Goal: Task Accomplishment & Management: Manage account settings

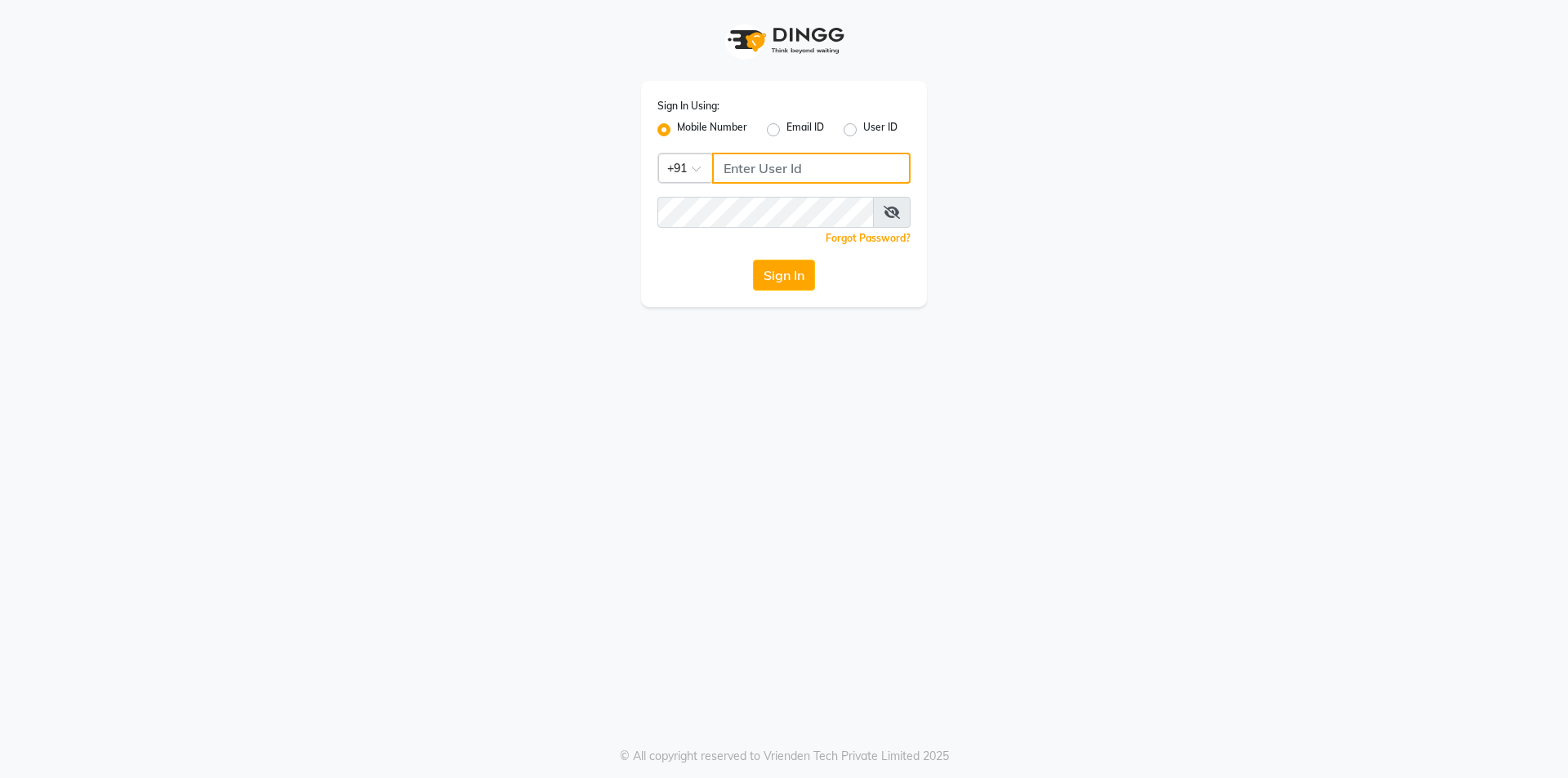
click at [759, 173] on input "Username" at bounding box center [811, 168] width 198 height 31
type input "7394812527"
click at [753, 259] on button "Sign In" at bounding box center [784, 275] width 62 height 31
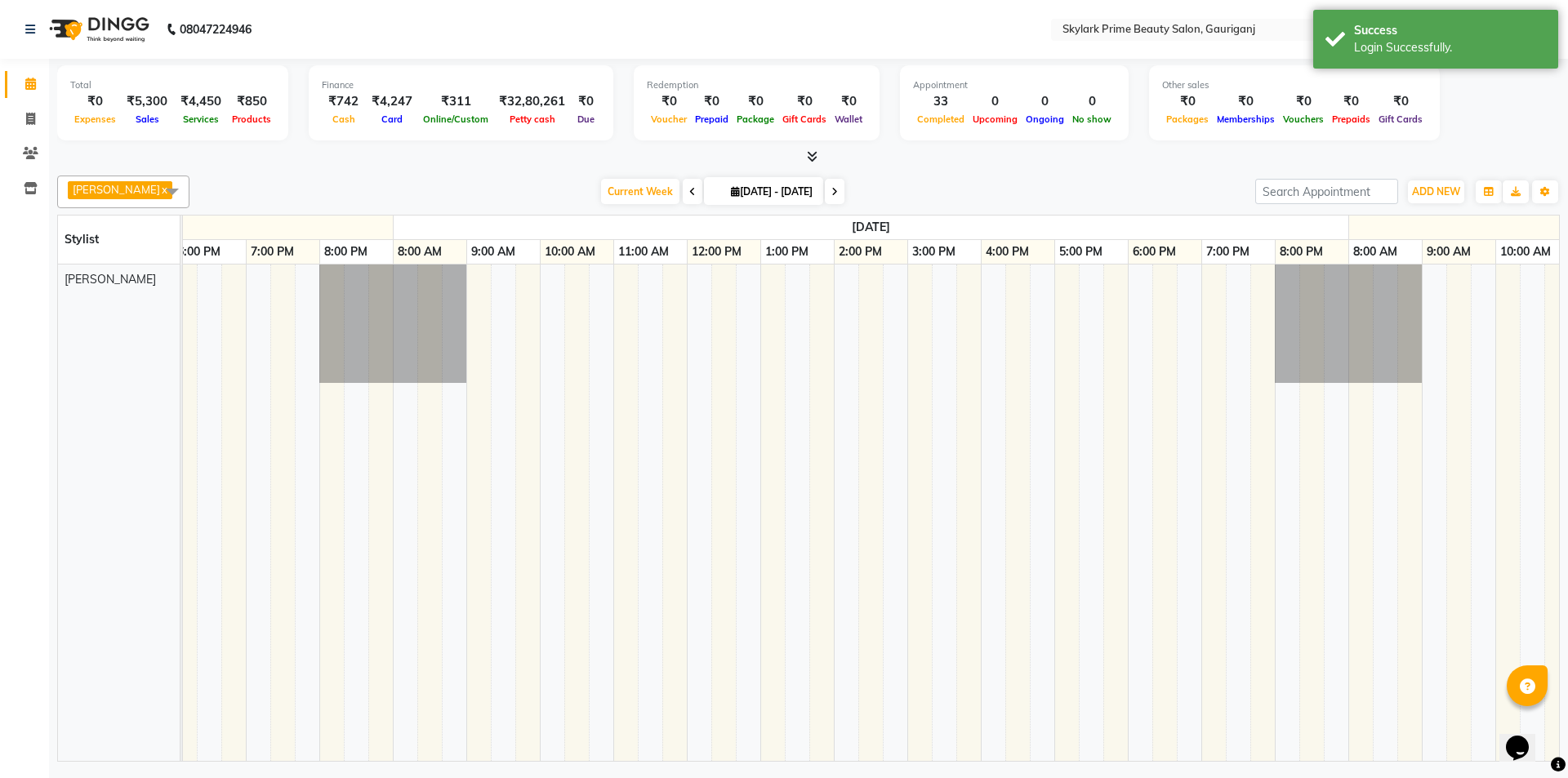
scroll to position [0, 4817]
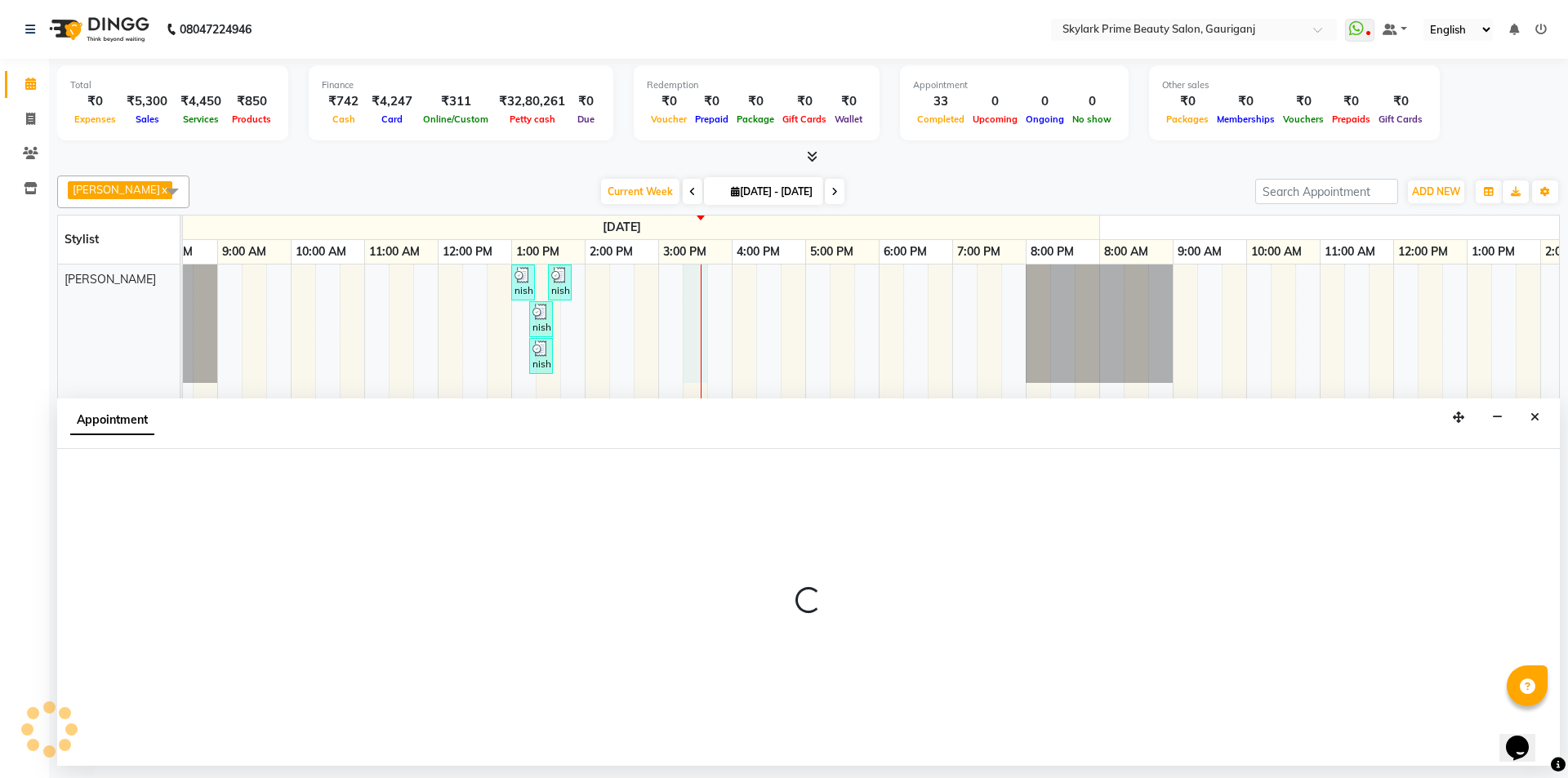
select select "32362"
select select "915"
select select "tentative"
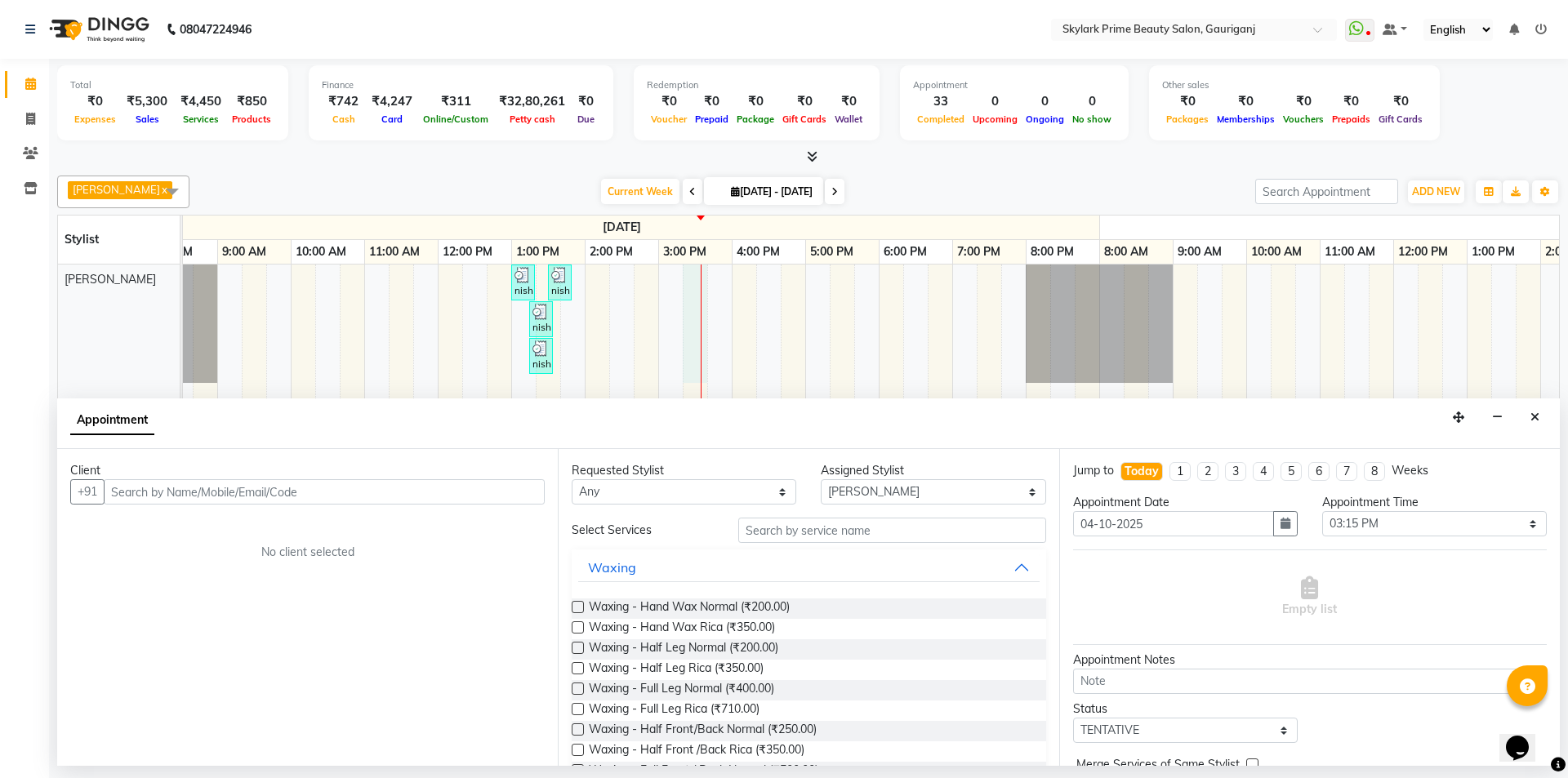
click at [284, 492] on input "text" at bounding box center [324, 491] width 441 height 25
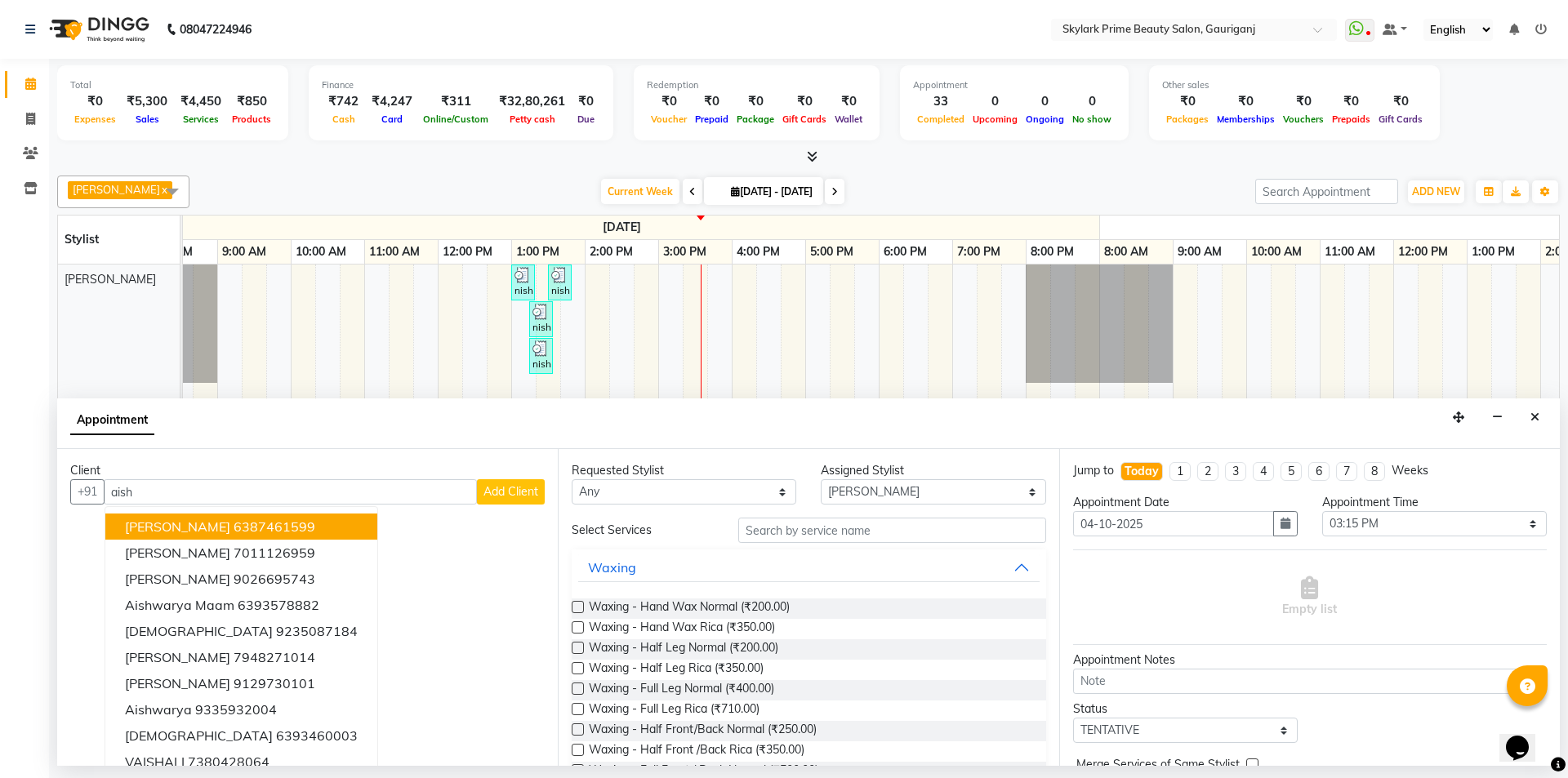
click at [210, 487] on input "aish" at bounding box center [290, 491] width 373 height 25
type input "a"
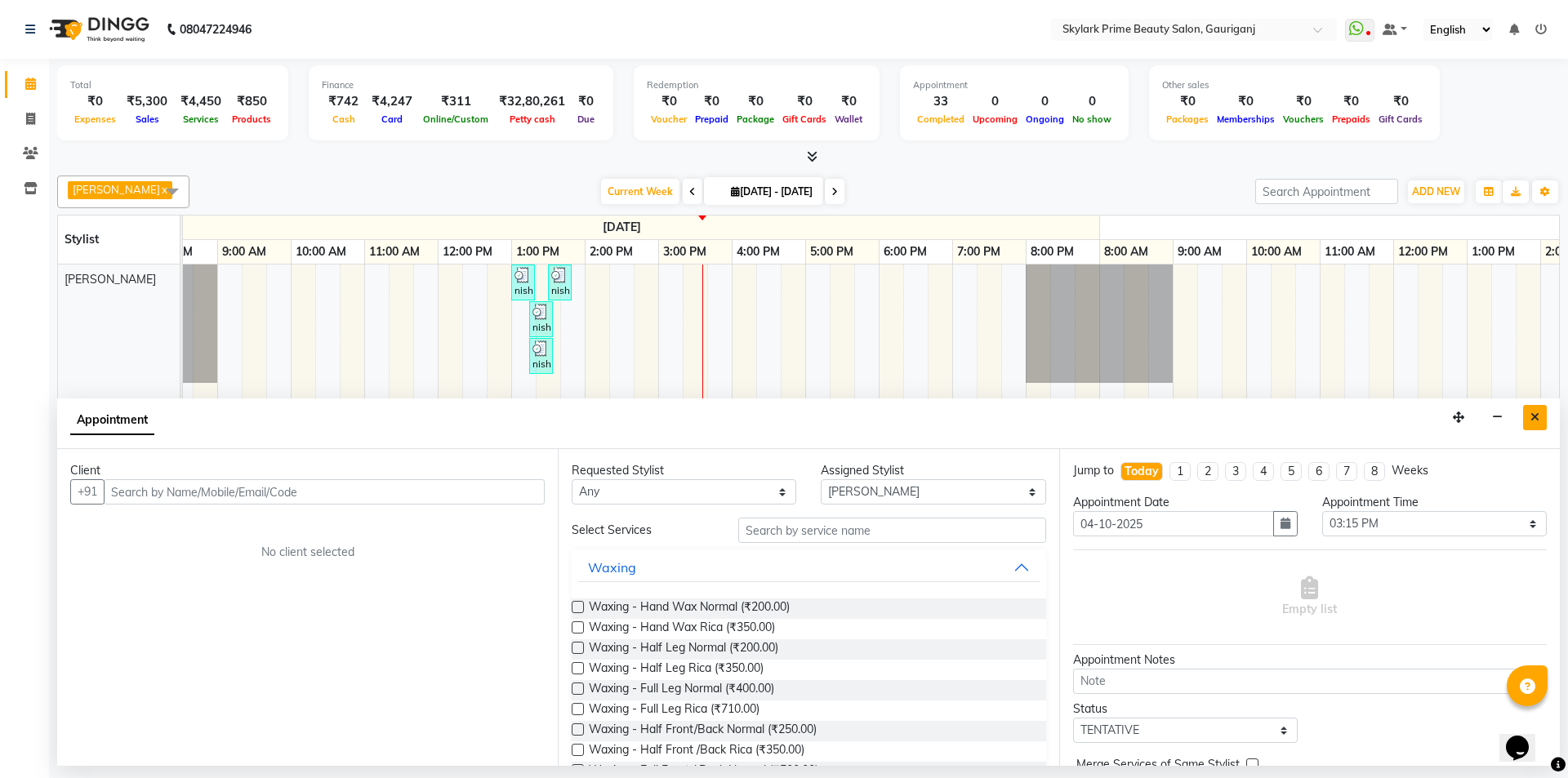
click at [1535, 412] on icon "Close" at bounding box center [1535, 417] width 9 height 11
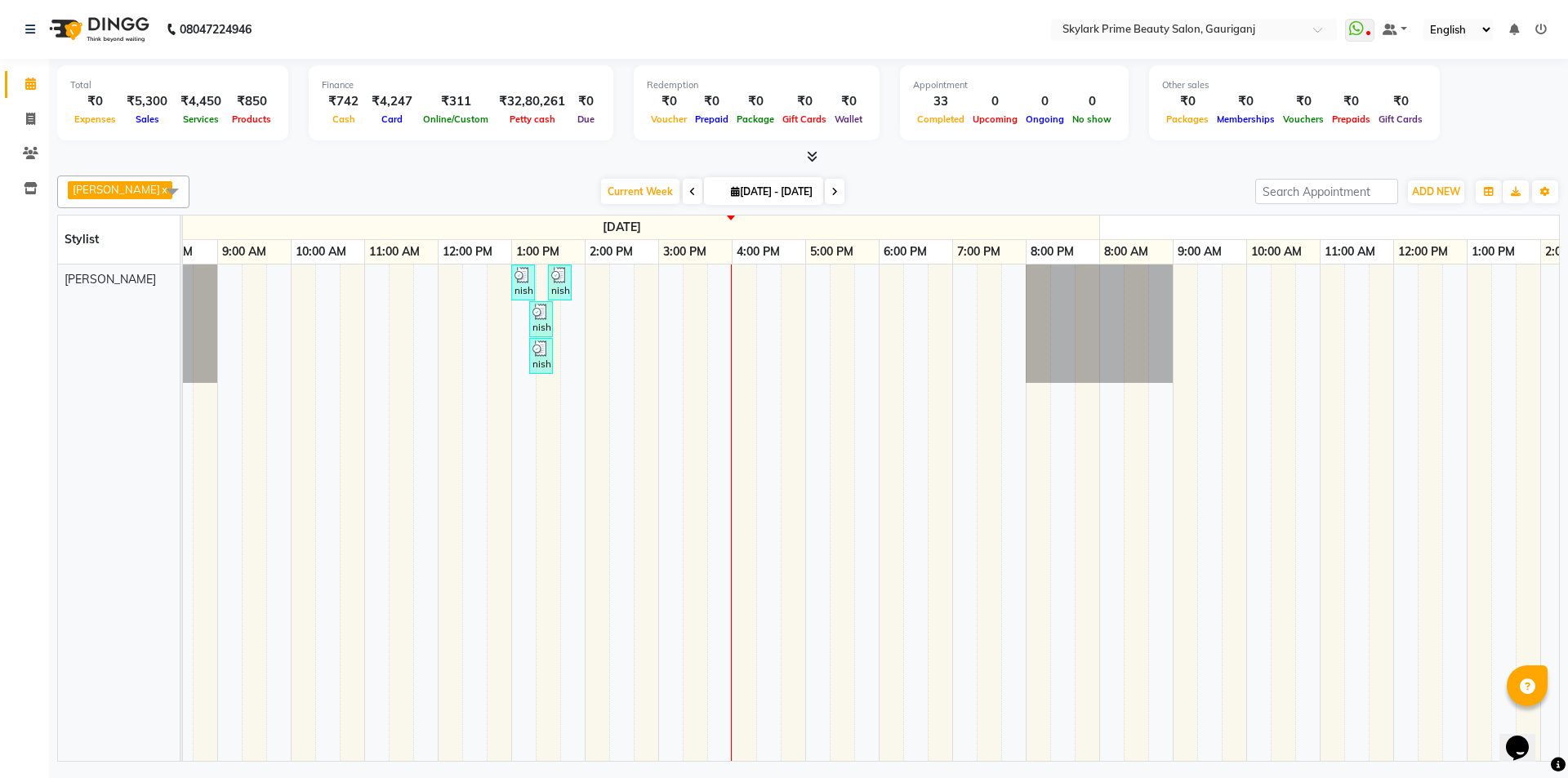
click at [1288, 607] on td at bounding box center [1283, 513] width 25 height 497
click at [1286, 610] on td at bounding box center [1283, 513] width 25 height 497
click at [731, 276] on div at bounding box center [731, 513] width 1 height 497
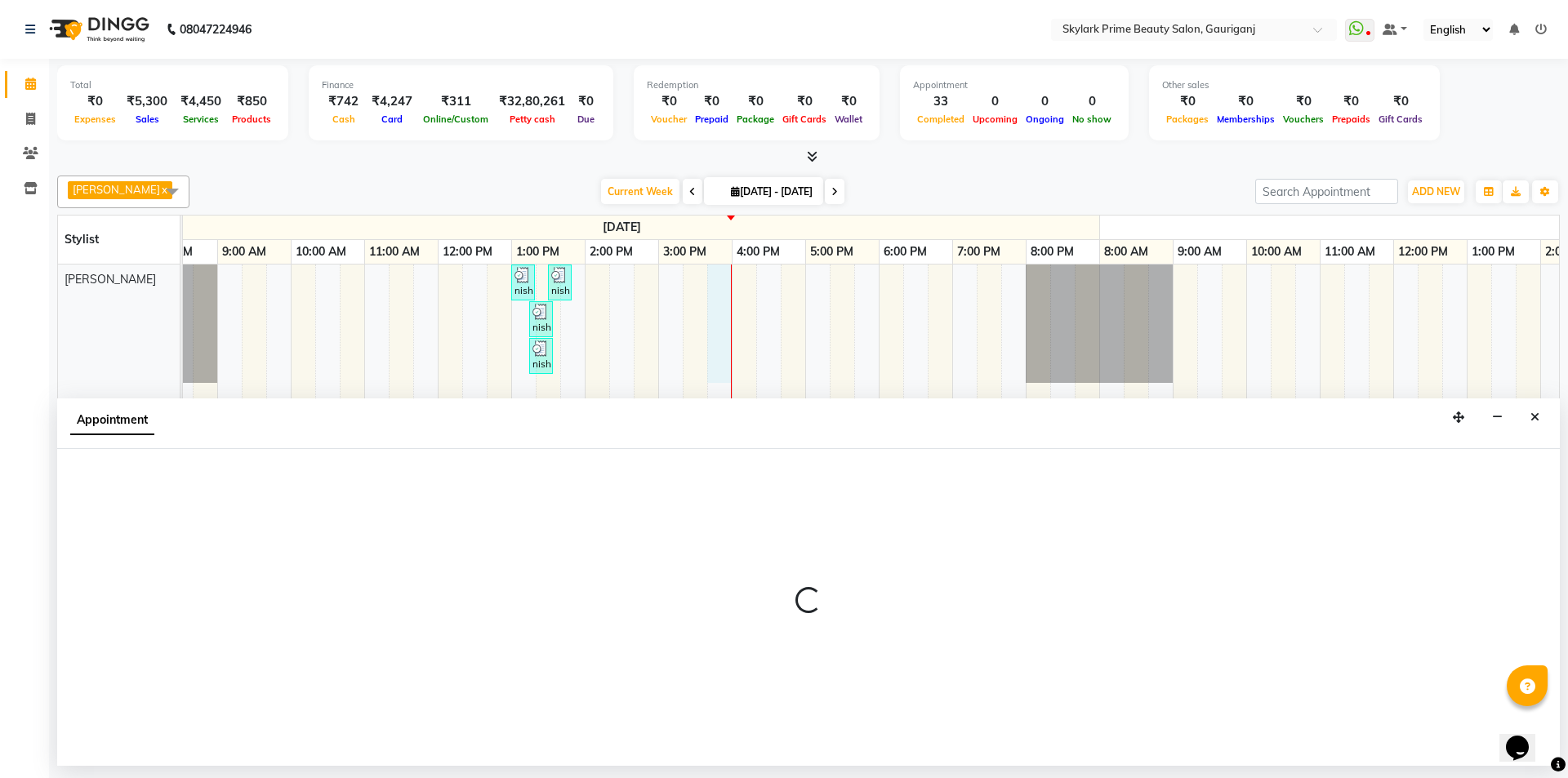
select select "32362"
select select "tentative"
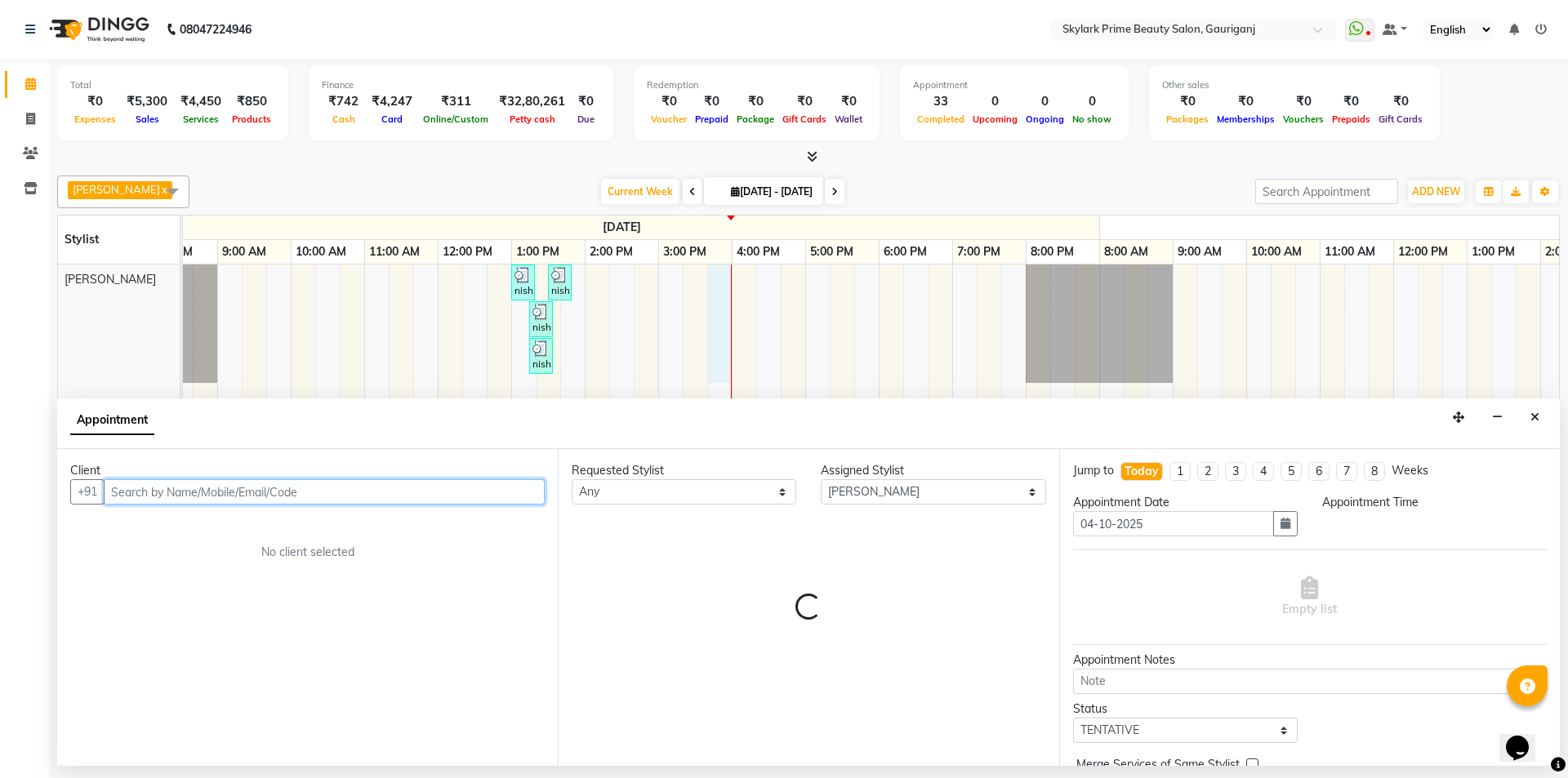
select select "945"
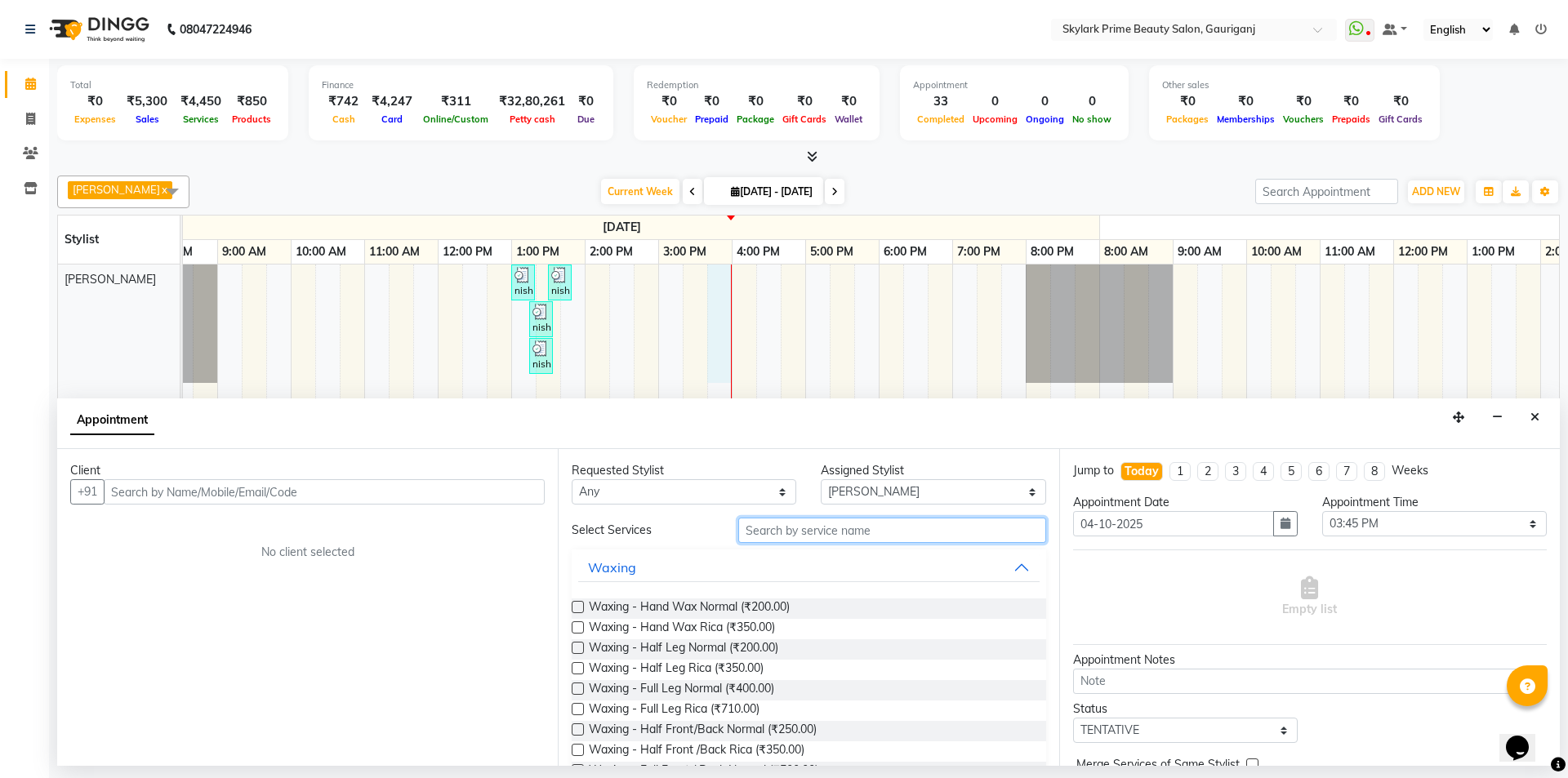
click at [822, 539] on input "text" at bounding box center [892, 530] width 308 height 25
type input "h"
click at [735, 621] on span "Waxing - Hand Wax Rica (₹350.00)" at bounding box center [682, 629] width 186 height 20
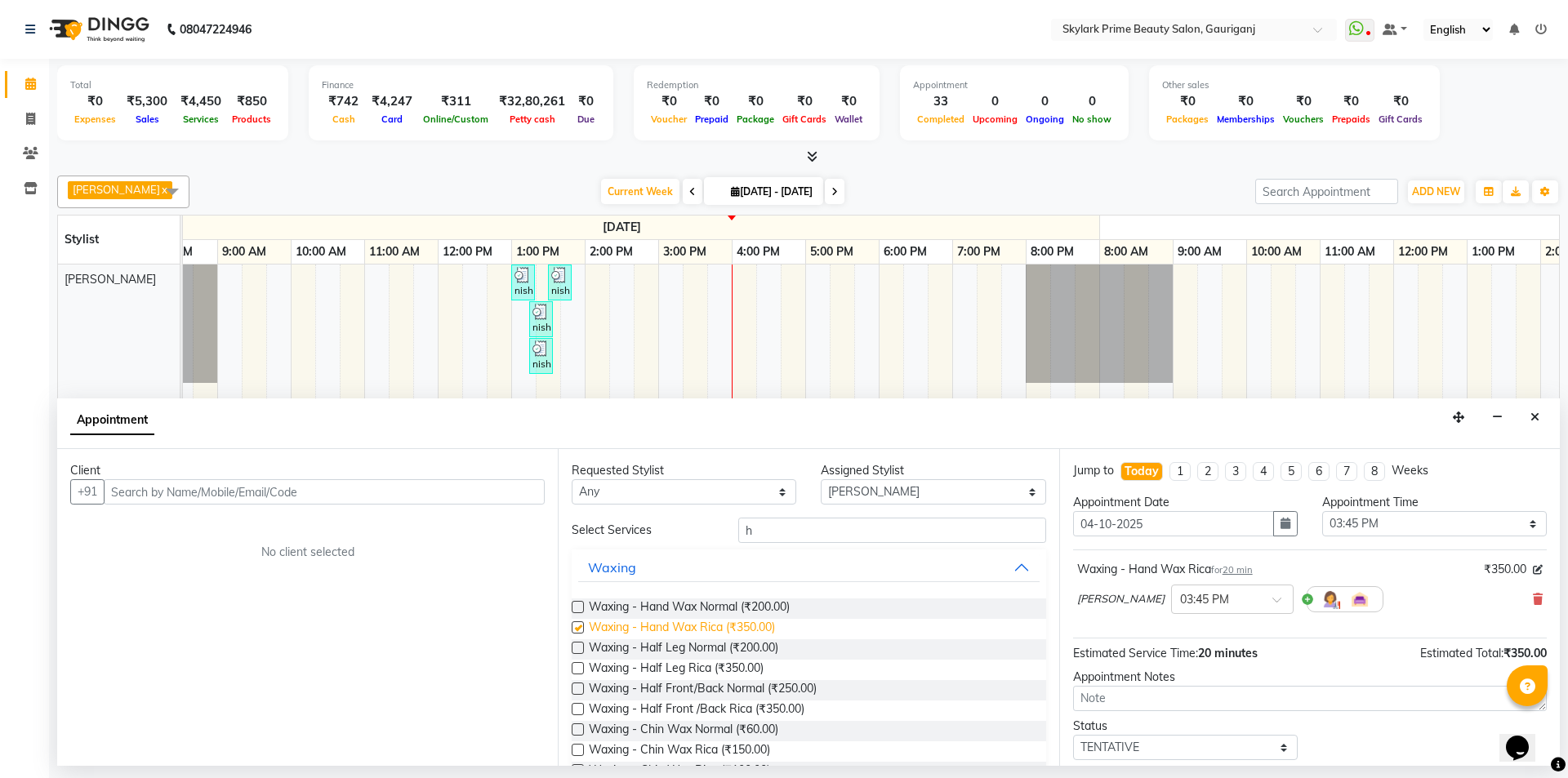
checkbox input "false"
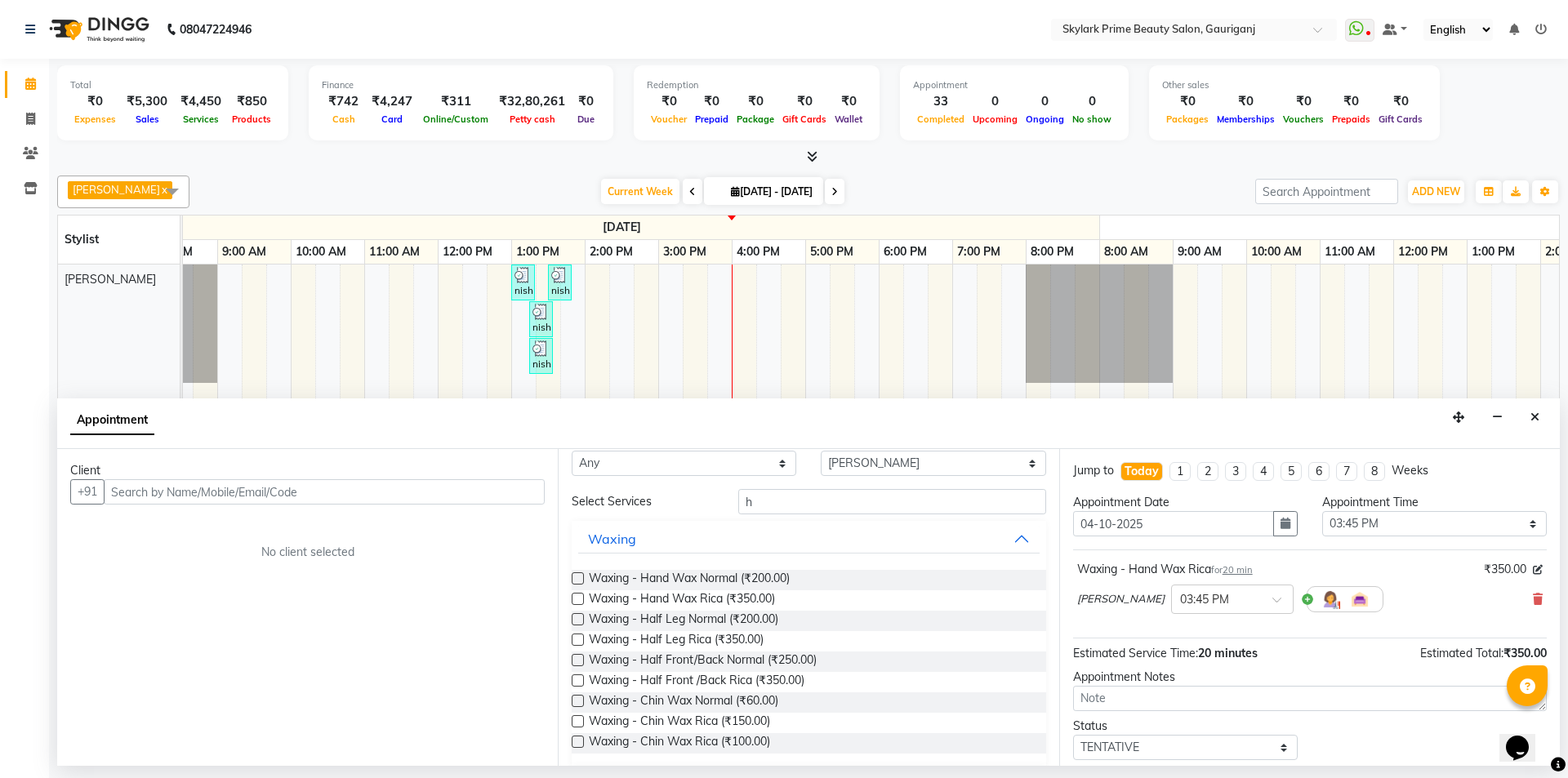
scroll to position [0, 0]
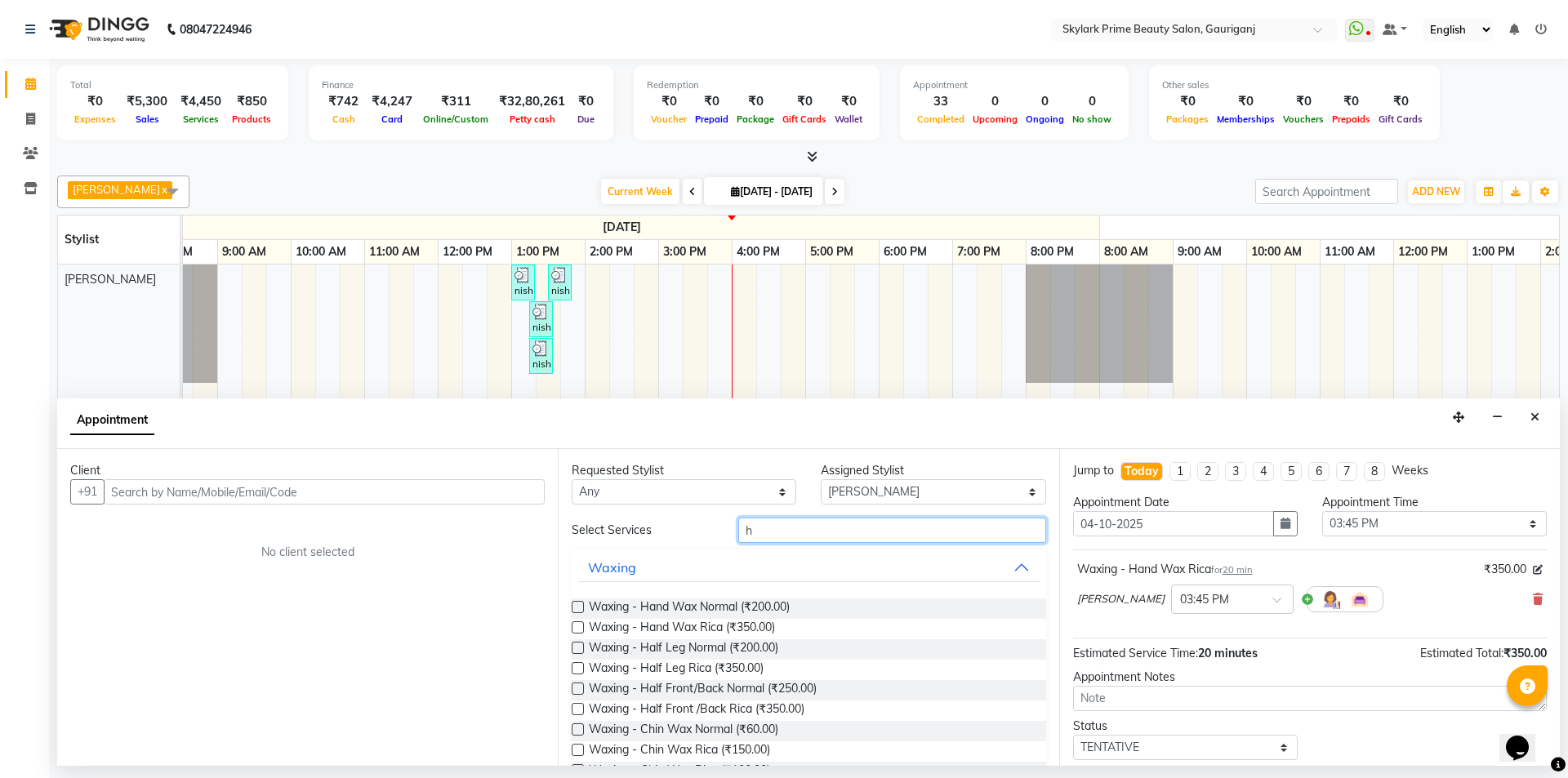
click at [766, 531] on input "h" at bounding box center [892, 530] width 308 height 25
type input "u"
click at [713, 698] on span "Waxing - Underarm Normal (₹50.00)" at bounding box center [684, 690] width 190 height 20
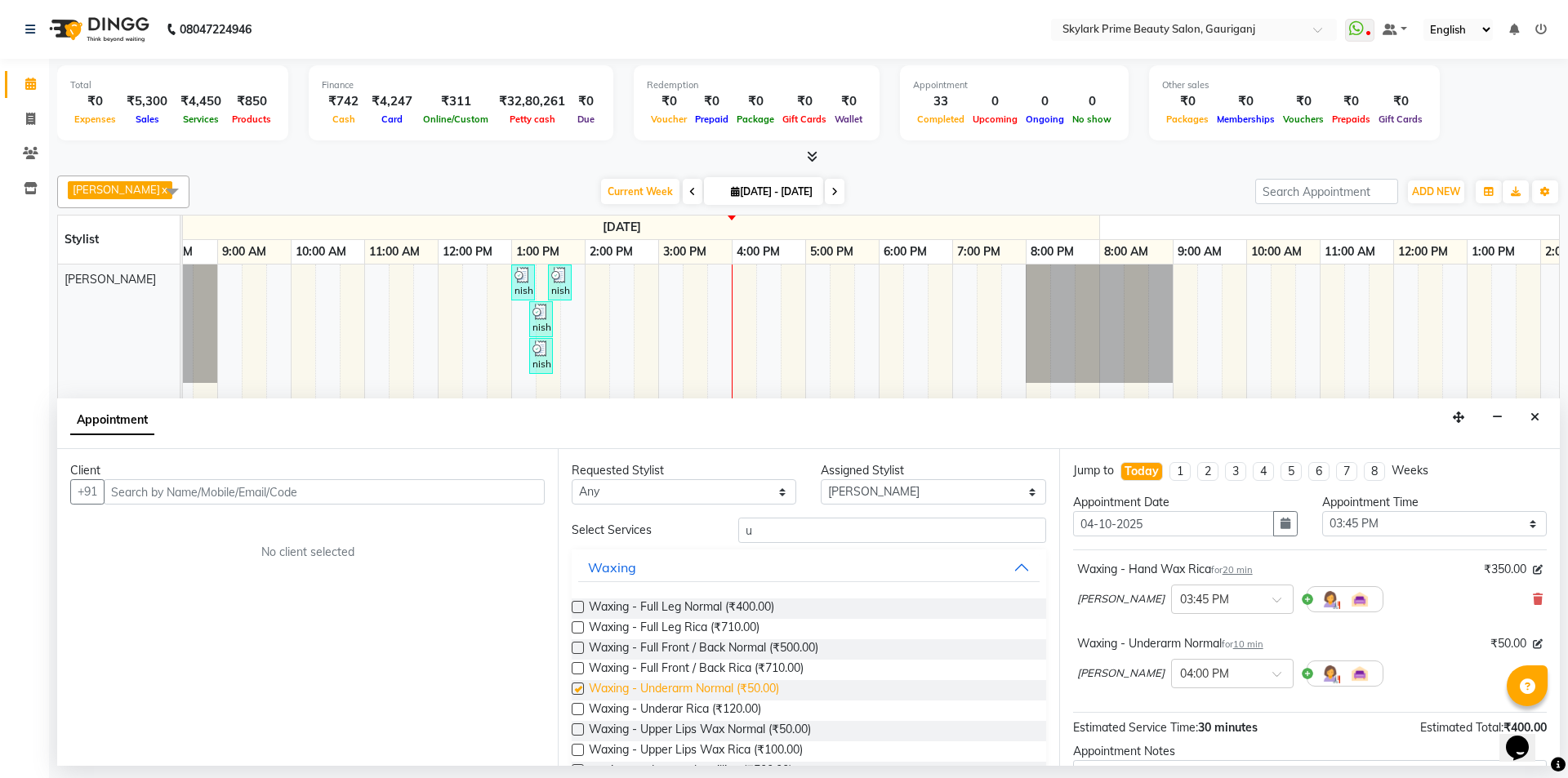
checkbox input "false"
click at [756, 539] on input "u" at bounding box center [892, 530] width 308 height 25
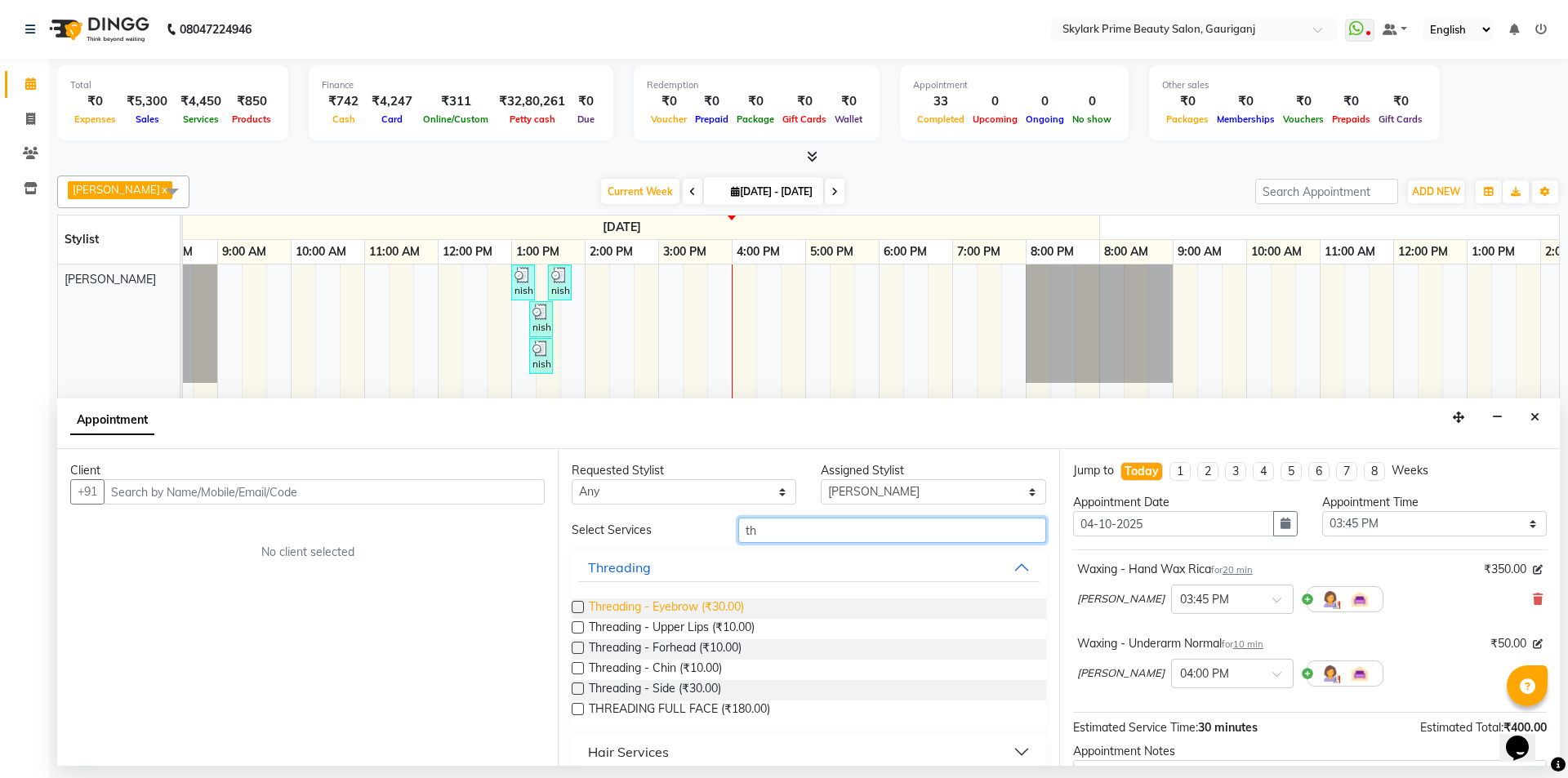
type input "th"
click at [699, 602] on span "Threading - Eyebrow (₹30.00)" at bounding box center [666, 609] width 155 height 20
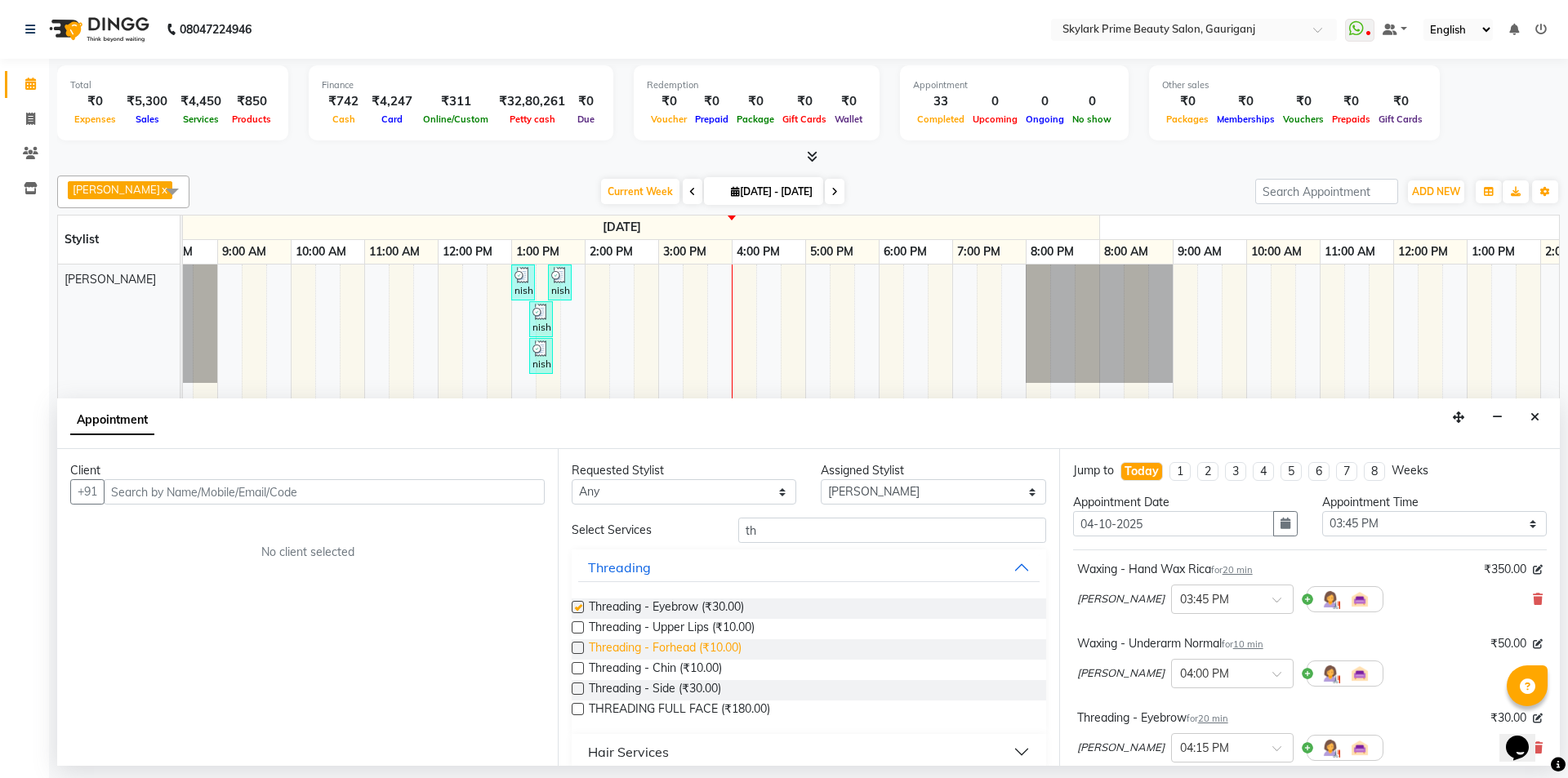
checkbox input "false"
click at [726, 640] on span "Threading - Forhead (₹10.00)" at bounding box center [664, 650] width 152 height 20
checkbox input "false"
click at [776, 539] on input "th" at bounding box center [892, 530] width 308 height 25
type input "t"
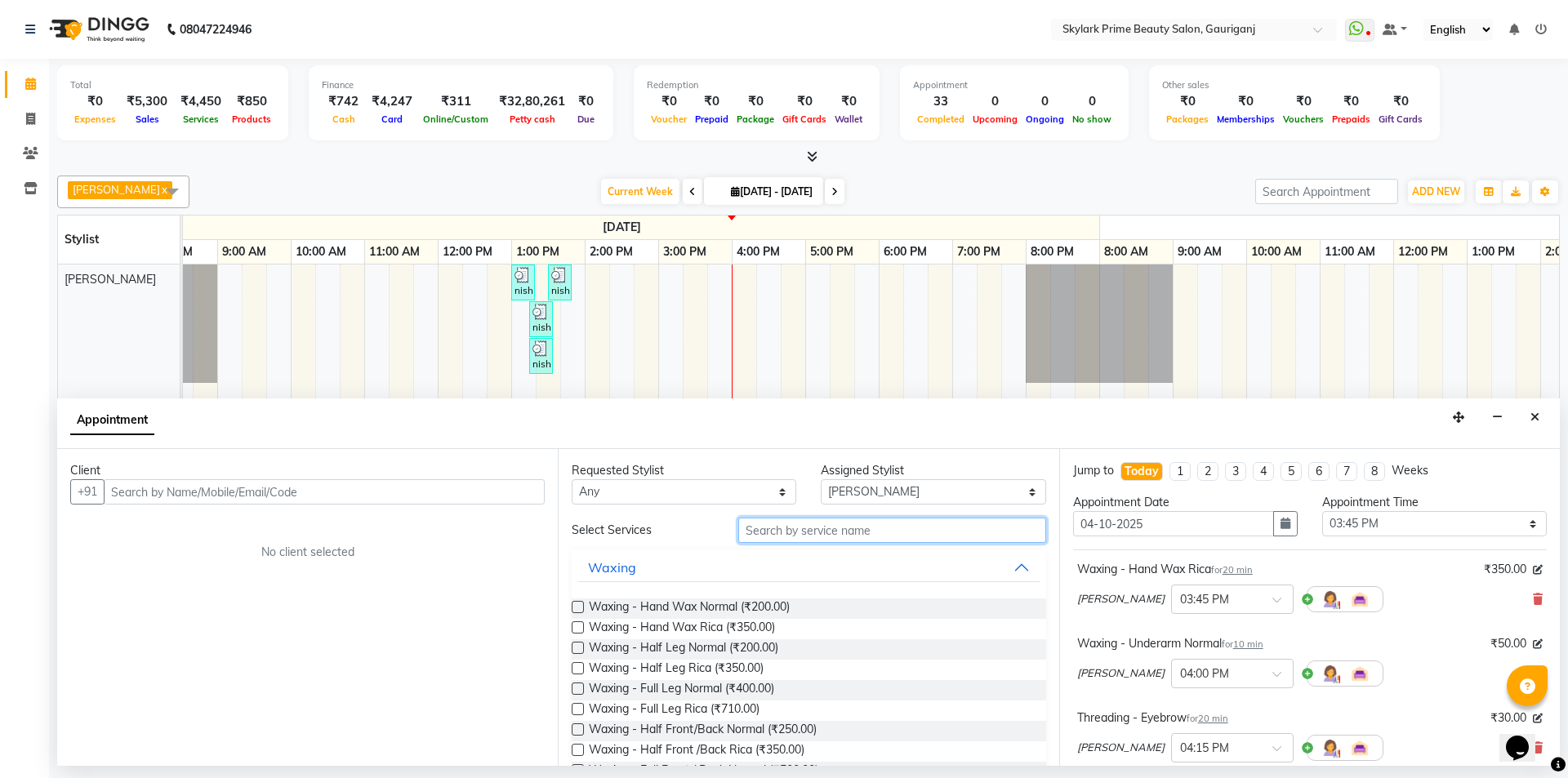
click at [805, 533] on input "text" at bounding box center [892, 530] width 308 height 25
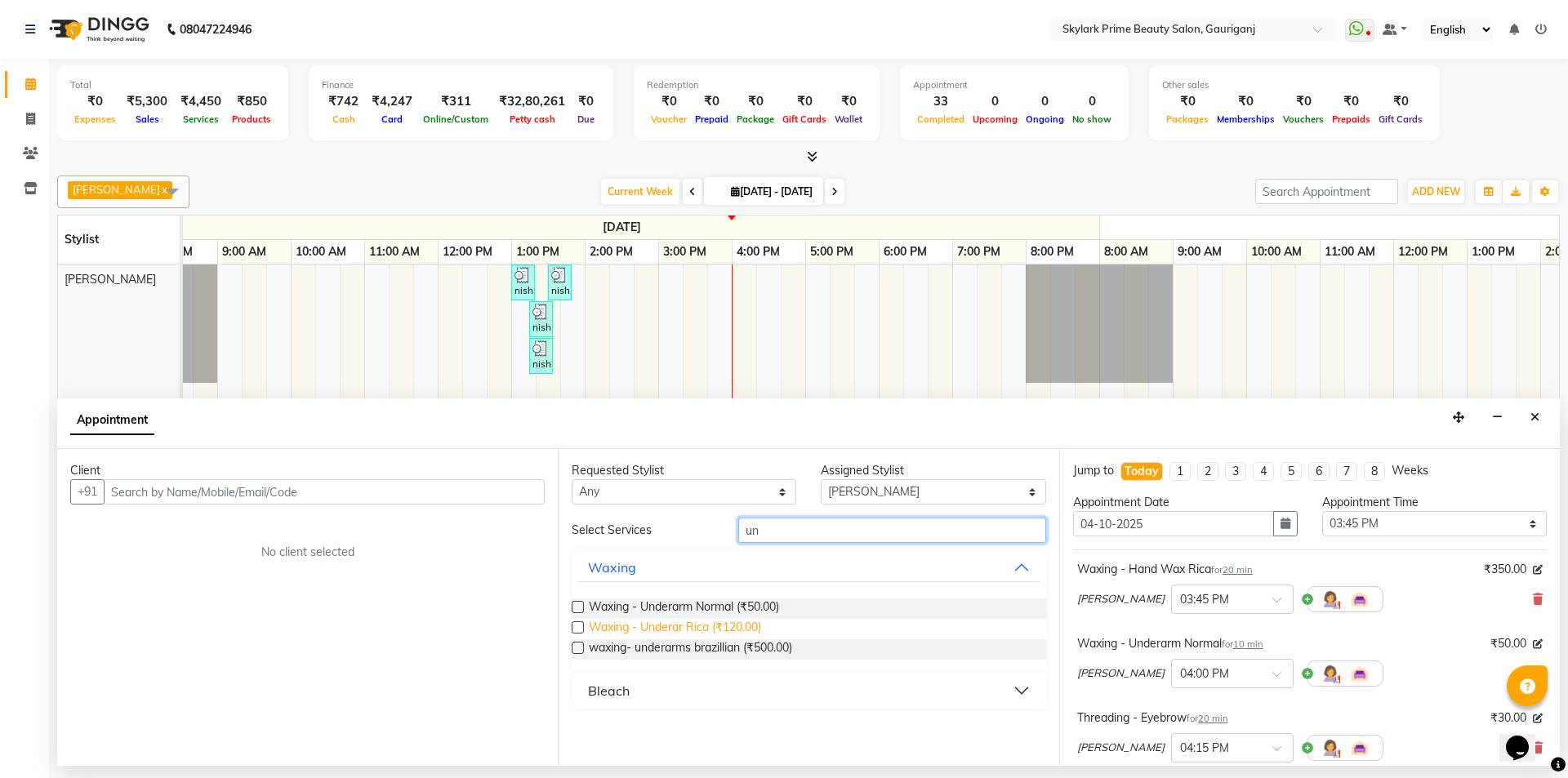
type input "un"
click at [748, 622] on span "Waxing - Underar Rica (₹120.00)" at bounding box center [675, 629] width 173 height 20
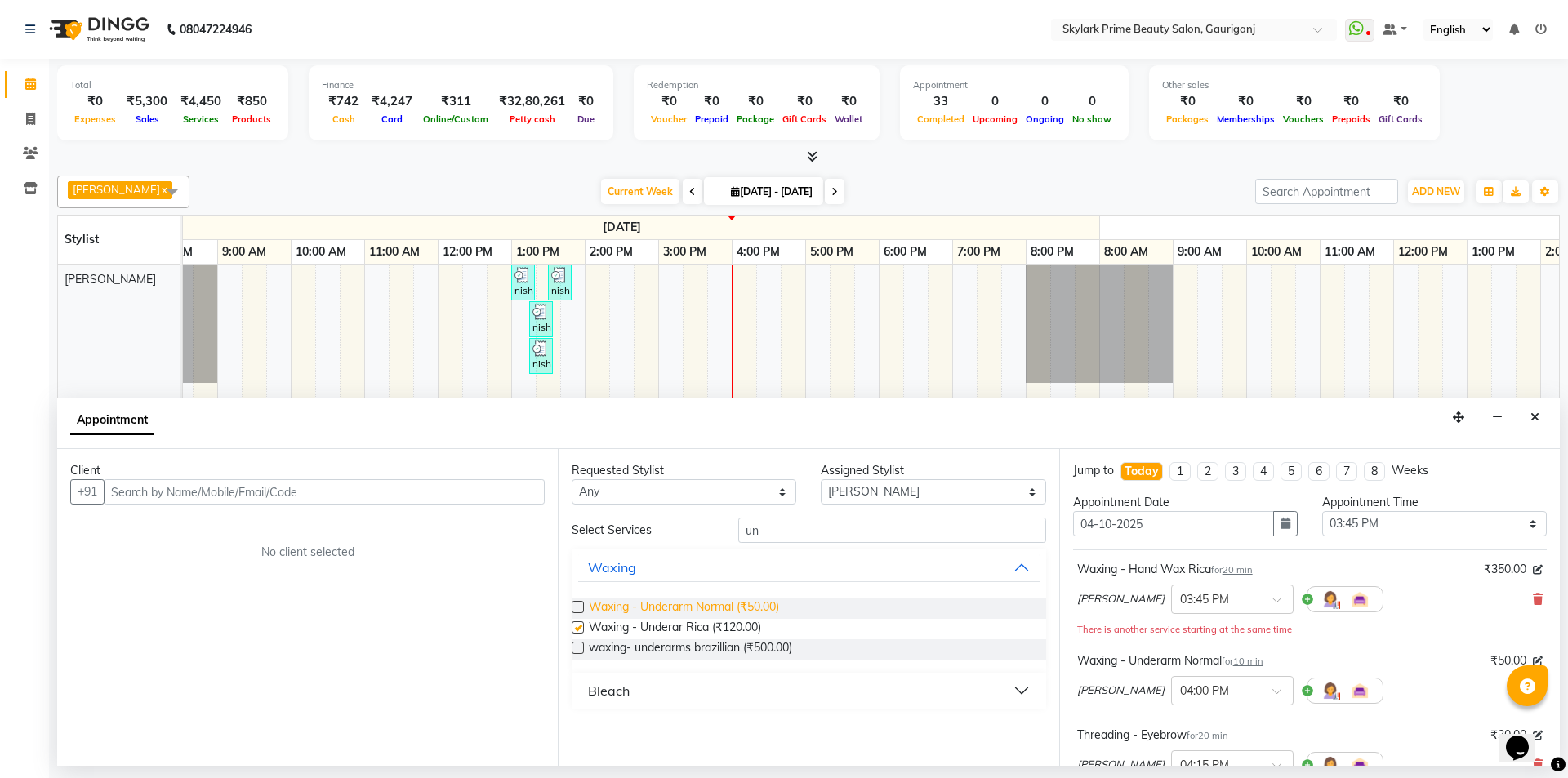
checkbox input "false"
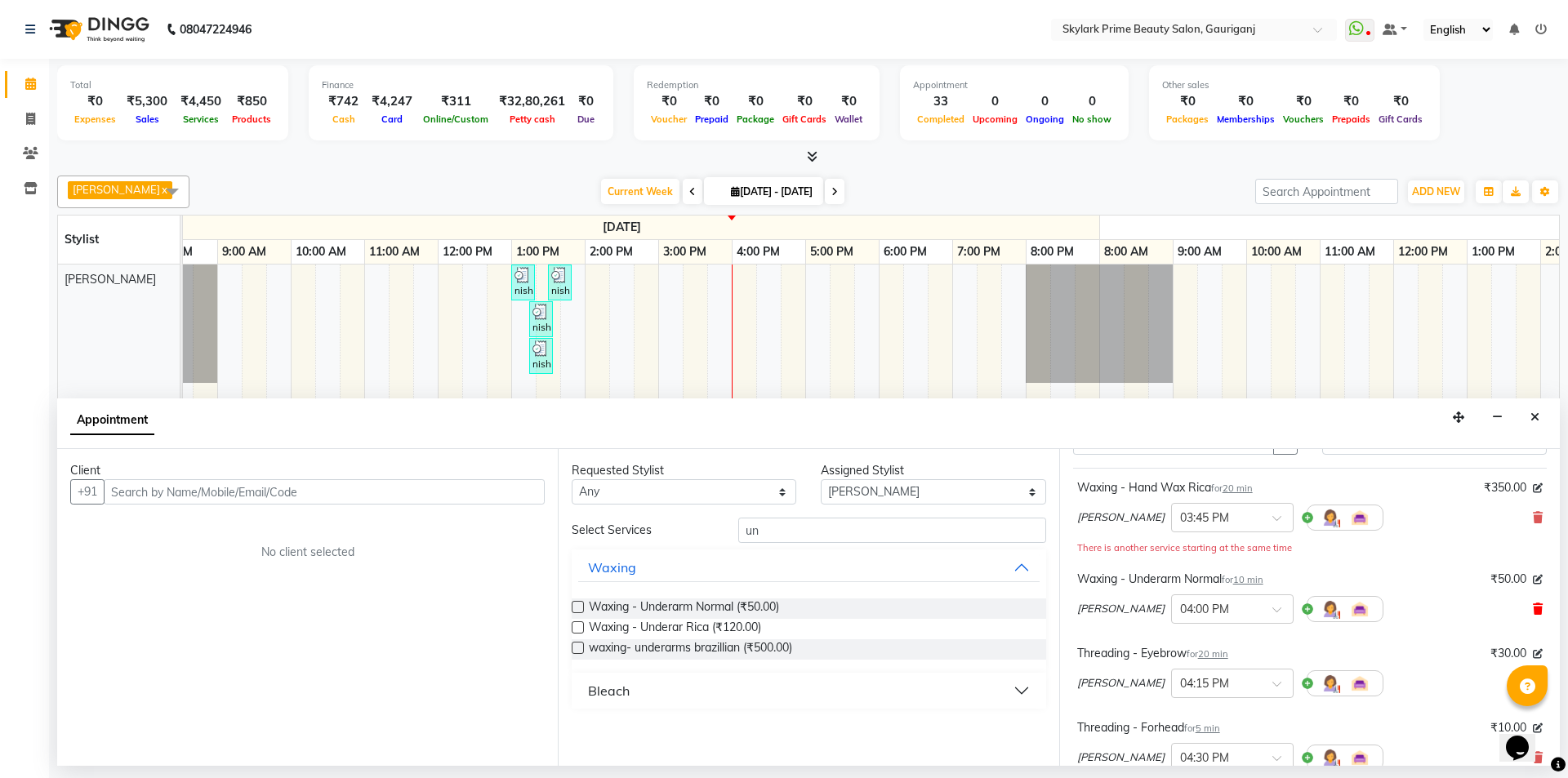
click at [1533, 608] on icon at bounding box center [1538, 609] width 10 height 11
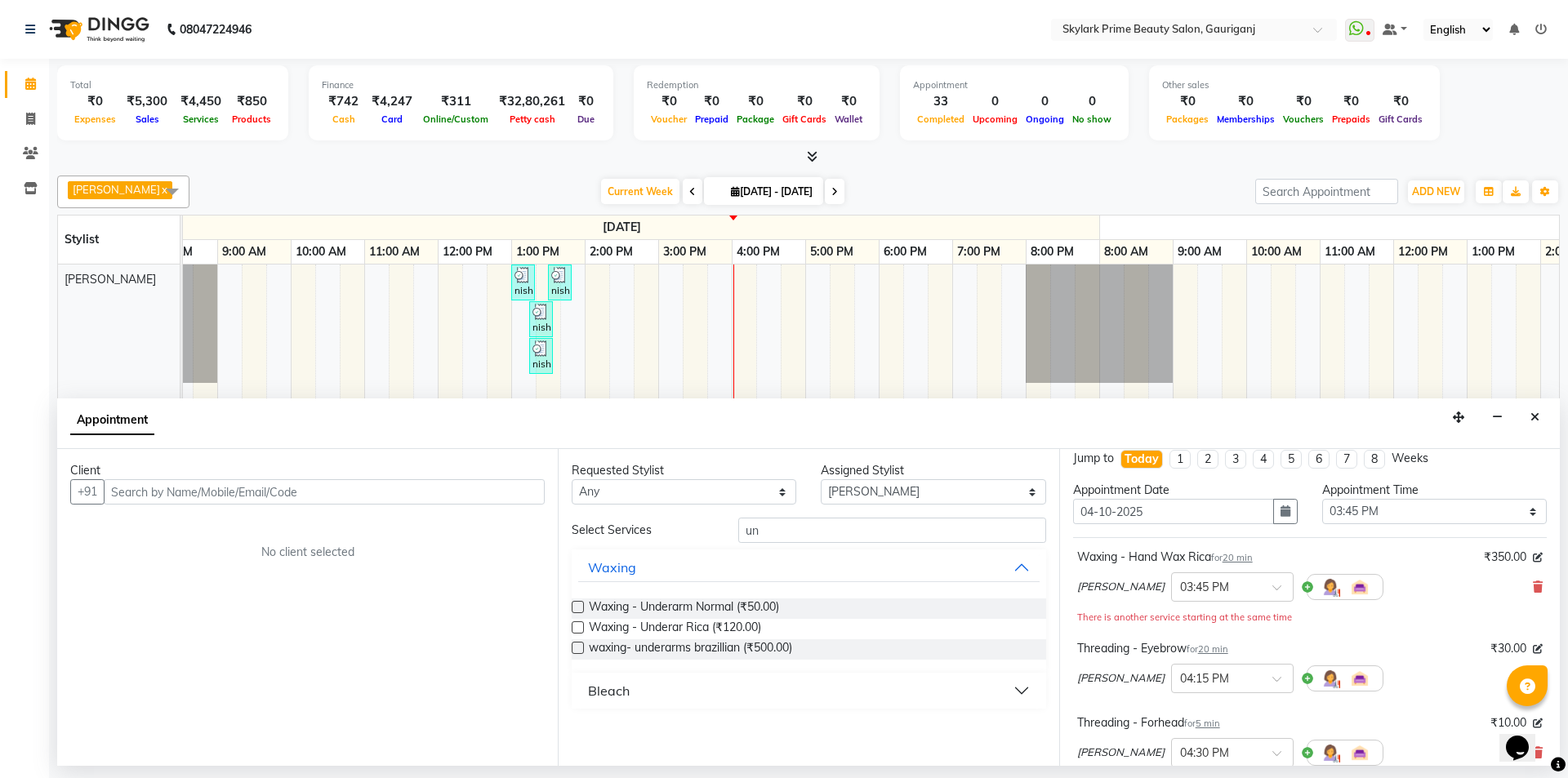
scroll to position [0, 0]
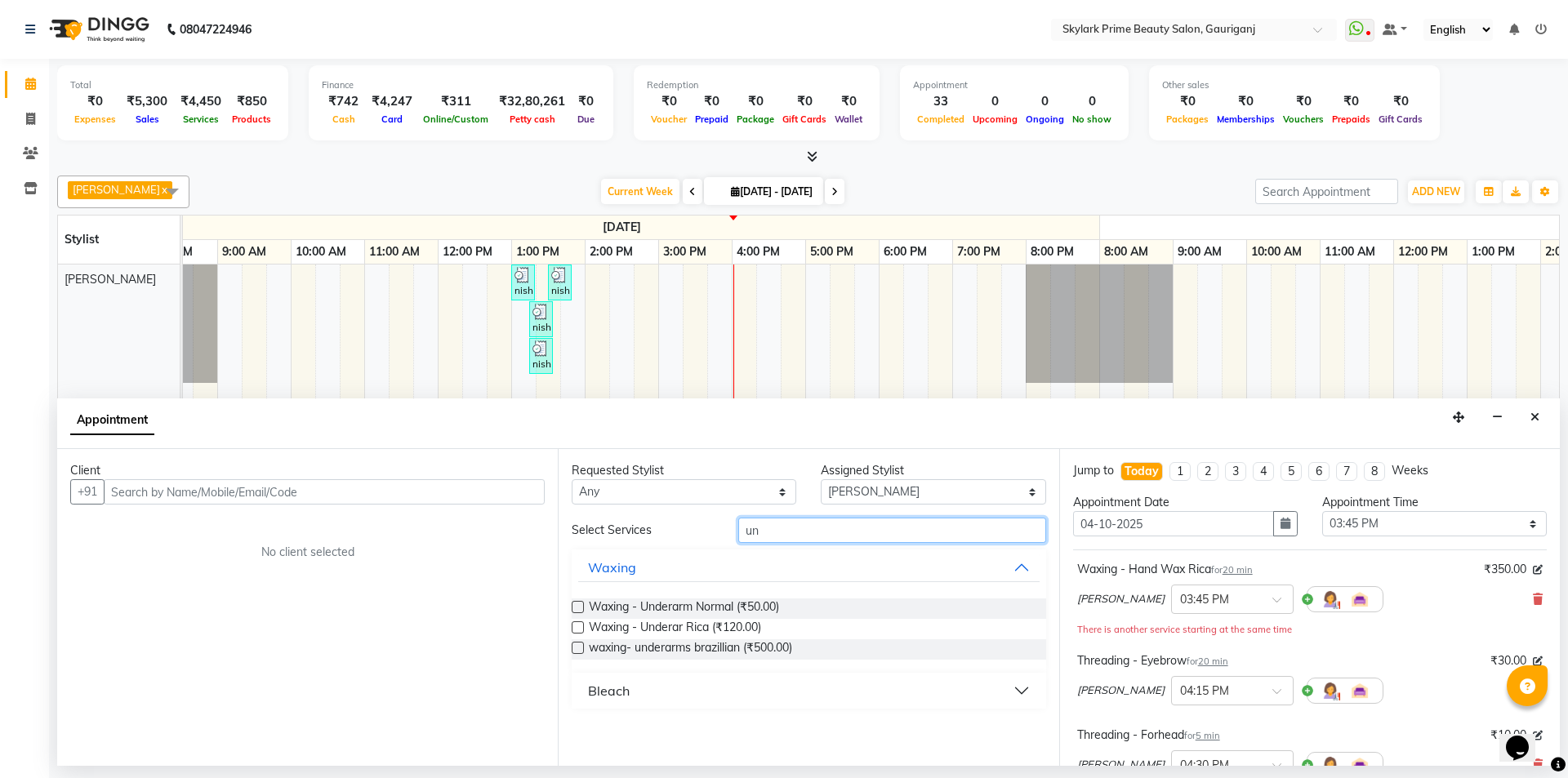
click at [905, 531] on input "un" at bounding box center [892, 530] width 308 height 25
type input "u"
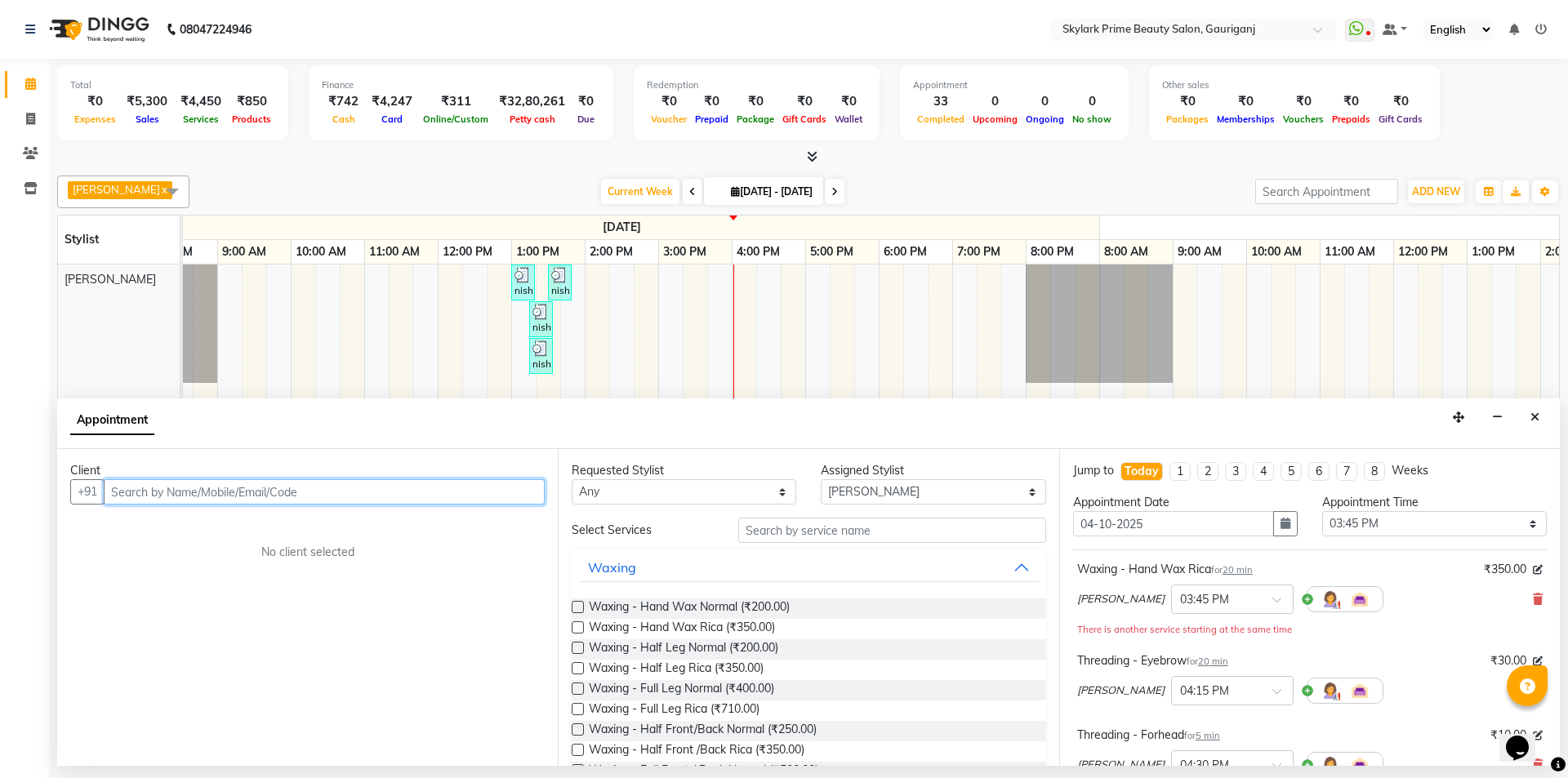
click at [257, 494] on input "text" at bounding box center [324, 491] width 441 height 25
click at [494, 491] on input "text" at bounding box center [324, 491] width 441 height 25
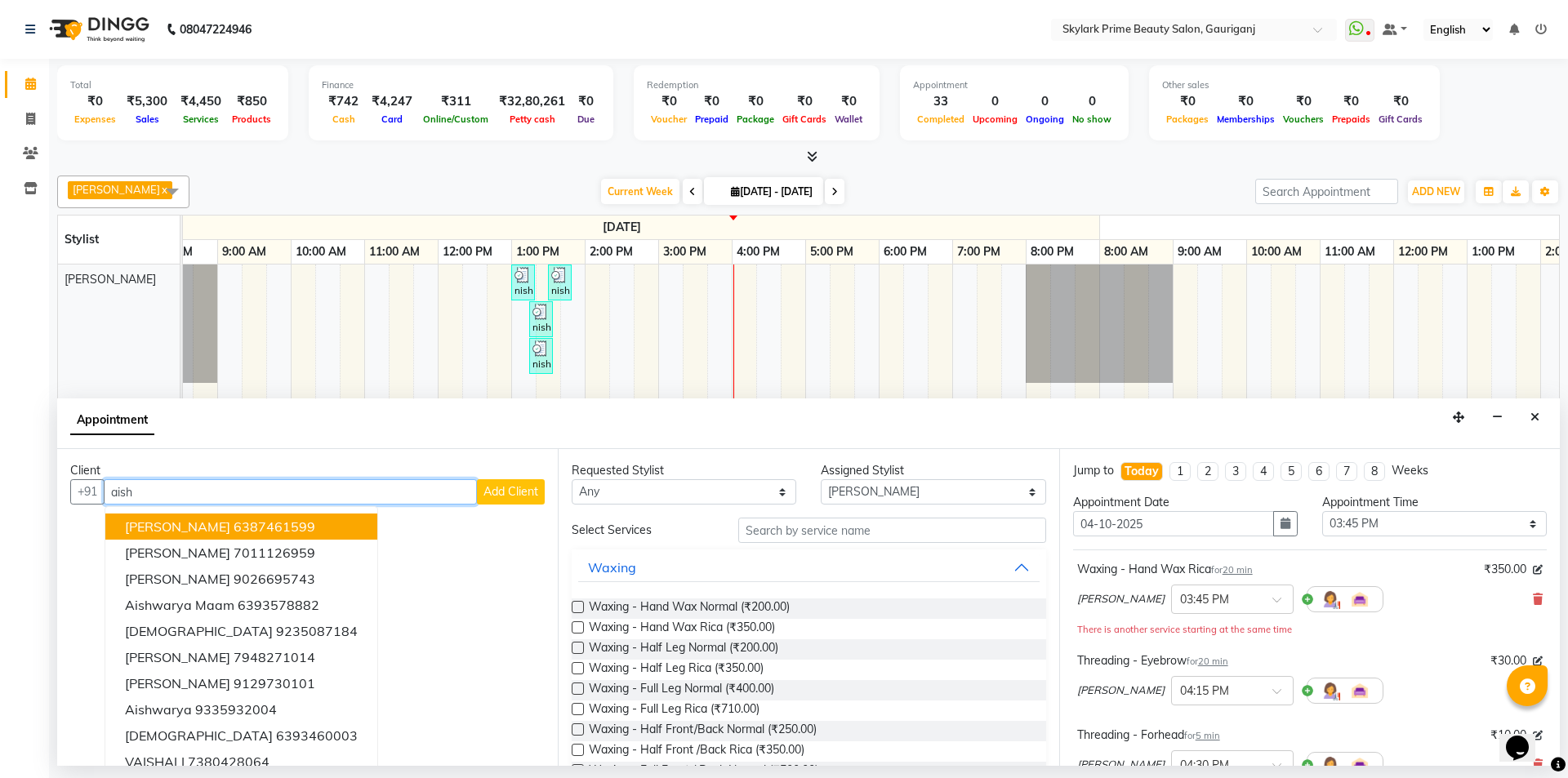
click at [231, 516] on button "[PERSON_NAME] 6387461599" at bounding box center [241, 527] width 272 height 26
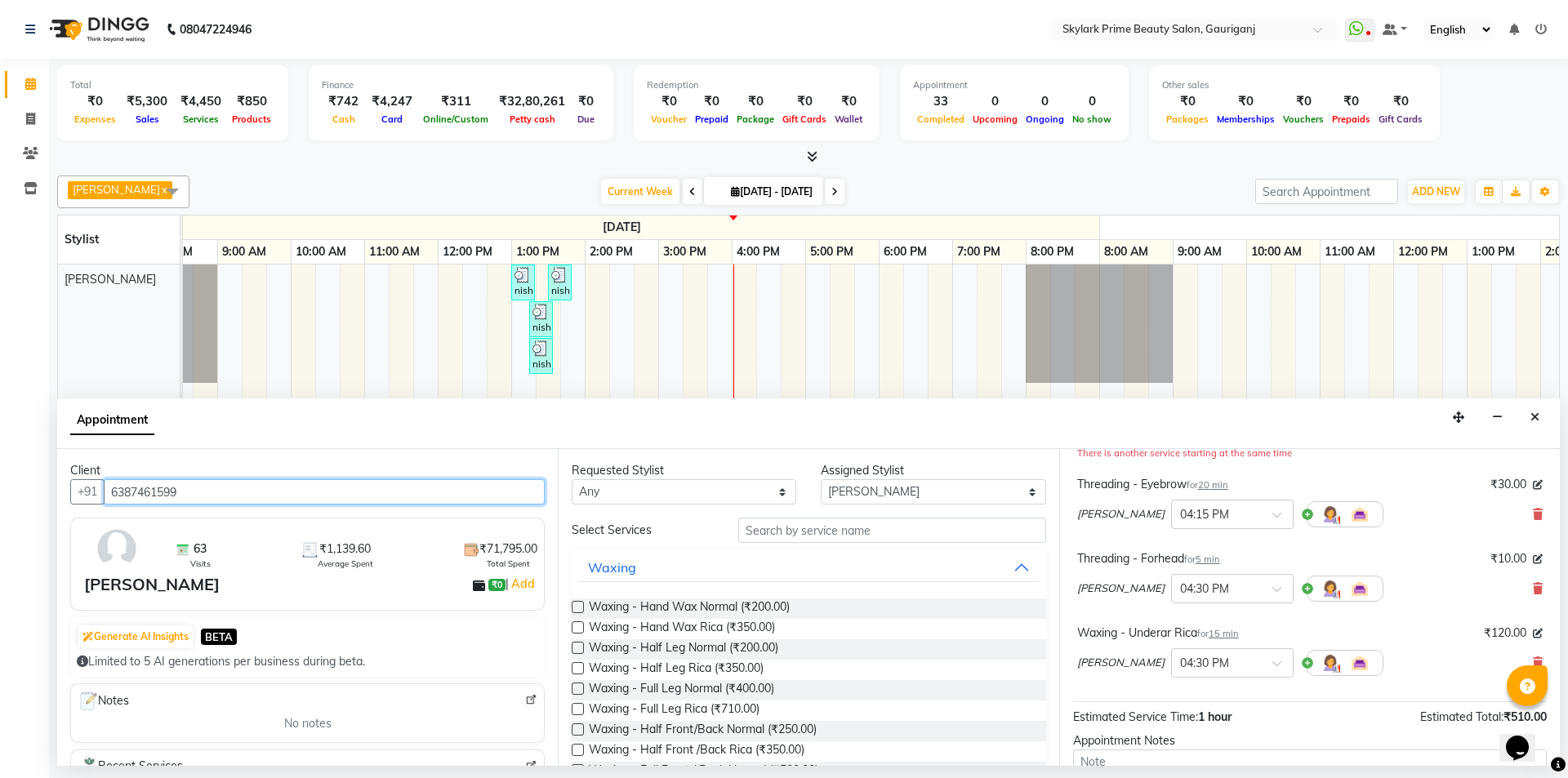
scroll to position [337, 0]
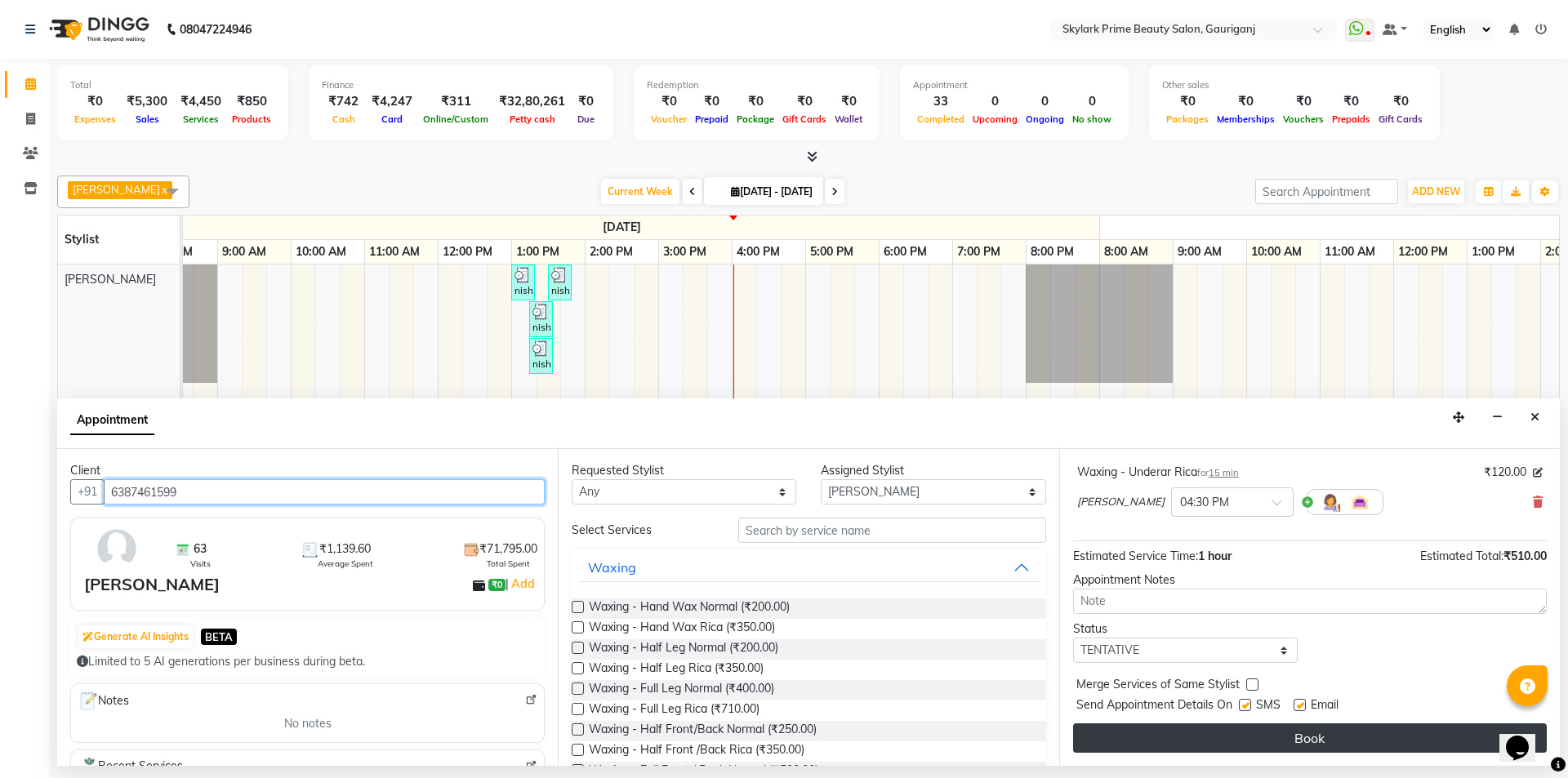
type input "6387461599"
click at [1422, 741] on button "Book" at bounding box center [1310, 738] width 473 height 30
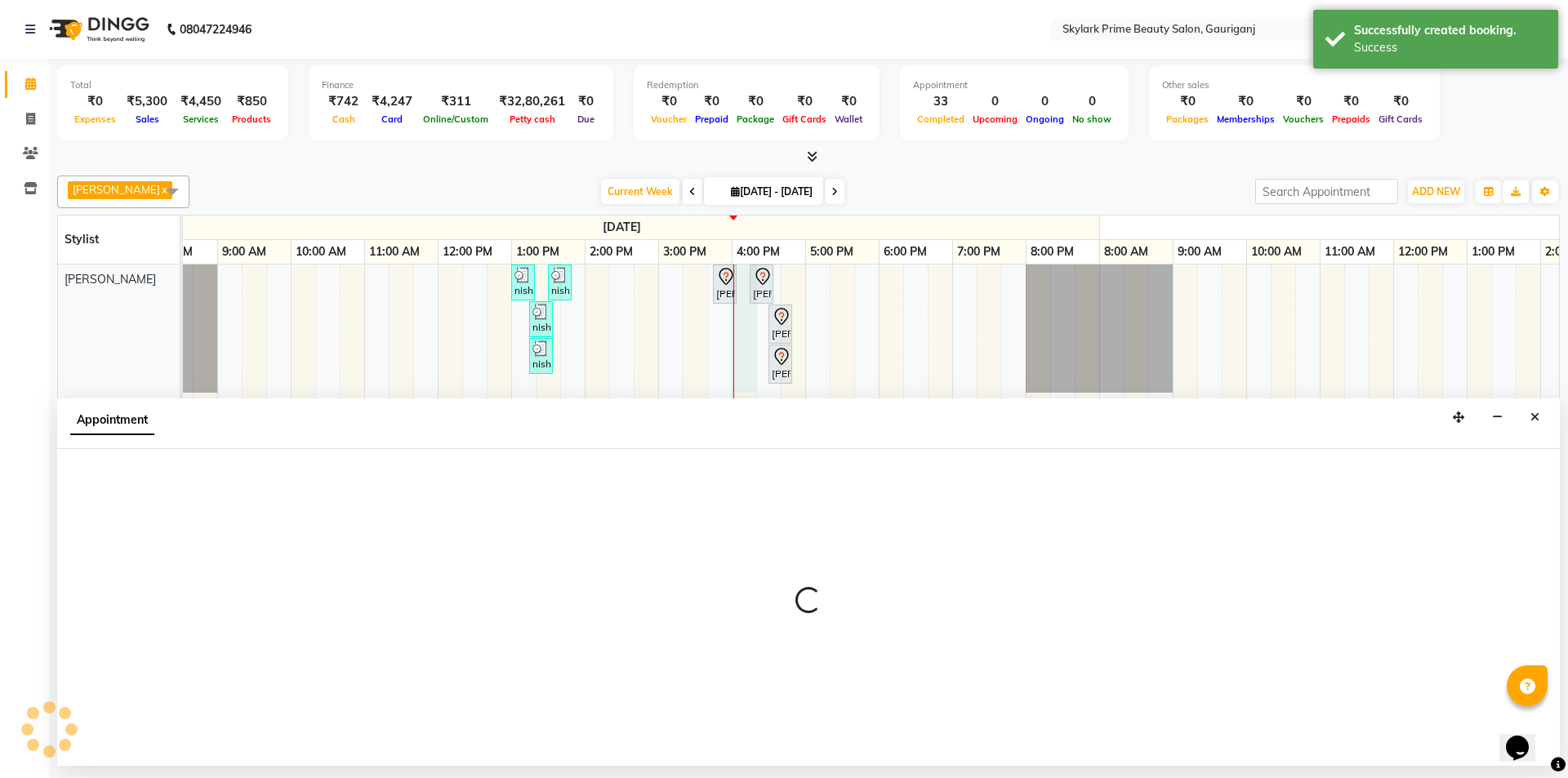
select select "32362"
select select "tentative"
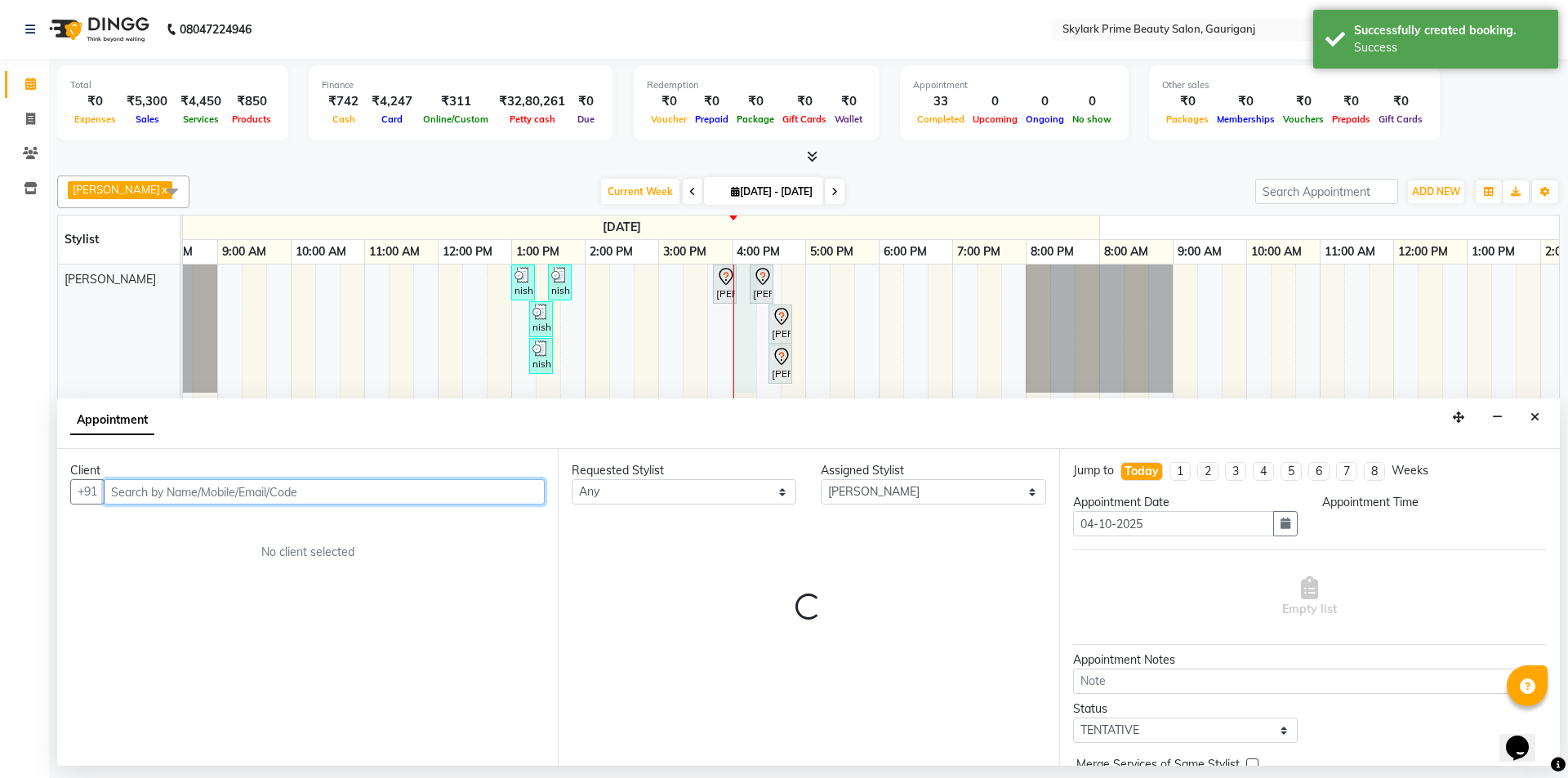
select select "960"
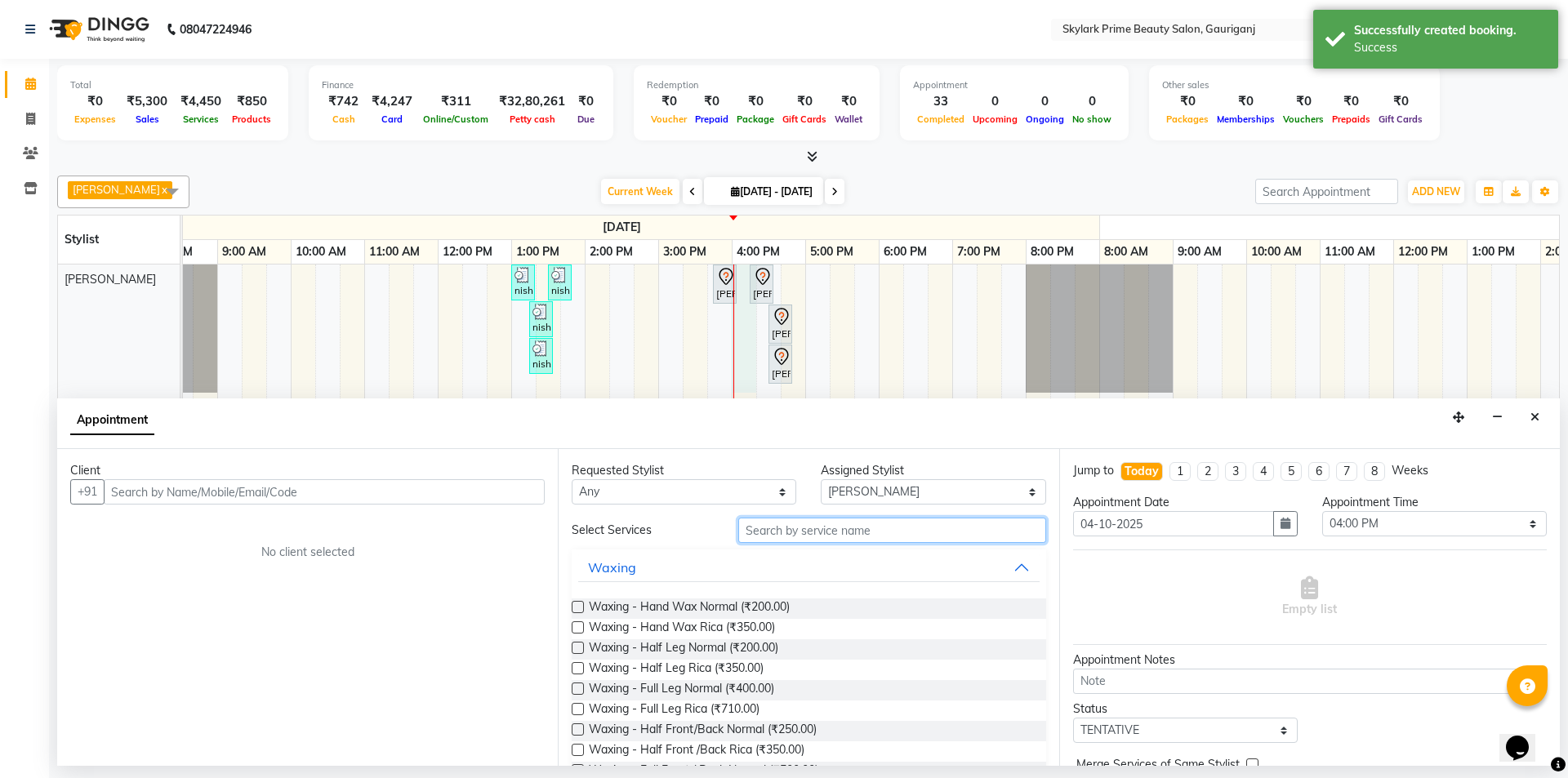
click at [831, 528] on input "text" at bounding box center [892, 530] width 308 height 25
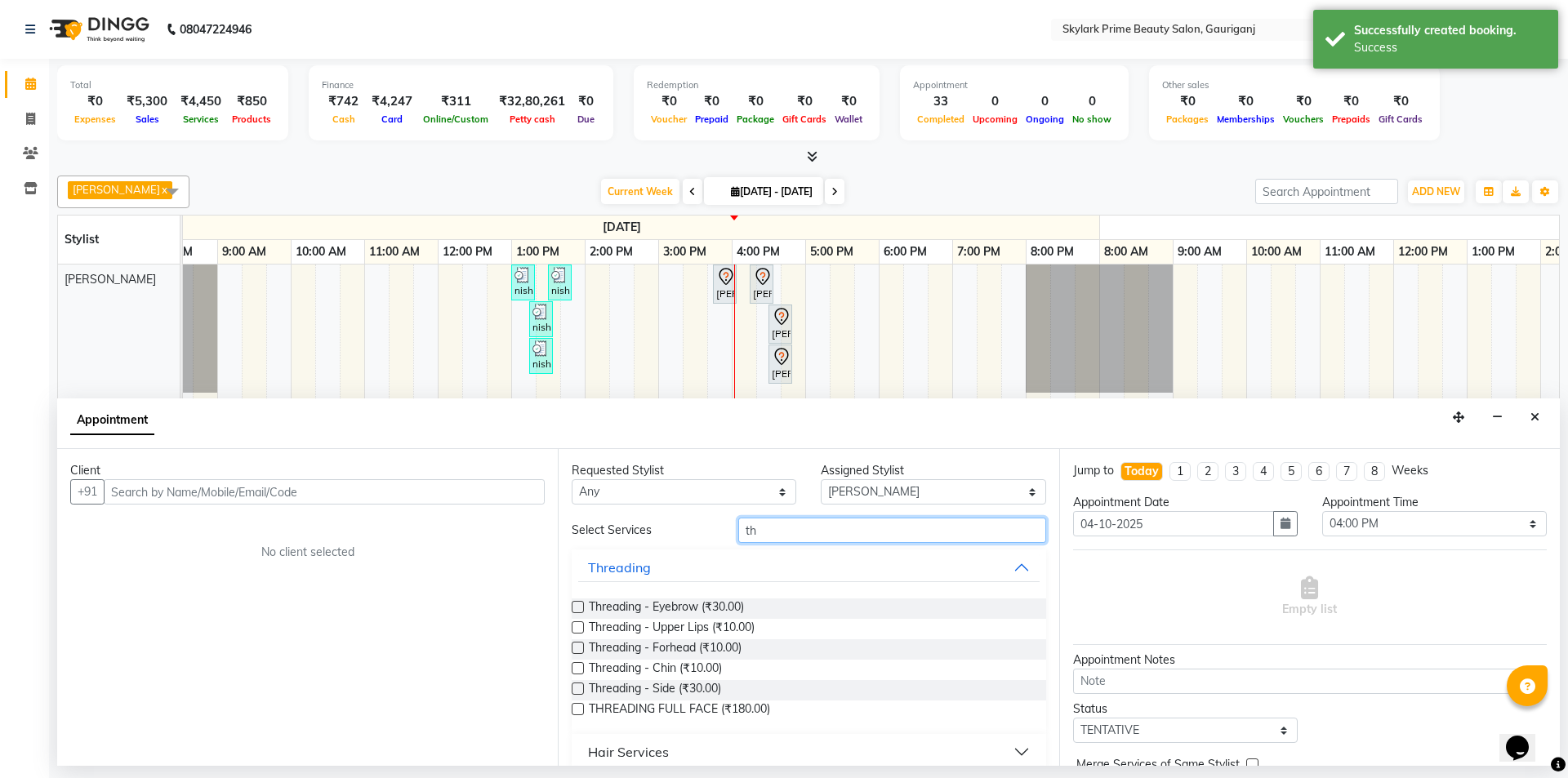
type input "th"
click at [680, 596] on div "Threading - Eyebrow (₹30.00) Threading - Upper Lips (₹10.00) Threading - Forhea…" at bounding box center [808, 660] width 473 height 149
click at [695, 605] on span "Threading - Eyebrow (₹30.00)" at bounding box center [666, 609] width 155 height 20
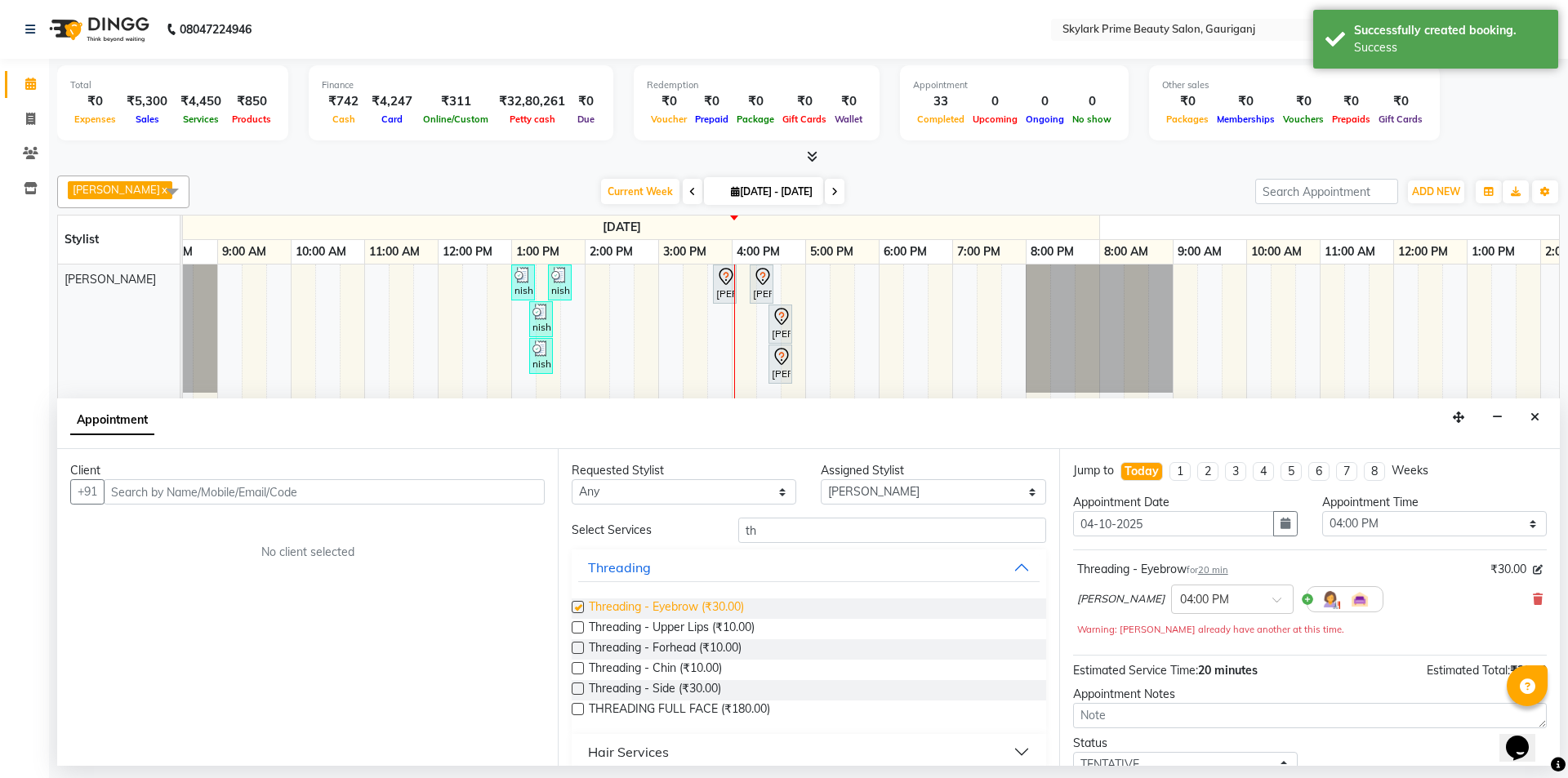
checkbox input "false"
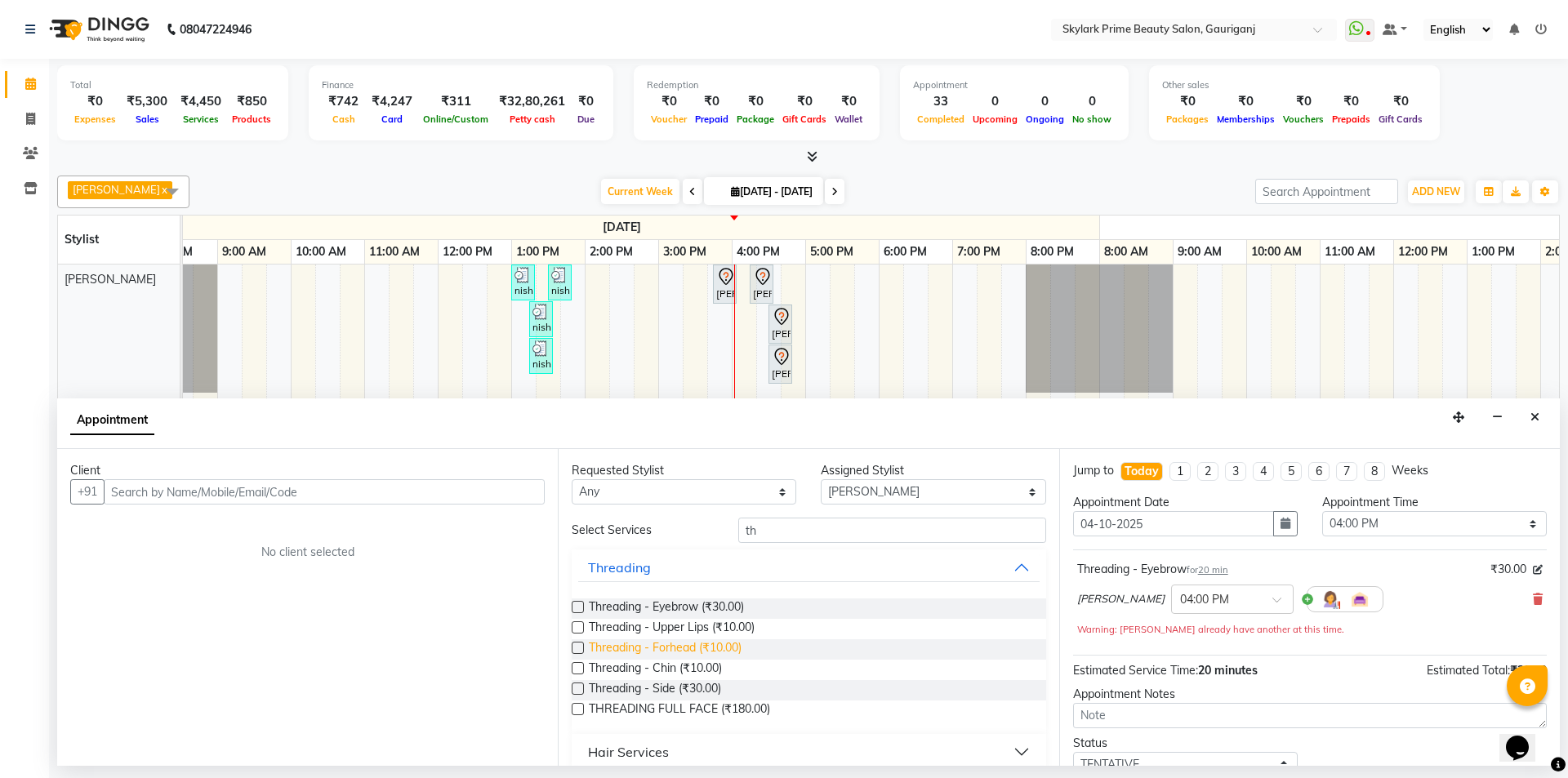
click at [731, 640] on span "Threading - Forhead (₹10.00)" at bounding box center [664, 650] width 152 height 20
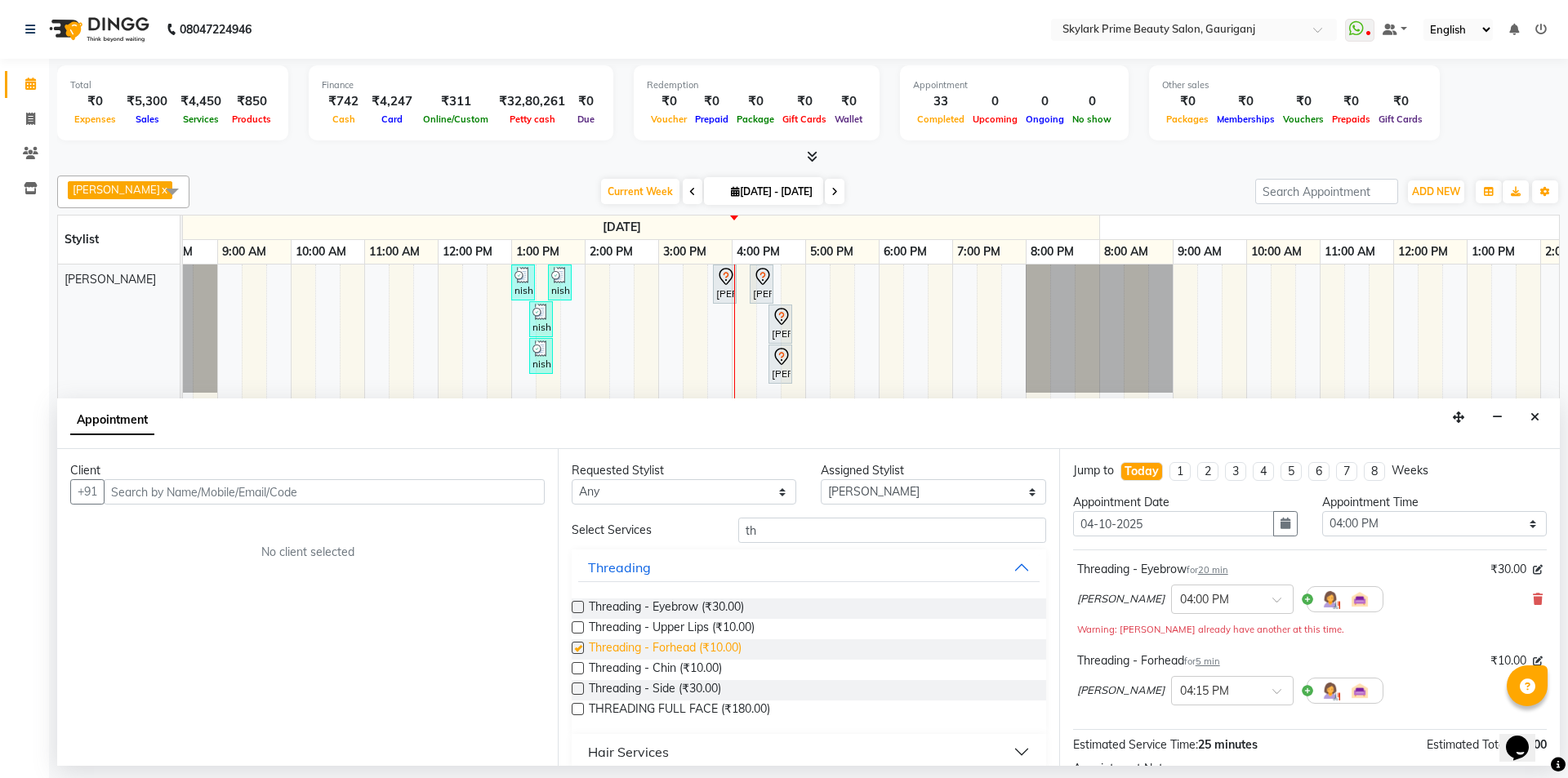
checkbox input "false"
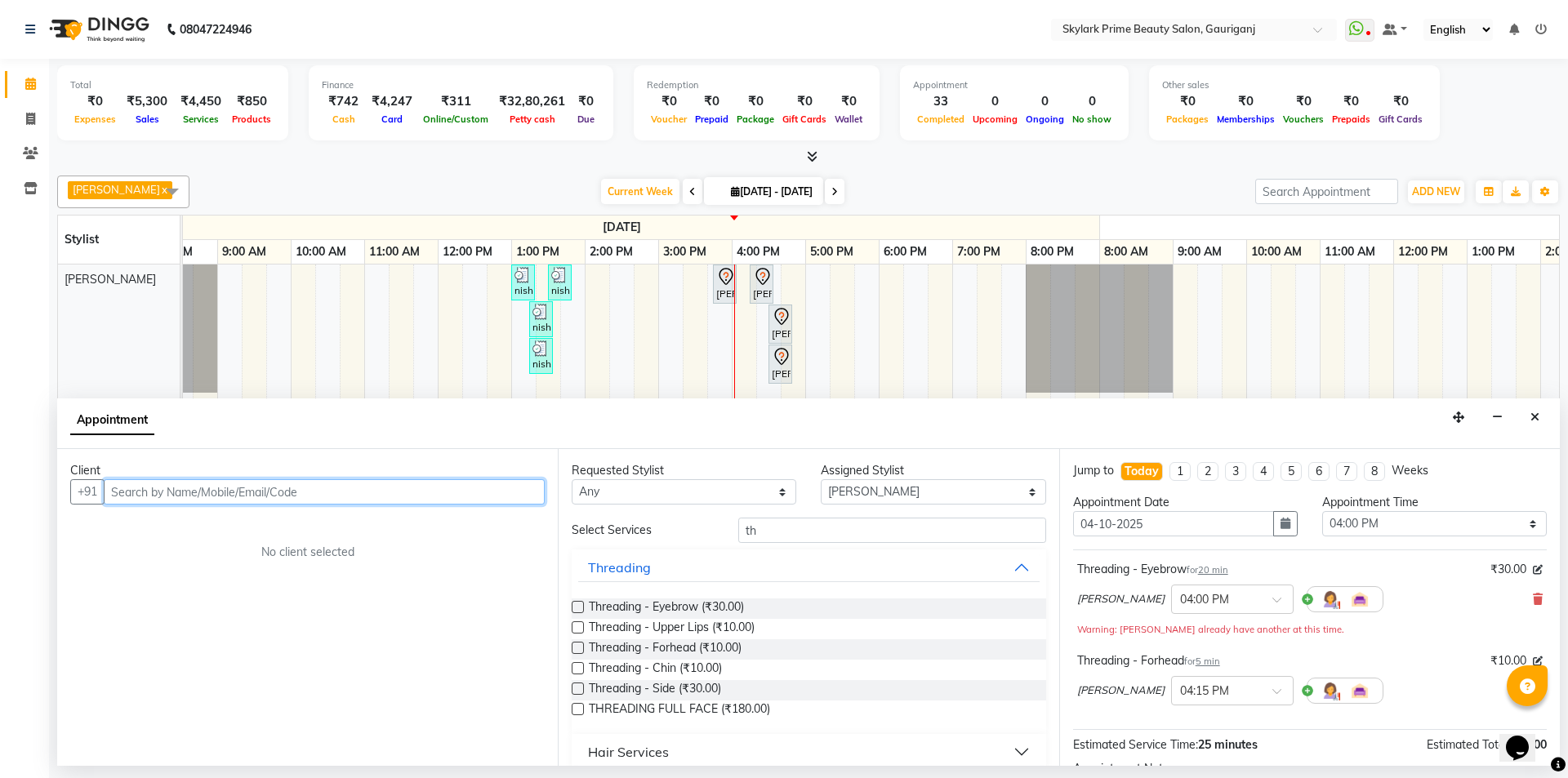
click at [485, 496] on input "text" at bounding box center [324, 491] width 441 height 25
type input "7"
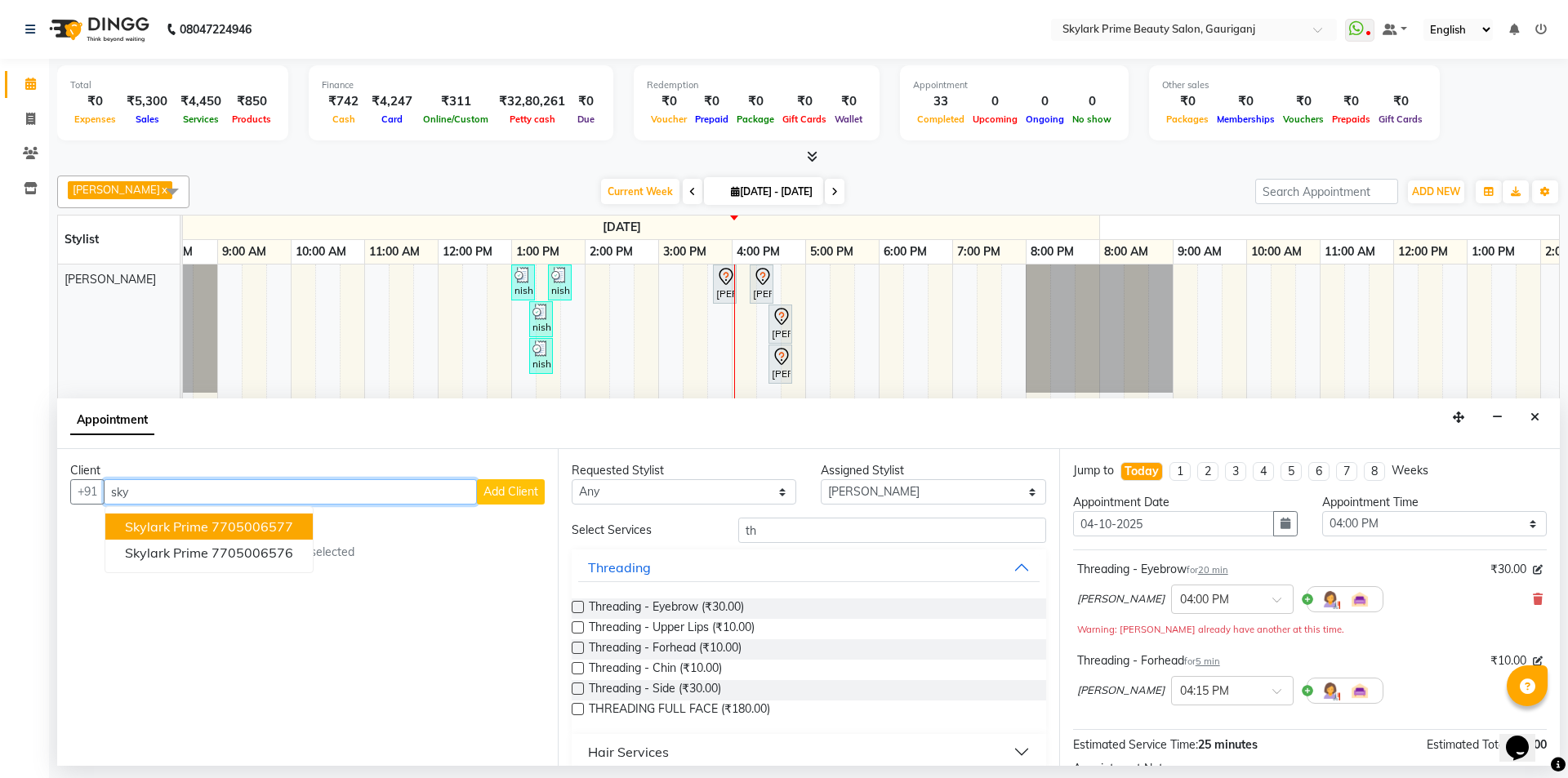
click at [271, 515] on button "skylark prime 7705006577" at bounding box center [209, 527] width 208 height 26
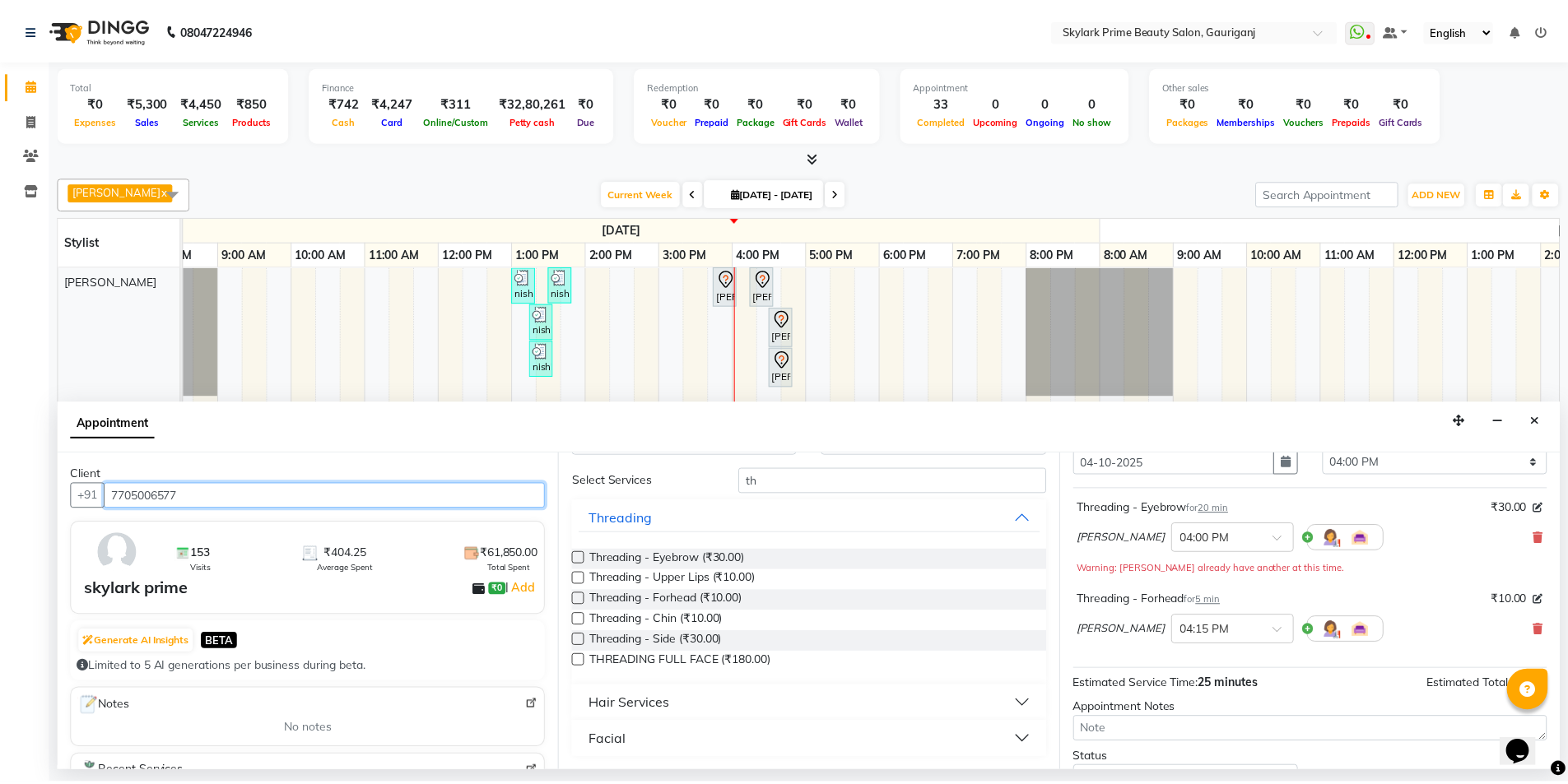
scroll to position [190, 0]
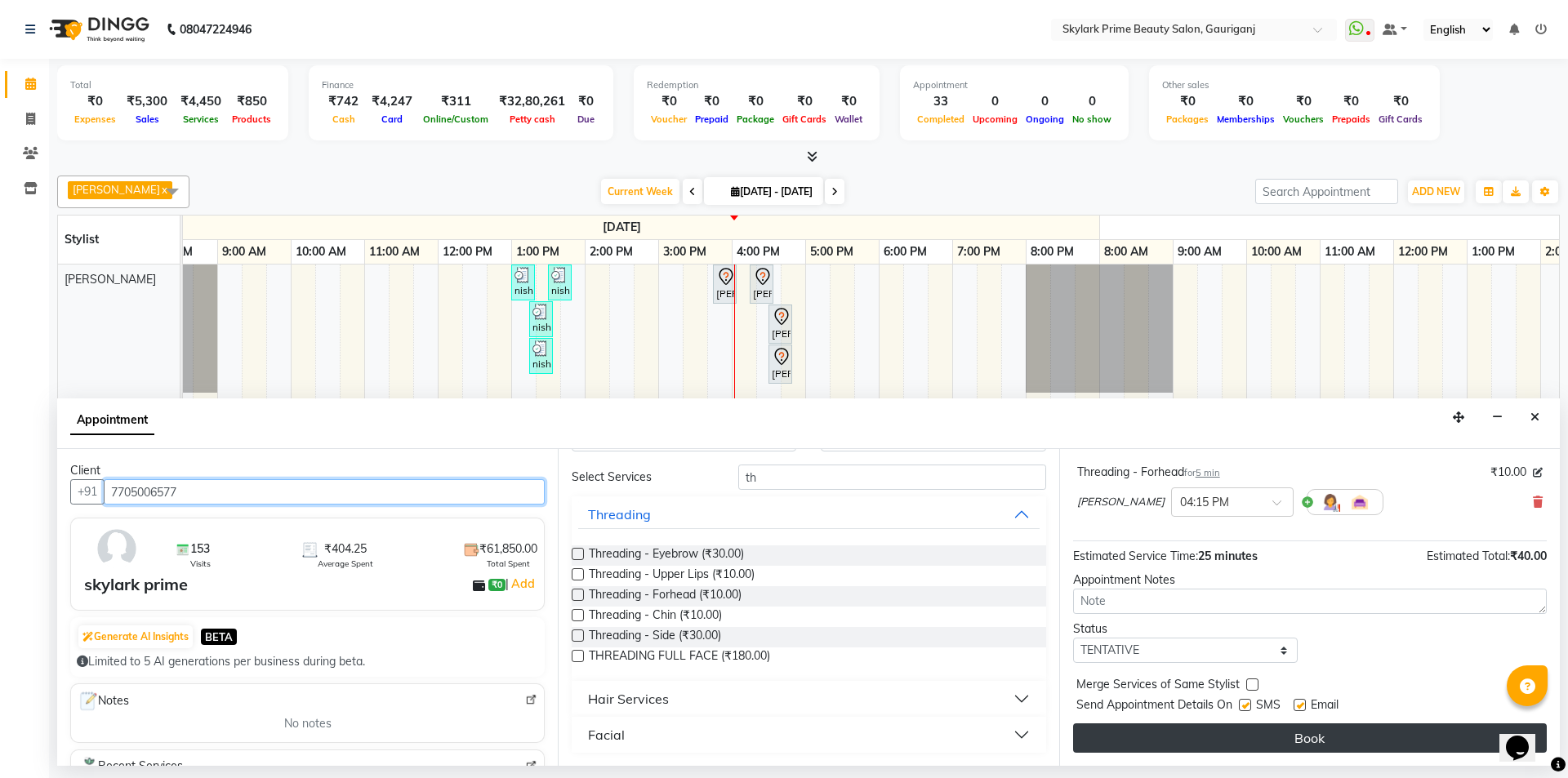
type input "7705006577"
click at [1281, 727] on button "Book" at bounding box center [1310, 738] width 473 height 30
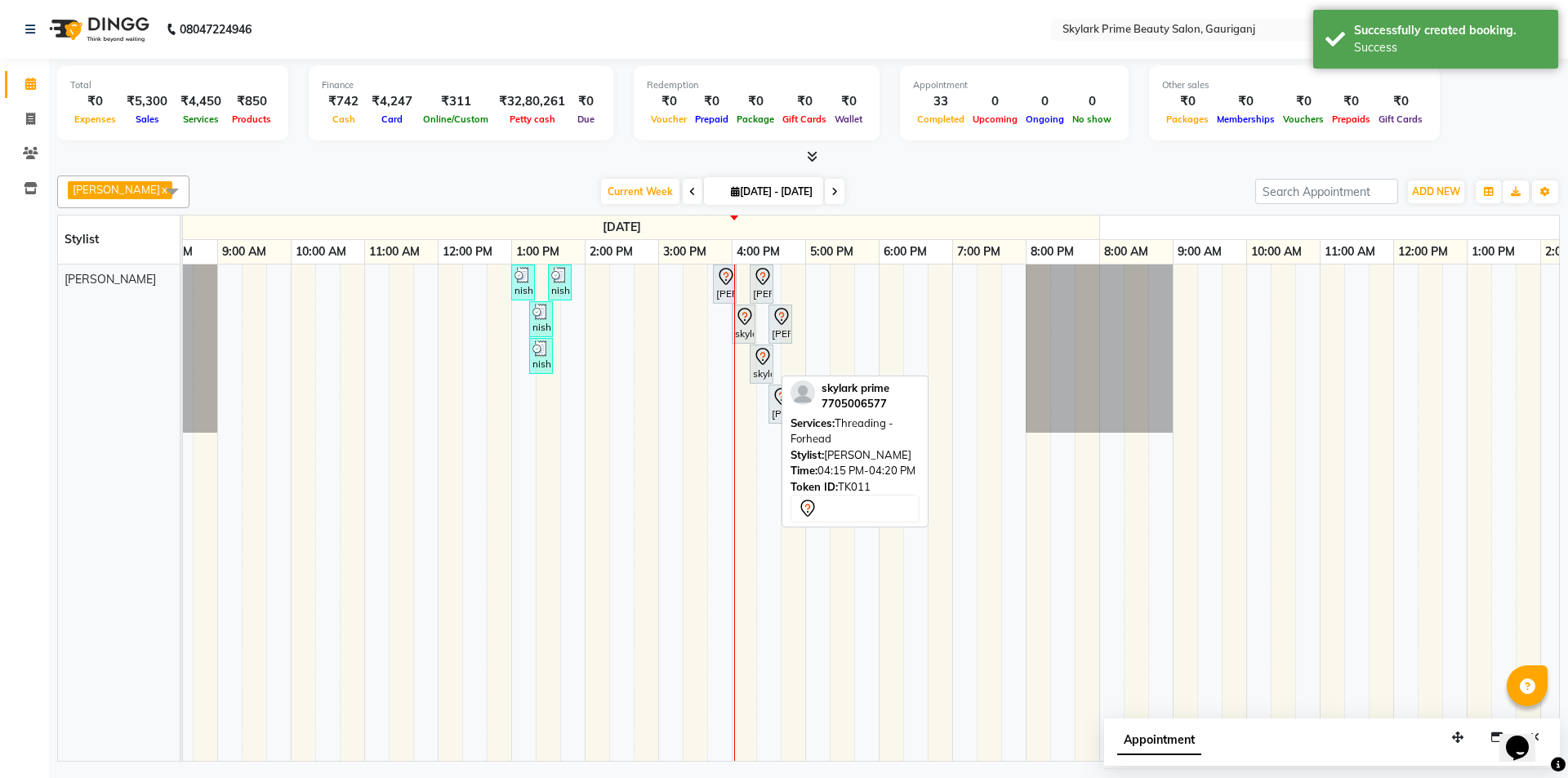
click at [757, 365] on icon at bounding box center [762, 356] width 19 height 19
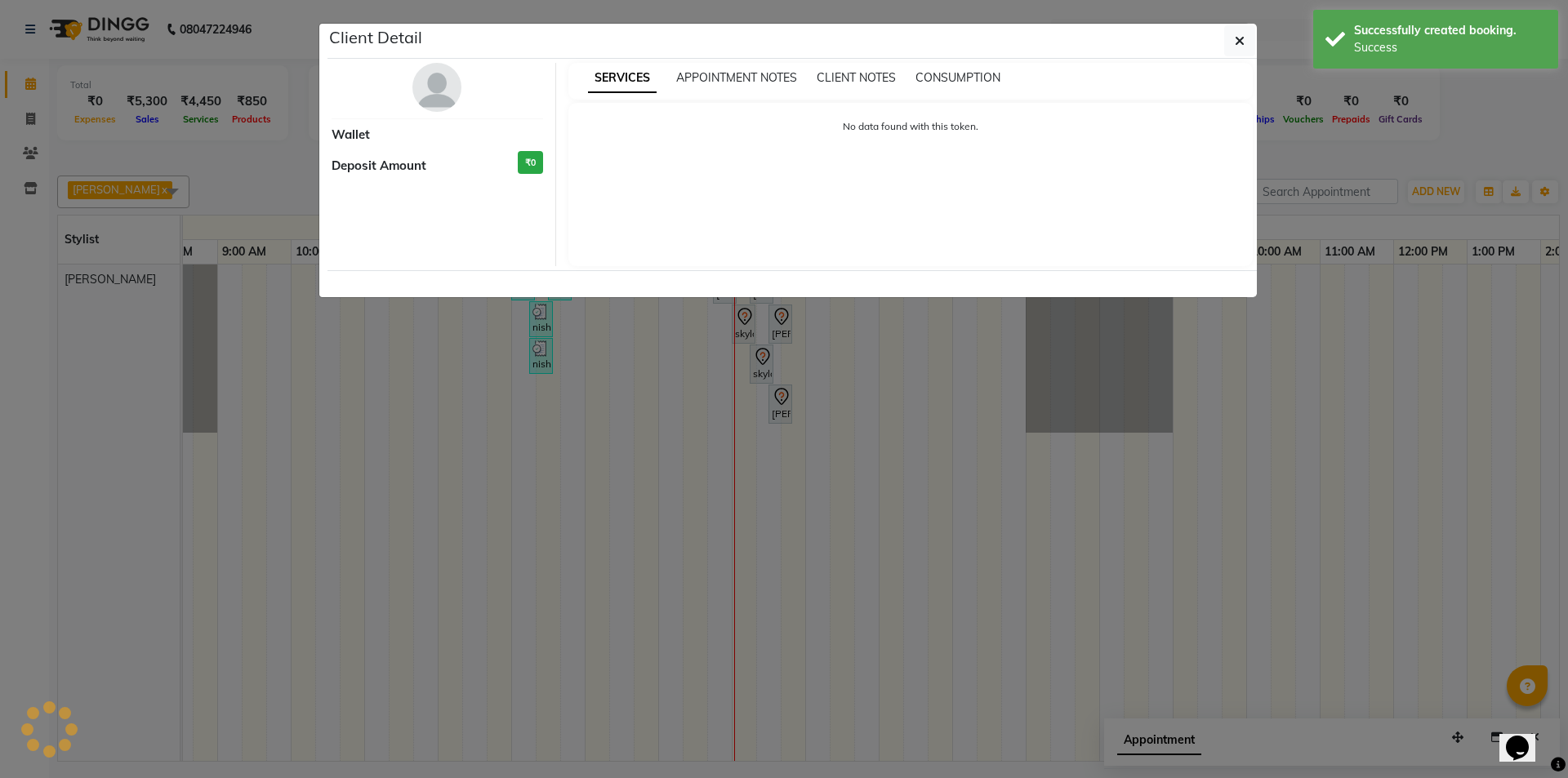
select select "7"
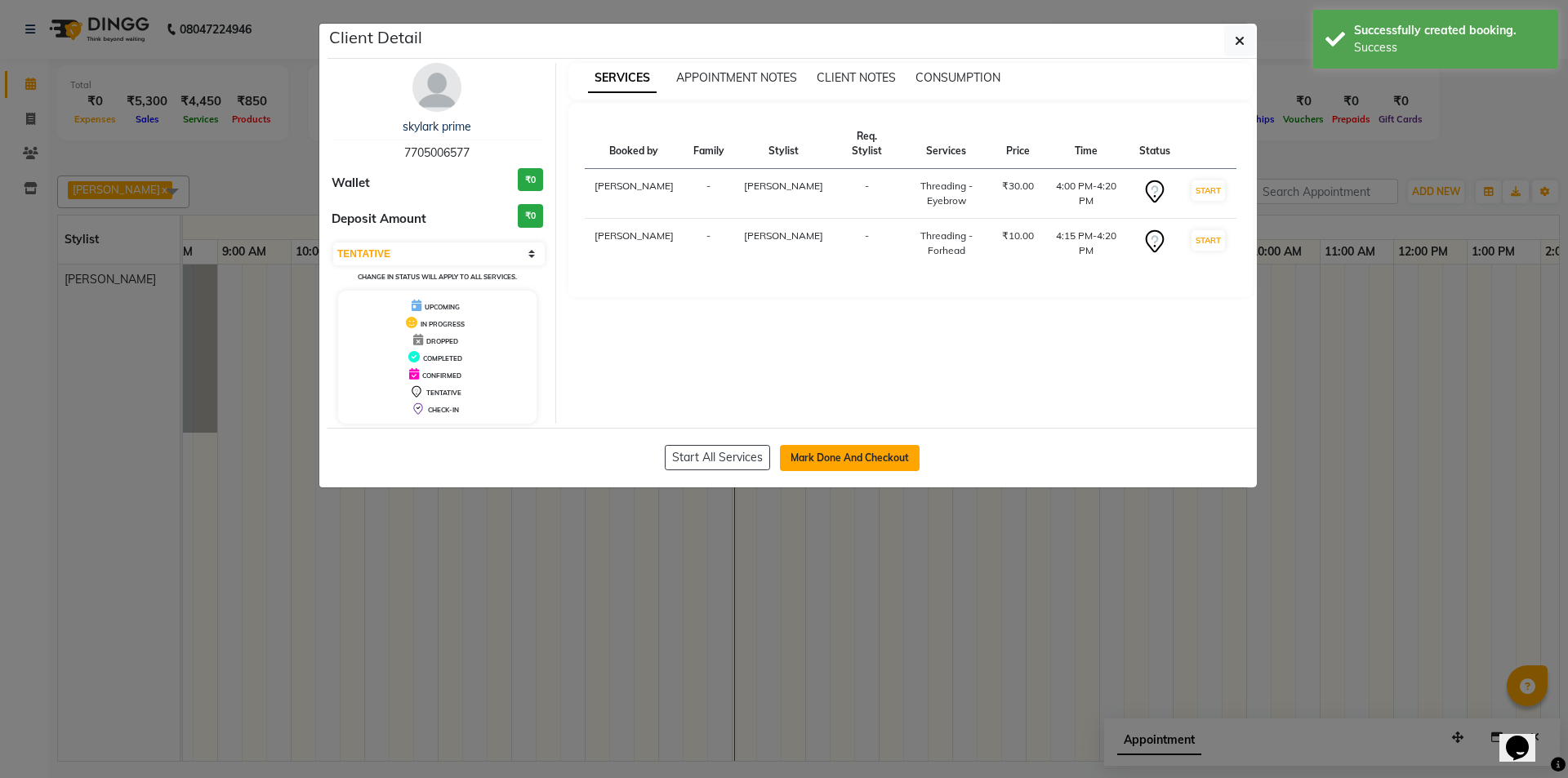
click at [867, 450] on button "Mark Done And Checkout" at bounding box center [849, 458] width 139 height 26
select select "service"
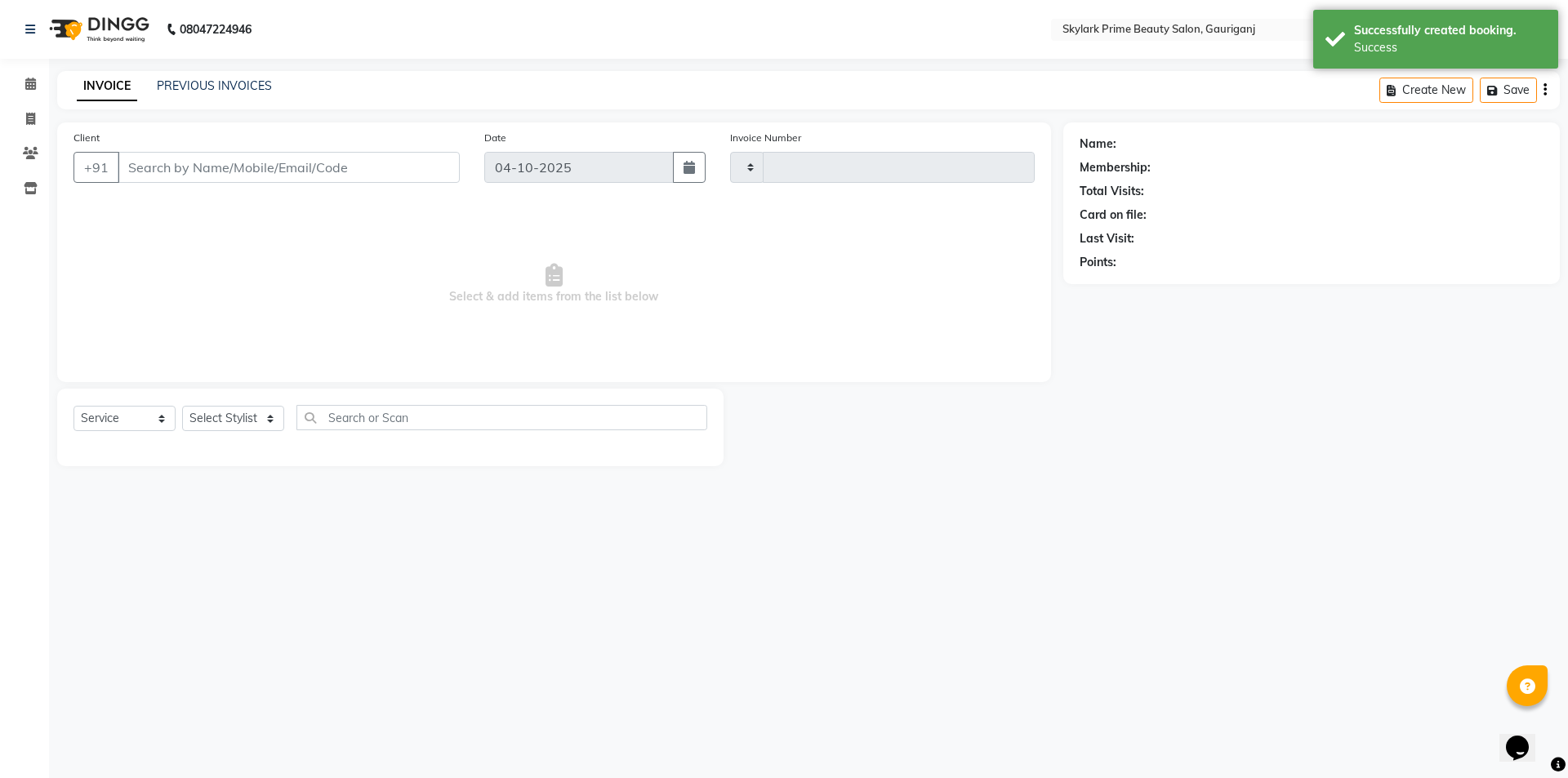
type input "3728"
select select "4735"
type input "7705006577"
select select "32362"
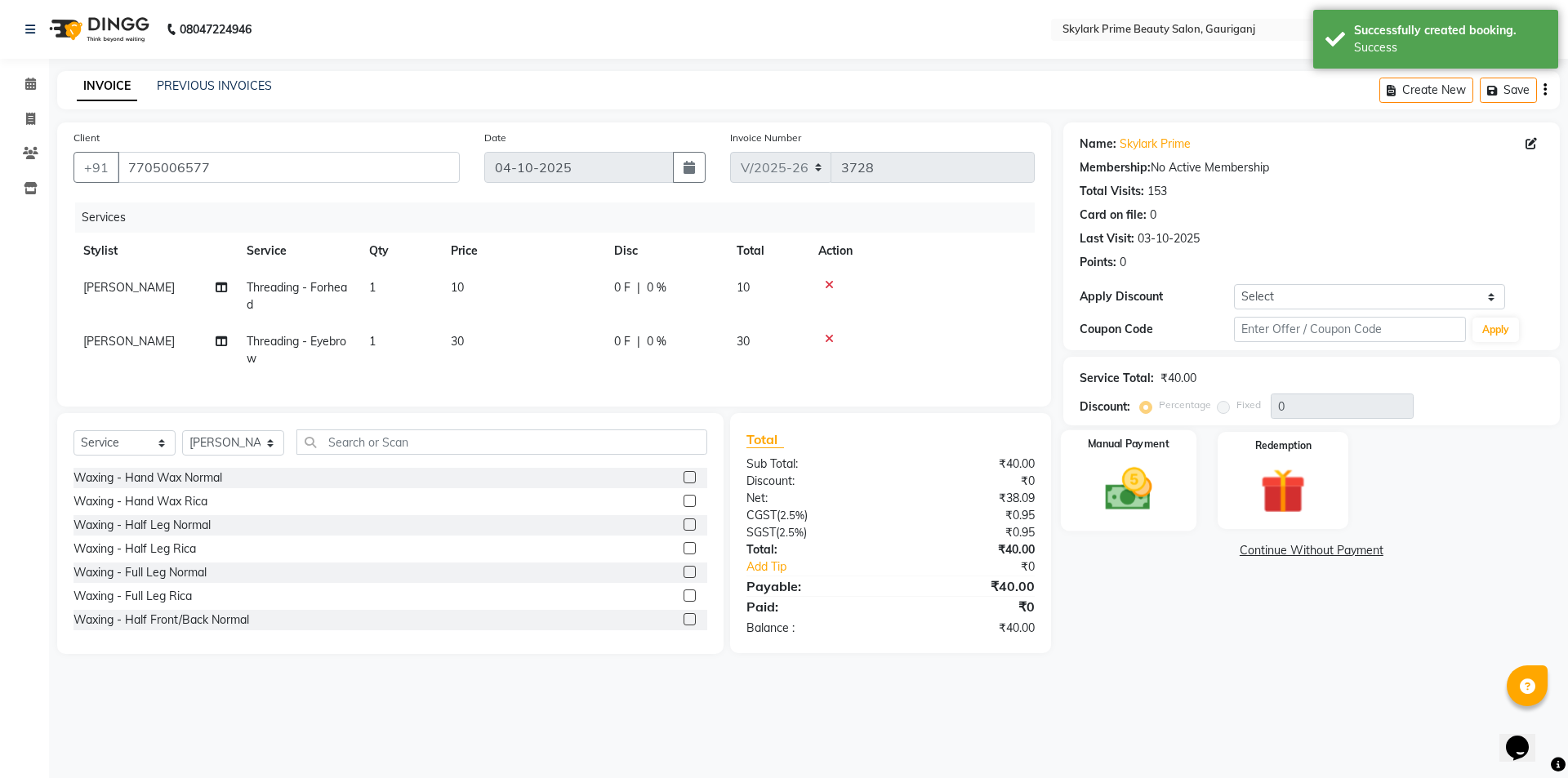
click at [1128, 473] on img at bounding box center [1128, 489] width 76 height 54
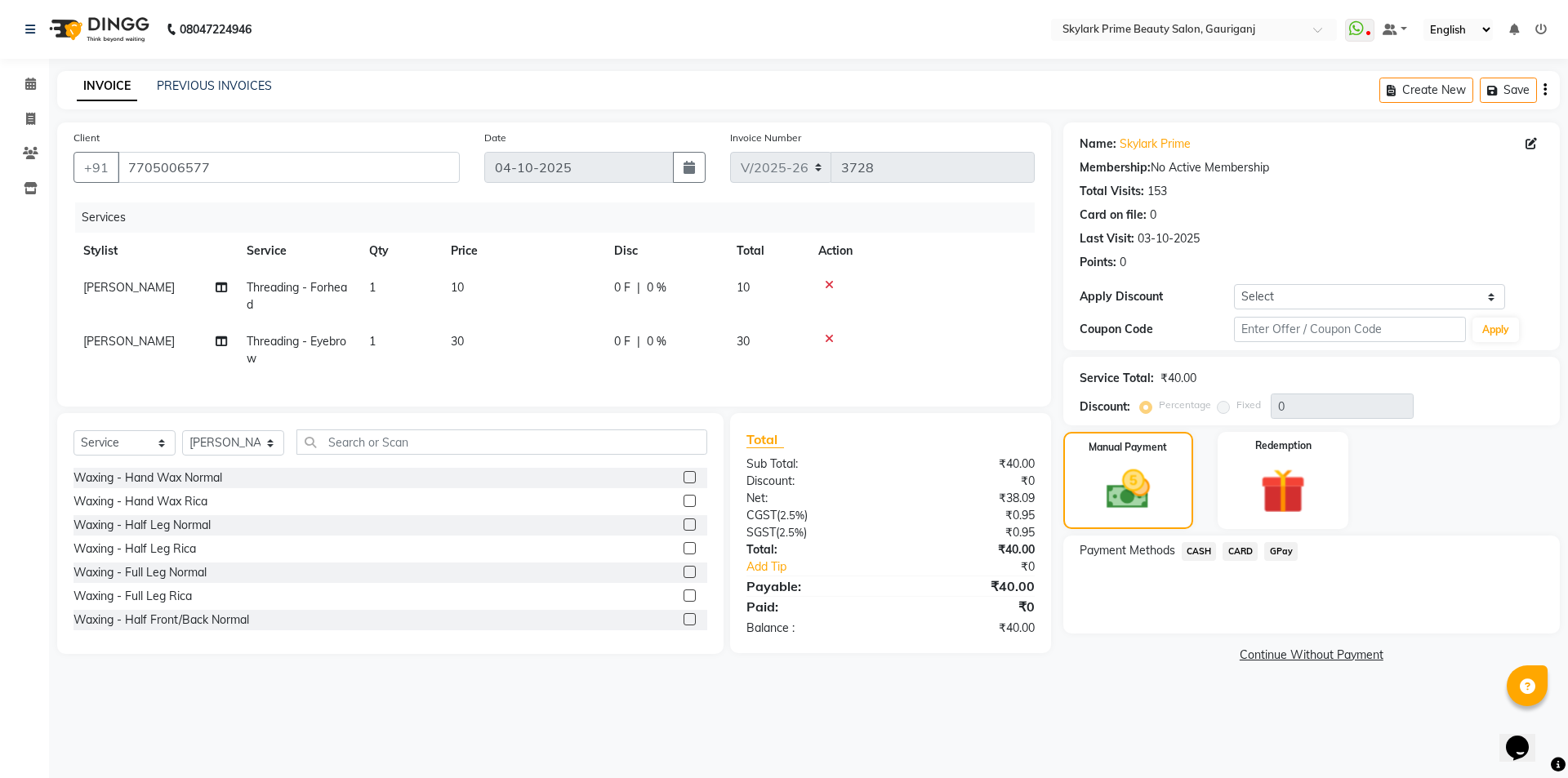
click at [828, 281] on icon at bounding box center [830, 285] width 9 height 11
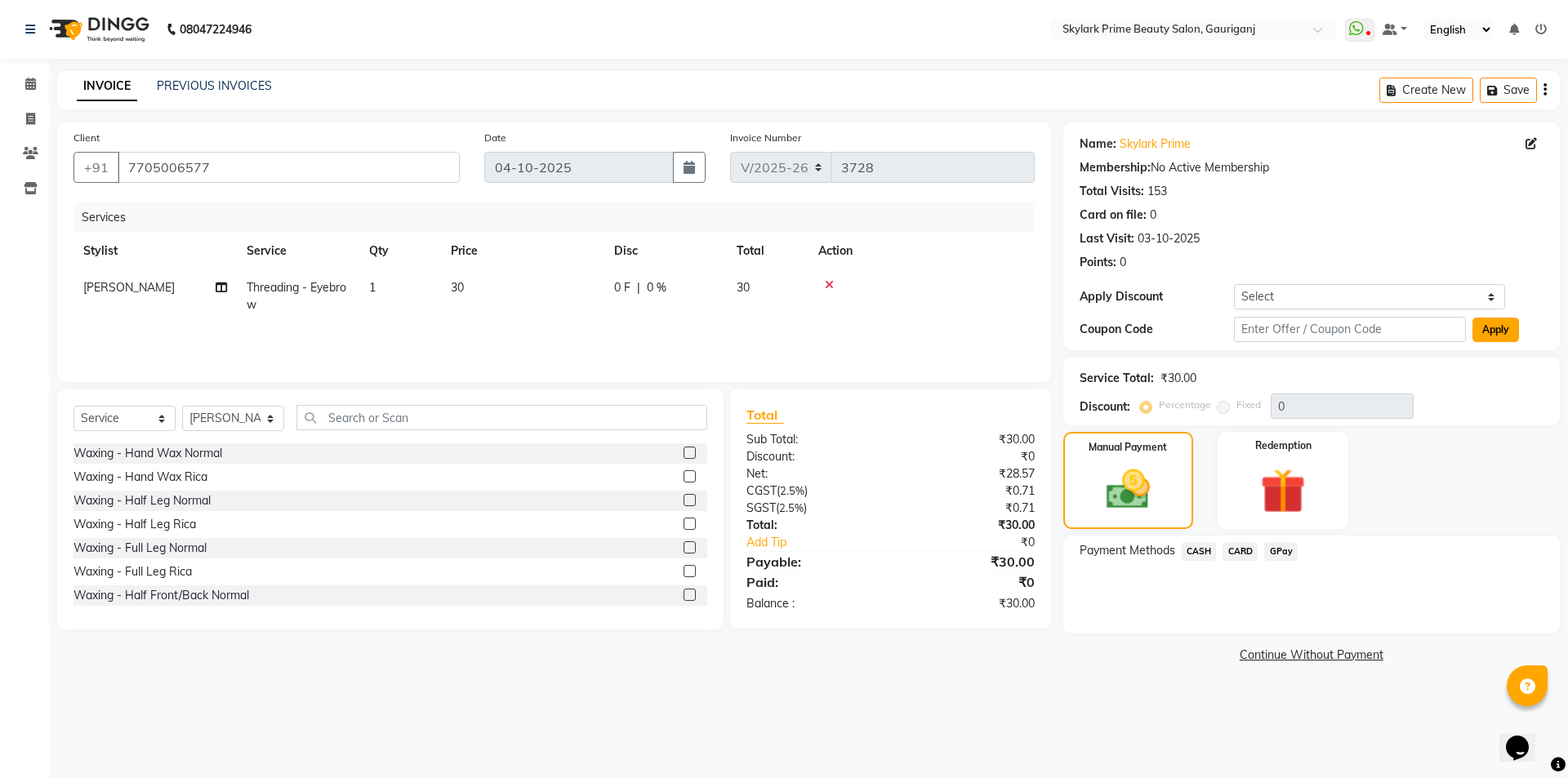
click at [1495, 329] on button "Apply" at bounding box center [1496, 329] width 46 height 25
click at [1371, 335] on input "text" at bounding box center [1349, 329] width 232 height 25
click at [1490, 293] on select "Select Coupon → Karwa 10 Coupon → Karwa 20 Coupon → Karwa 30 Coupon → Birthday" at bounding box center [1370, 296] width 271 height 25
select select "1: Object"
click at [1234, 284] on select "Select Coupon → Karwa 10 Coupon → Karwa 20 Coupon → Karwa 30 Coupon → Birthday" at bounding box center [1370, 296] width 271 height 25
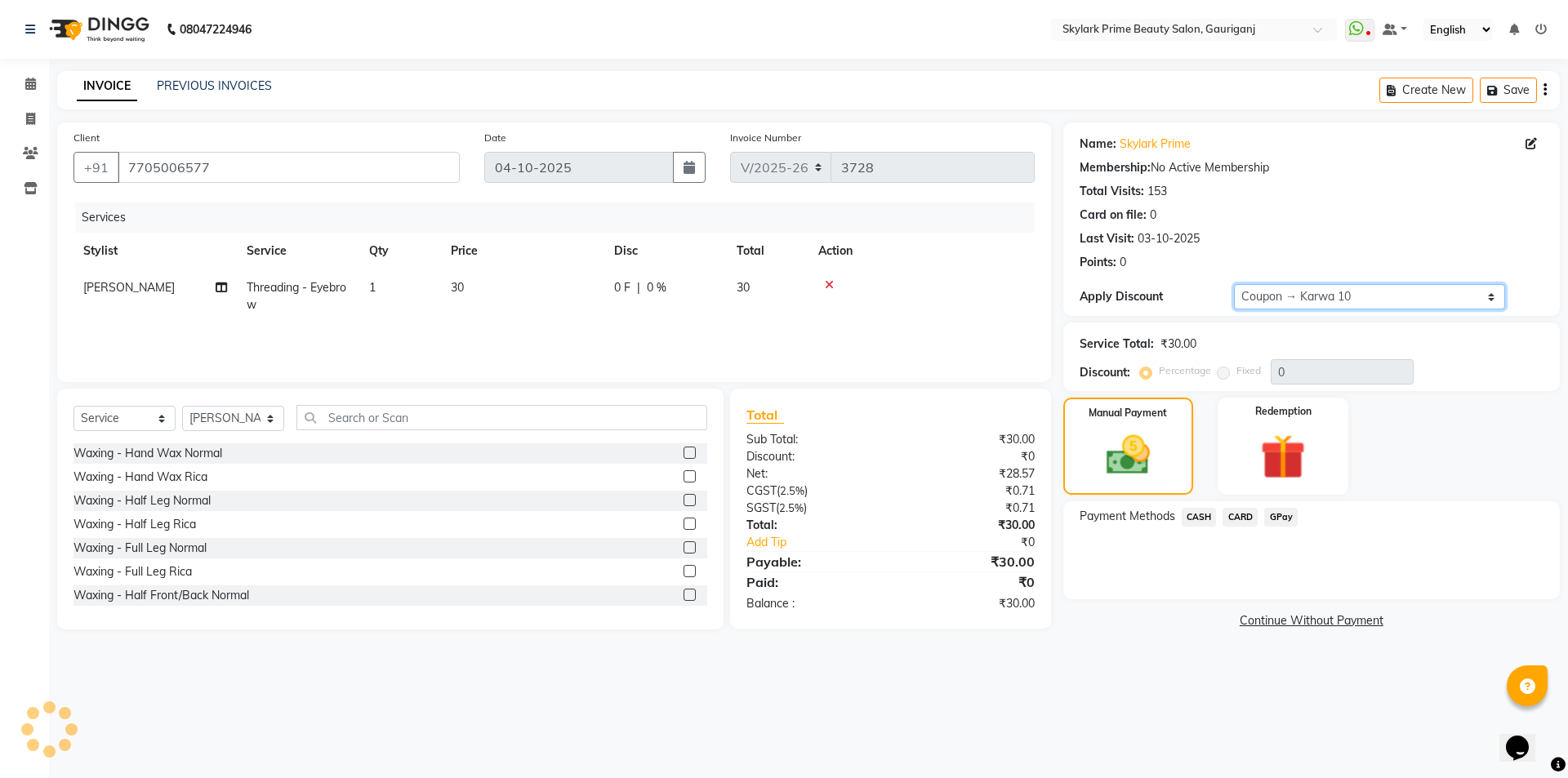
type input "10"
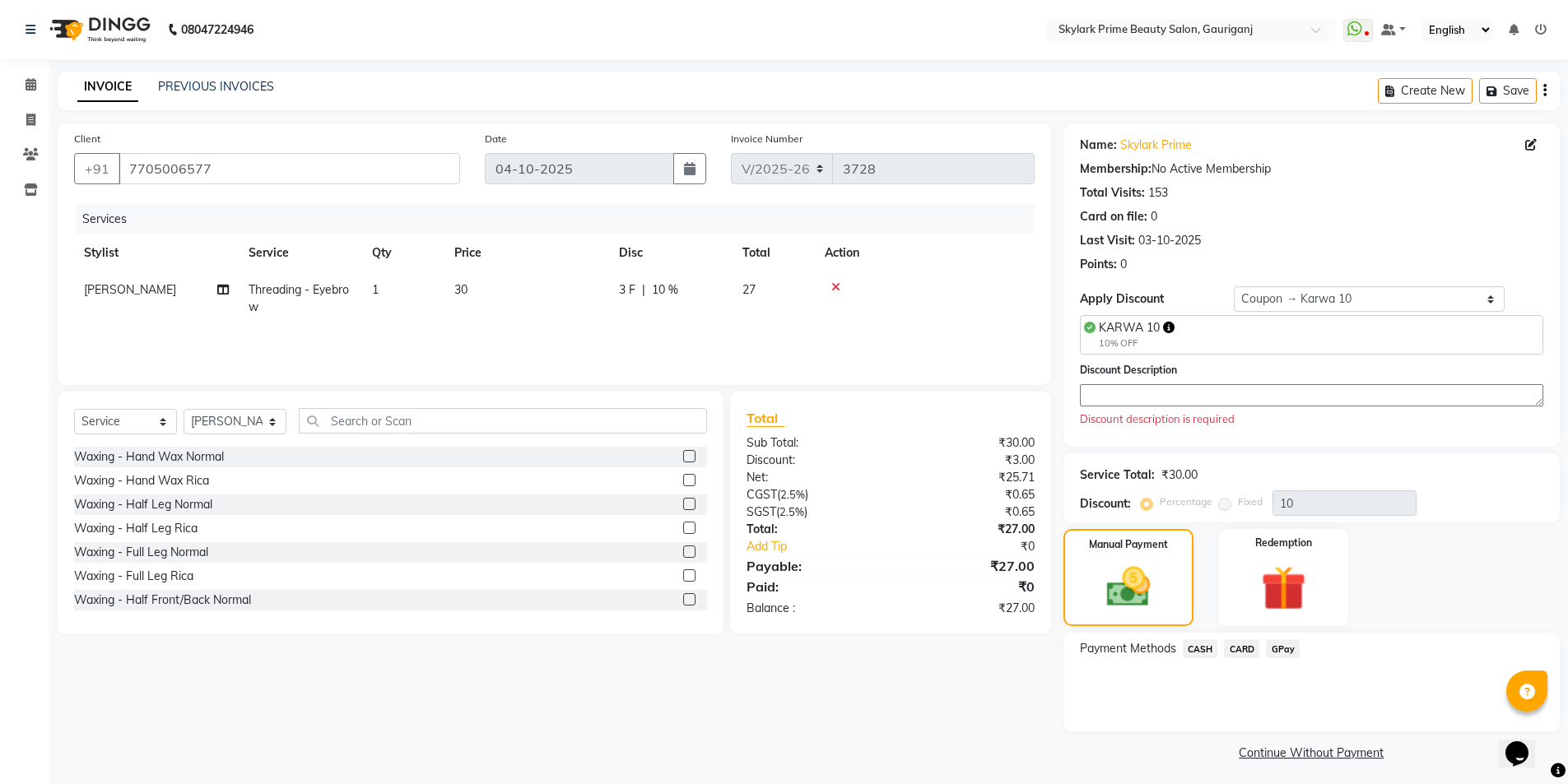
click at [1202, 644] on span "CASH" at bounding box center [1201, 649] width 35 height 19
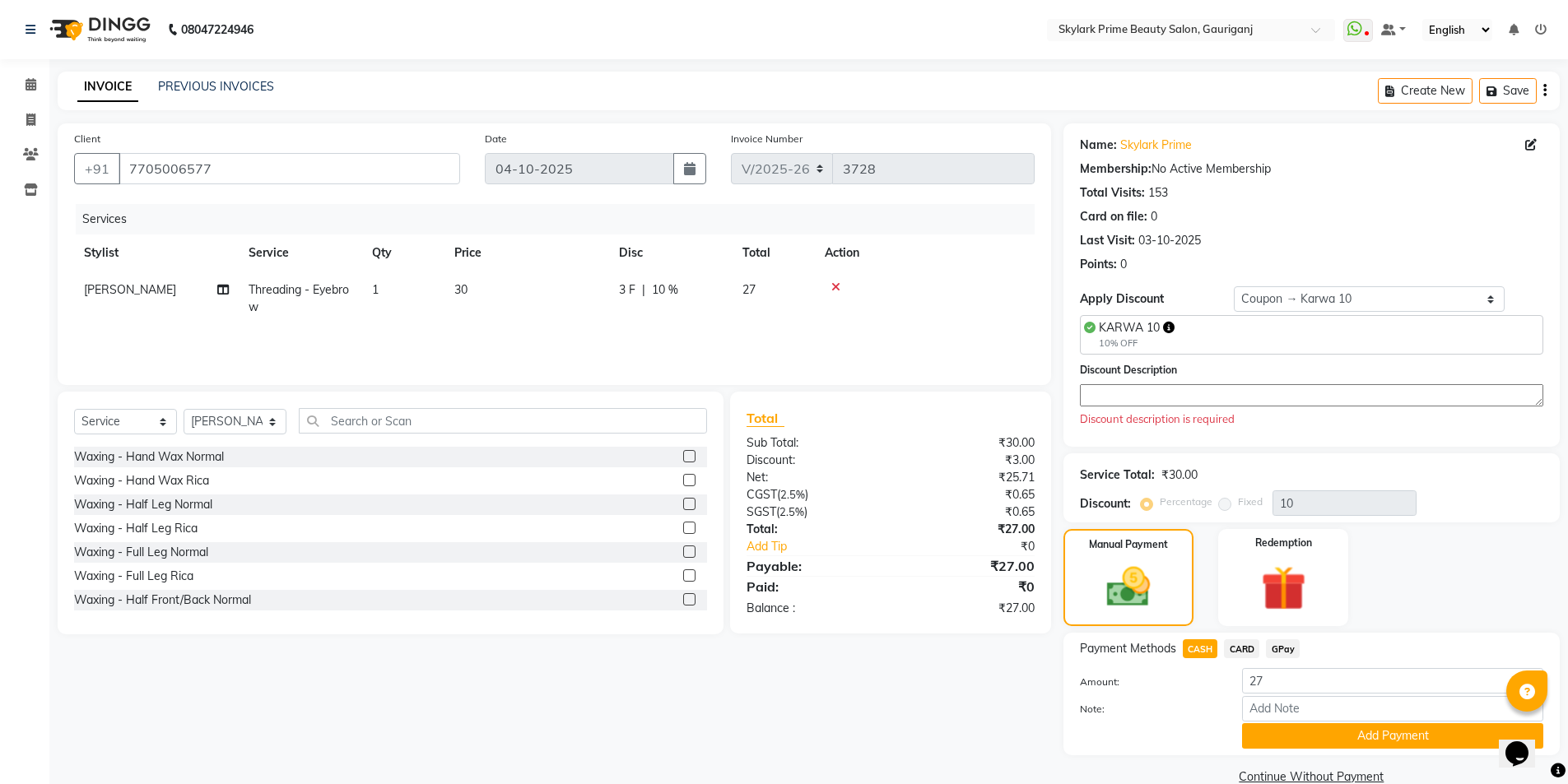
click at [1141, 402] on textarea at bounding box center [1311, 395] width 463 height 22
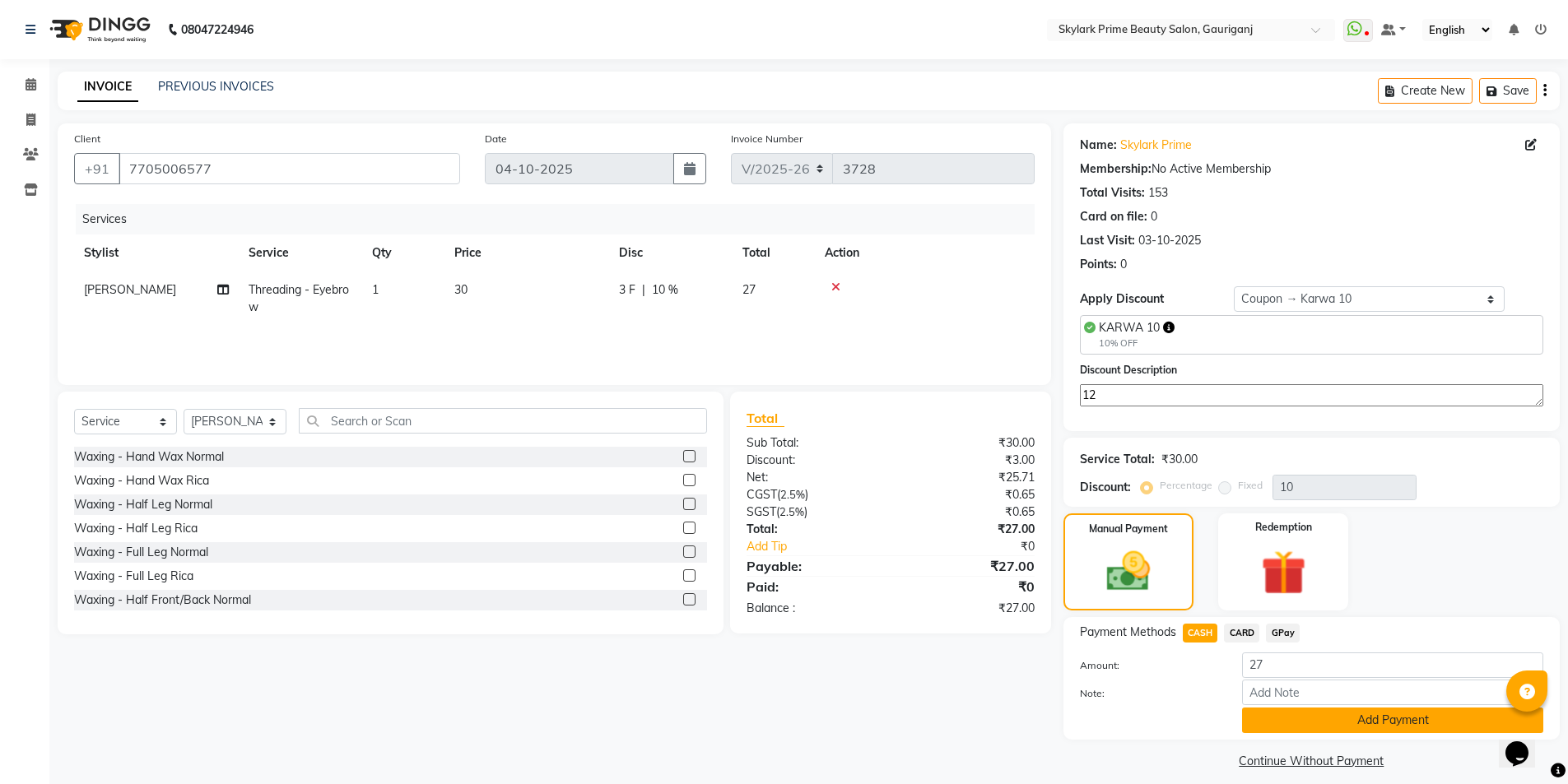
type textarea "12"
click at [1369, 711] on button "Add Payment" at bounding box center [1392, 720] width 301 height 25
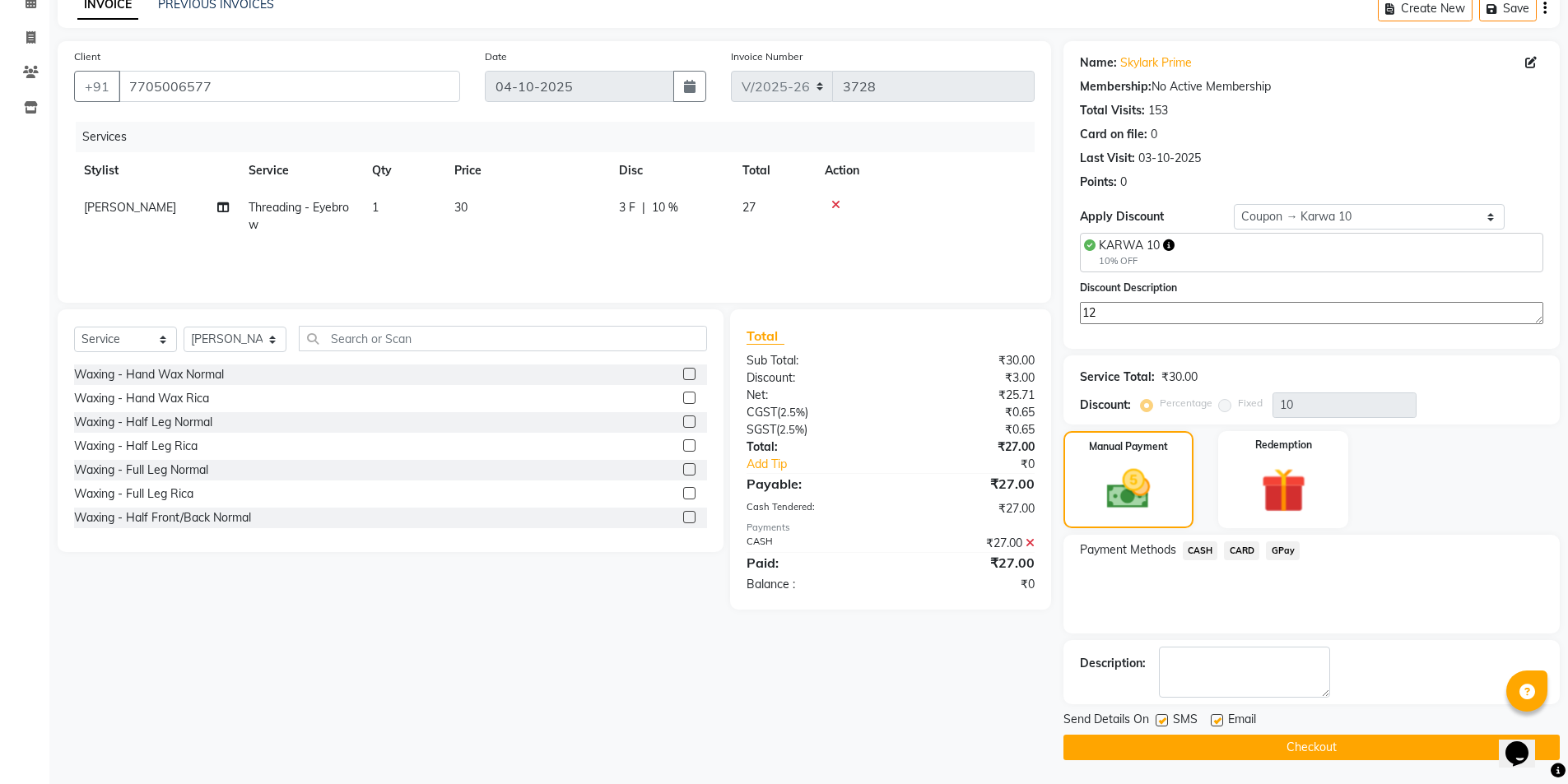
scroll to position [83, 0]
click at [1339, 731] on div "Send Details On SMS Email Checkout" at bounding box center [1311, 735] width 497 height 49
click at [1354, 742] on button "Checkout" at bounding box center [1311, 746] width 497 height 25
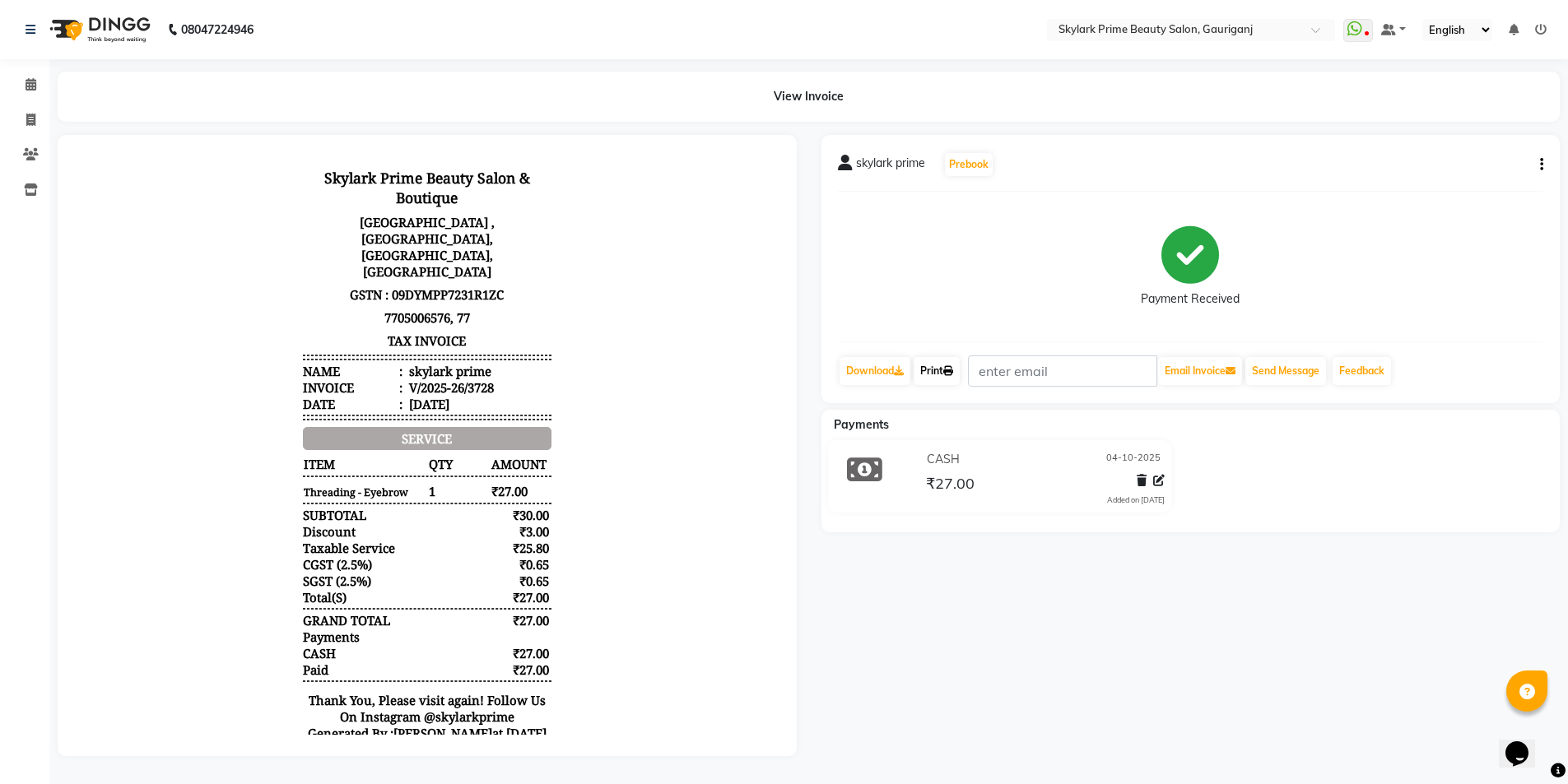
click at [932, 370] on link "Print" at bounding box center [937, 371] width 47 height 28
click at [29, 85] on icon at bounding box center [31, 84] width 11 height 12
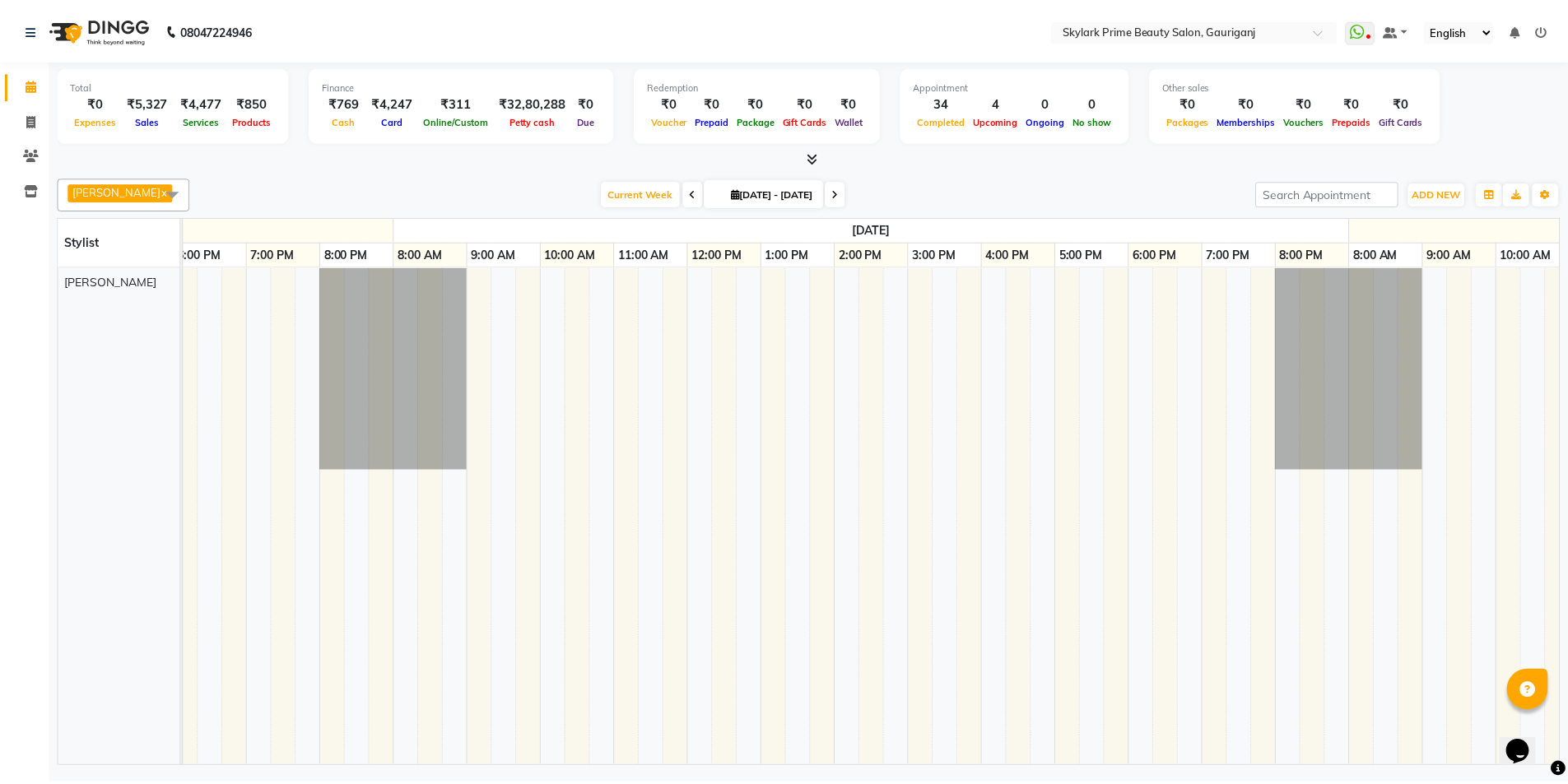
scroll to position [0, 4854]
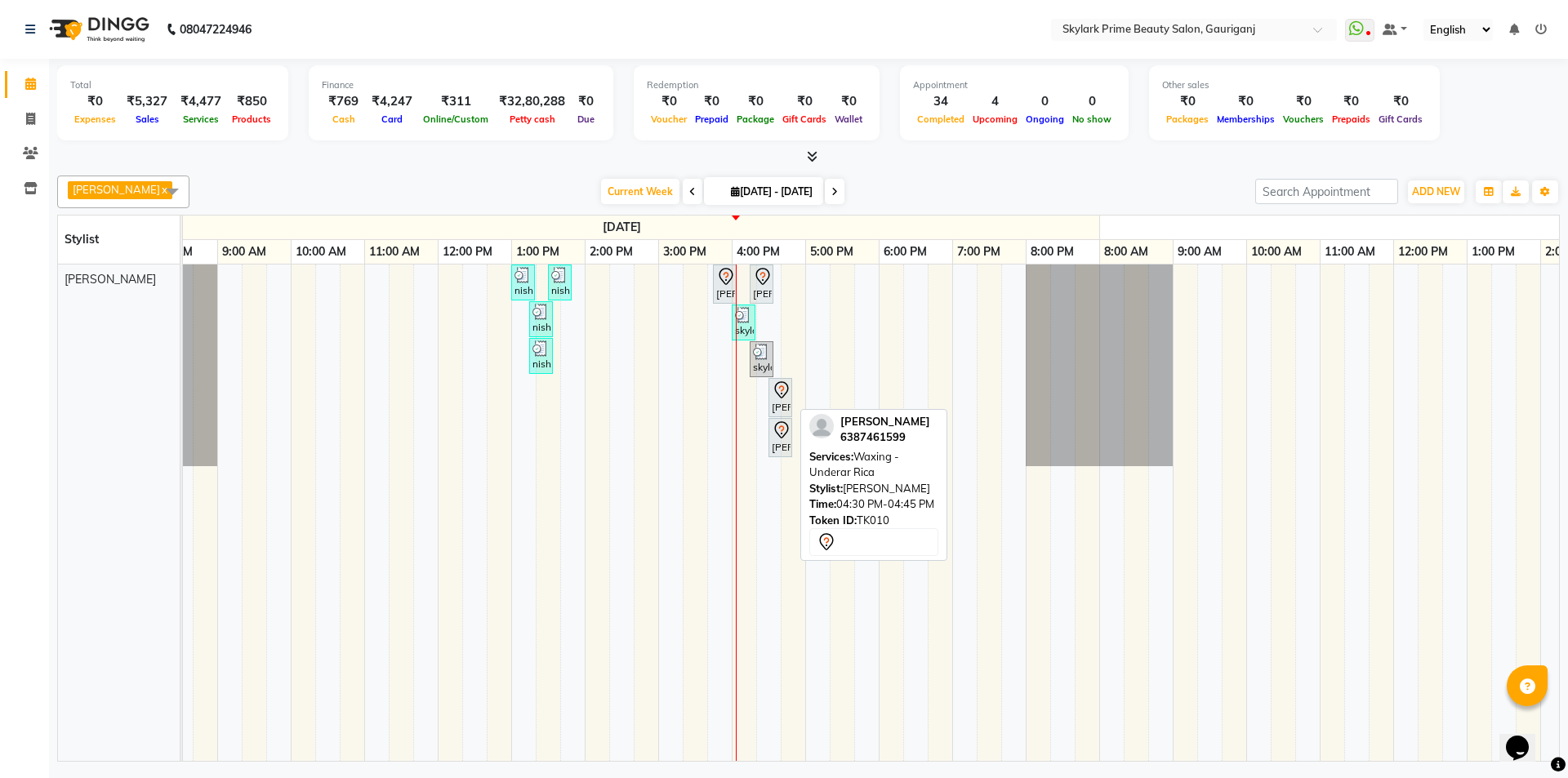
click at [781, 399] on div "[PERSON_NAME], TK10, 04:30 PM-04:45 PM, Waxing - Underar Rica" at bounding box center [781, 397] width 20 height 34
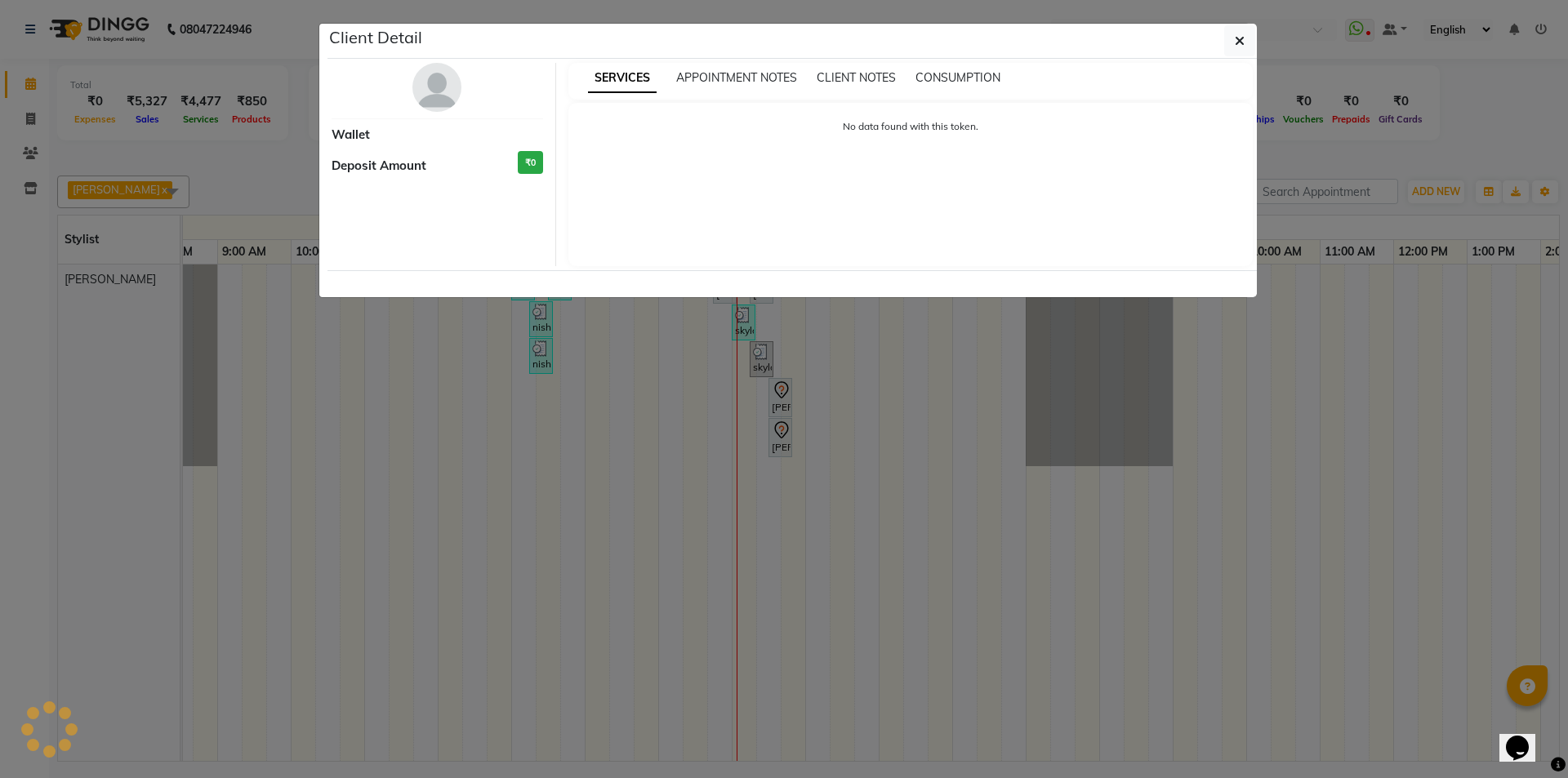
click at [1419, 642] on ngb-modal-window "Client Detail Wallet Deposit Amount ₹0 SERVICES APPOINTMENT NOTES CLIENT NOTES …" at bounding box center [784, 389] width 1568 height 778
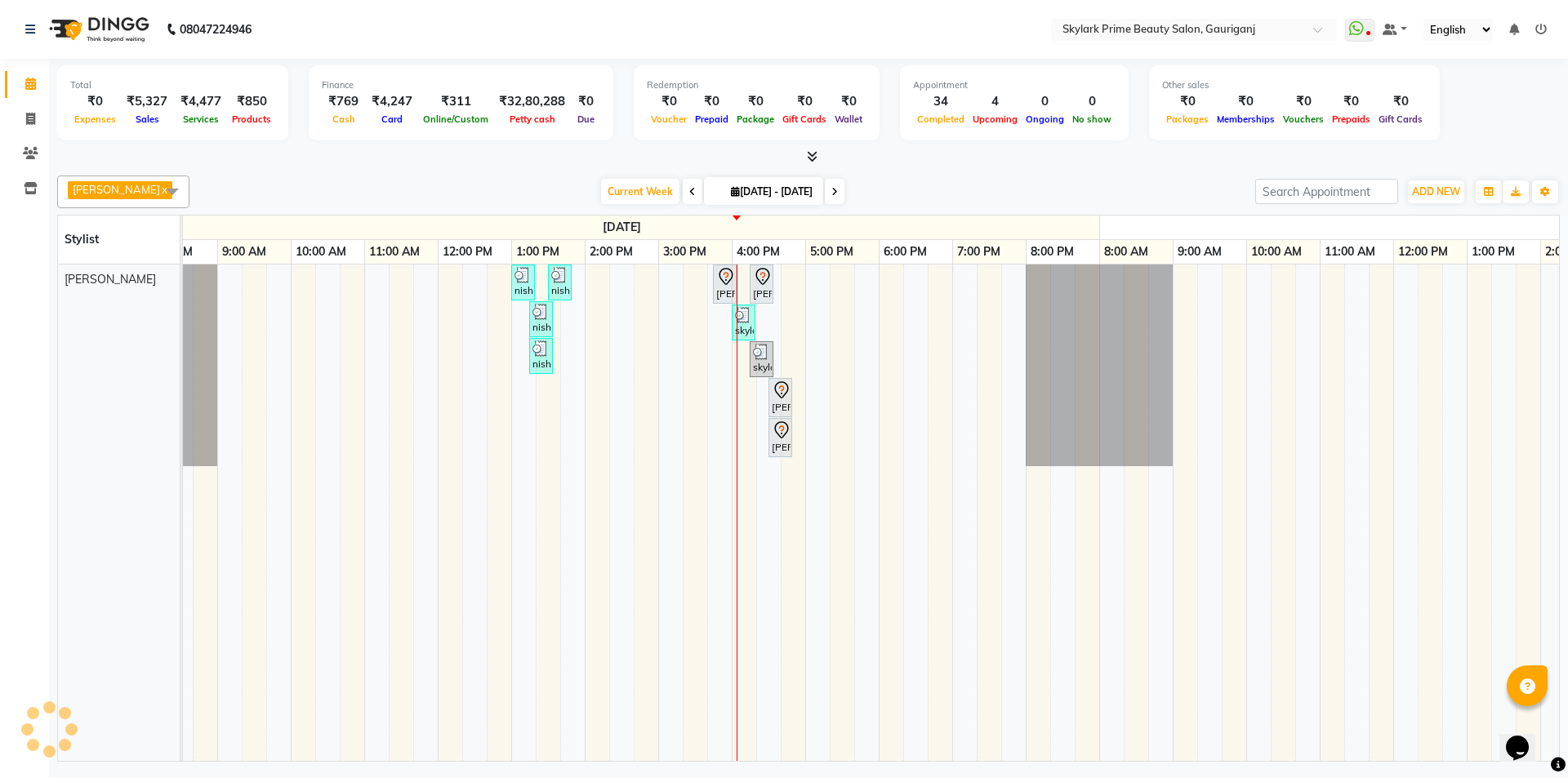
click at [1199, 514] on td at bounding box center [1209, 513] width 25 height 497
click at [784, 435] on icon at bounding box center [781, 430] width 19 height 19
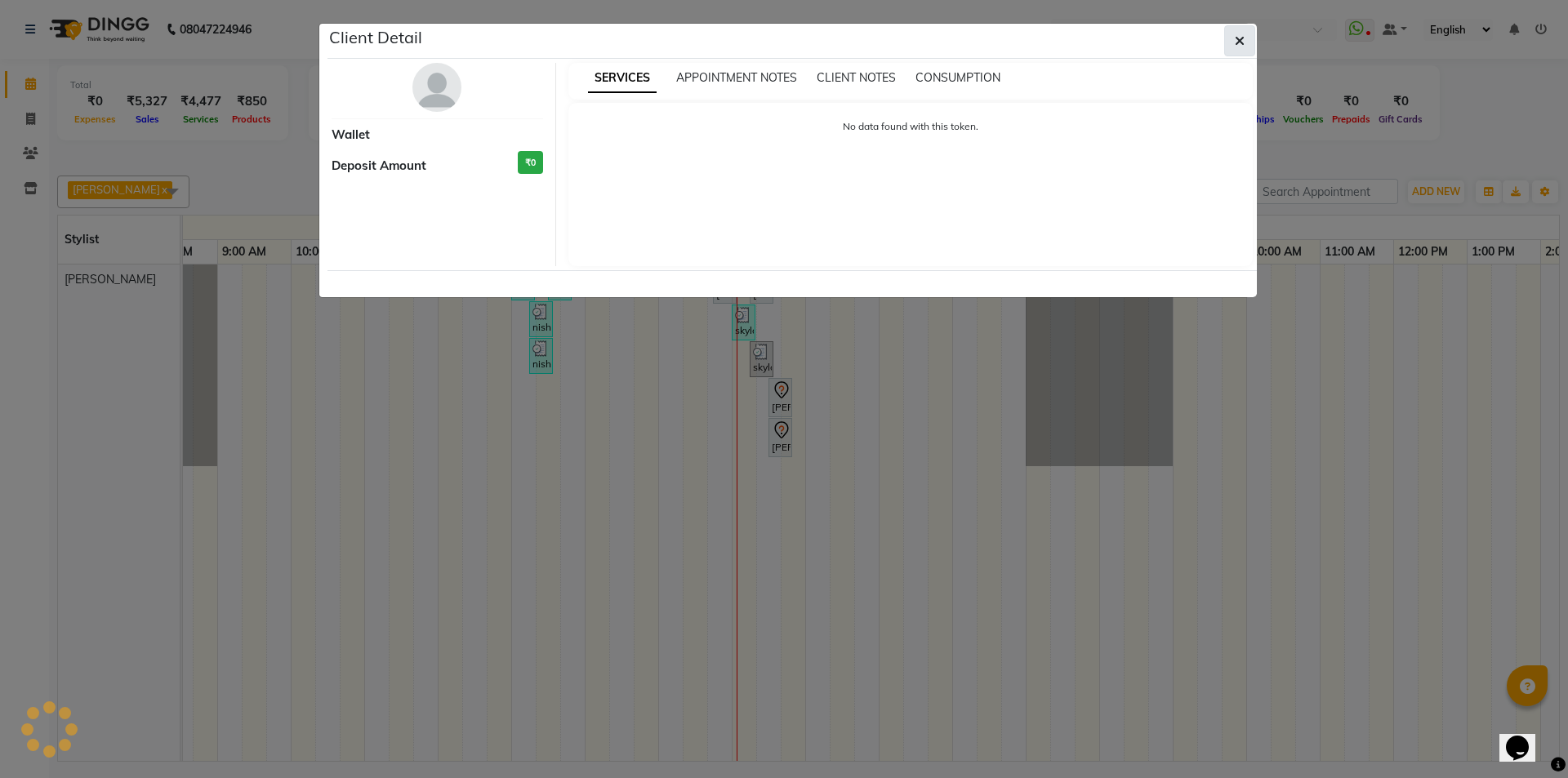
click at [1240, 34] on icon "button" at bounding box center [1239, 41] width 10 height 13
select select "7"
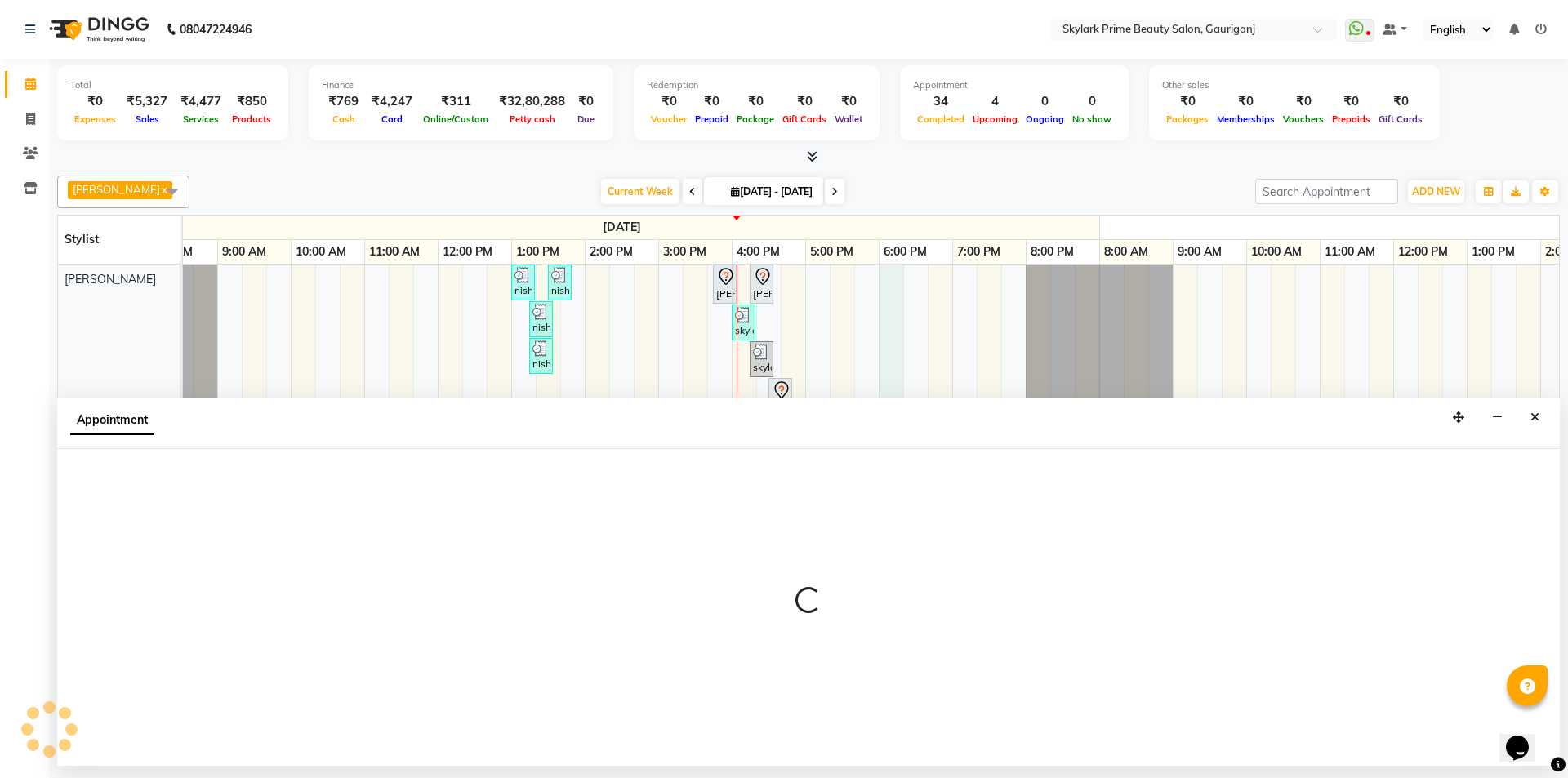
select select "32362"
select select "1080"
select select "tentative"
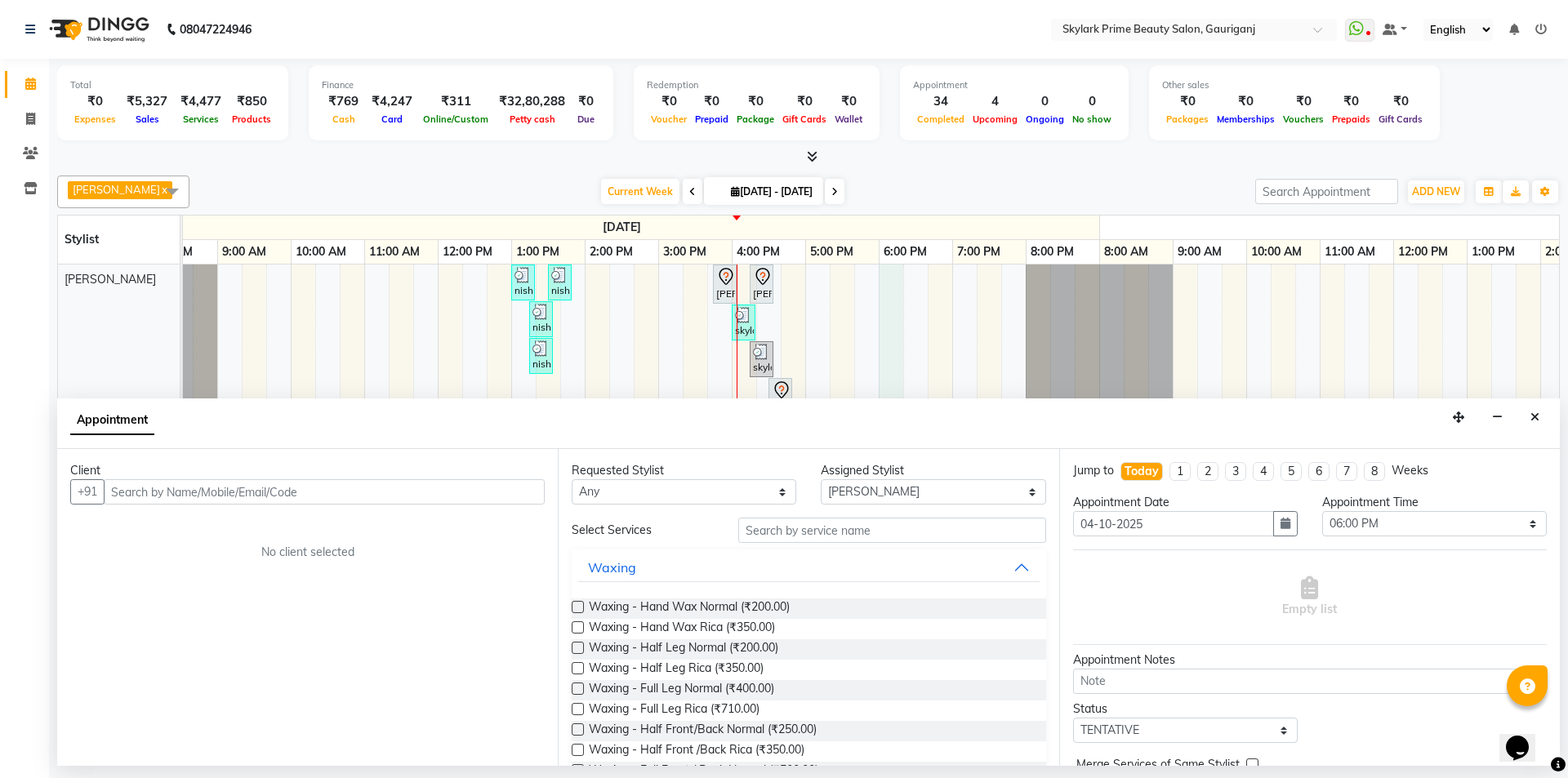
drag, startPoint x: 1537, startPoint y: 413, endPoint x: 1166, endPoint y: 419, distance: 371.0
click at [1526, 414] on button "Close" at bounding box center [1535, 417] width 24 height 25
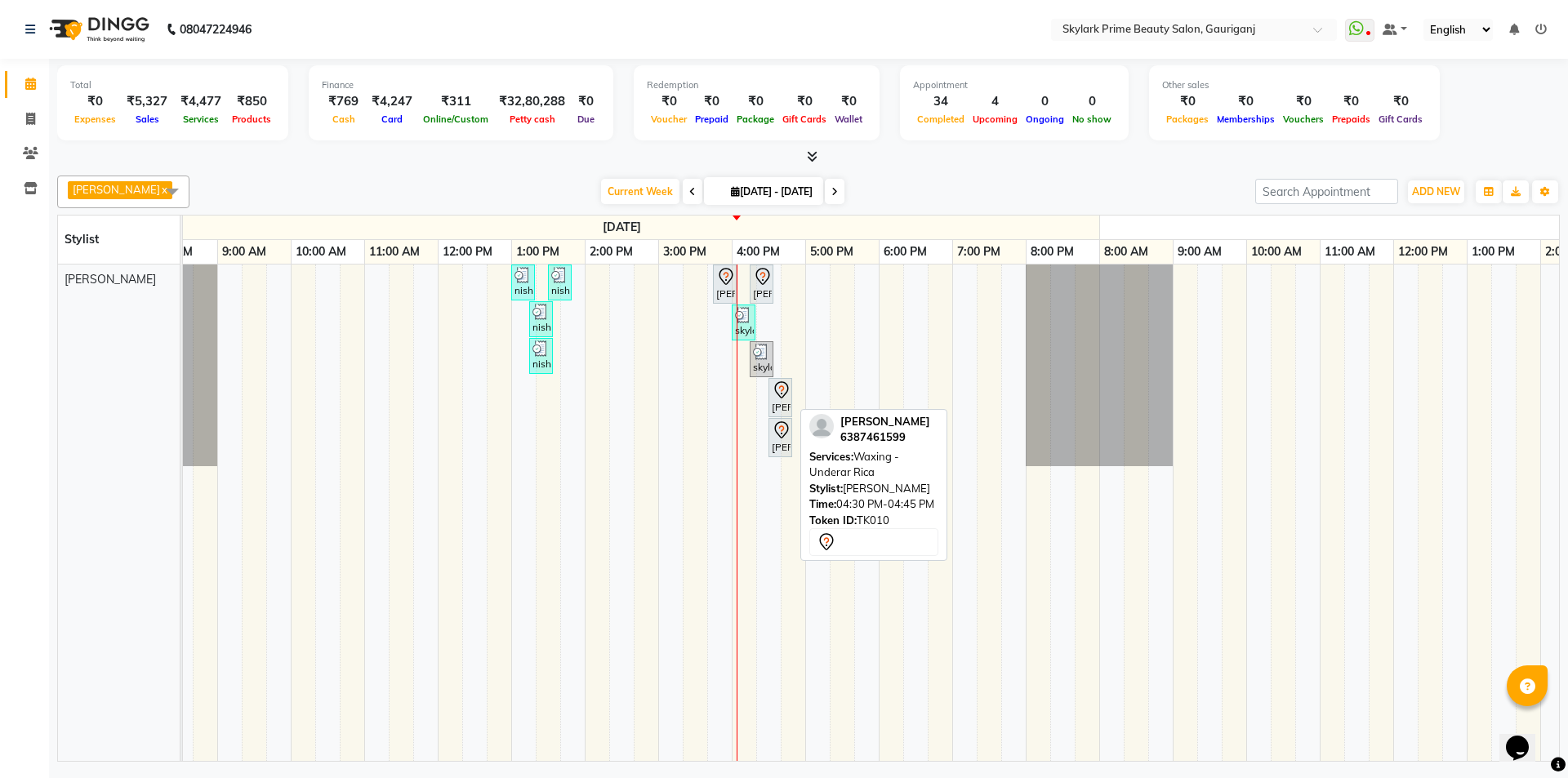
click at [783, 405] on div "[PERSON_NAME], TK10, 04:30 PM-04:45 PM, Waxing - Underar Rica" at bounding box center [781, 397] width 20 height 34
select select "7"
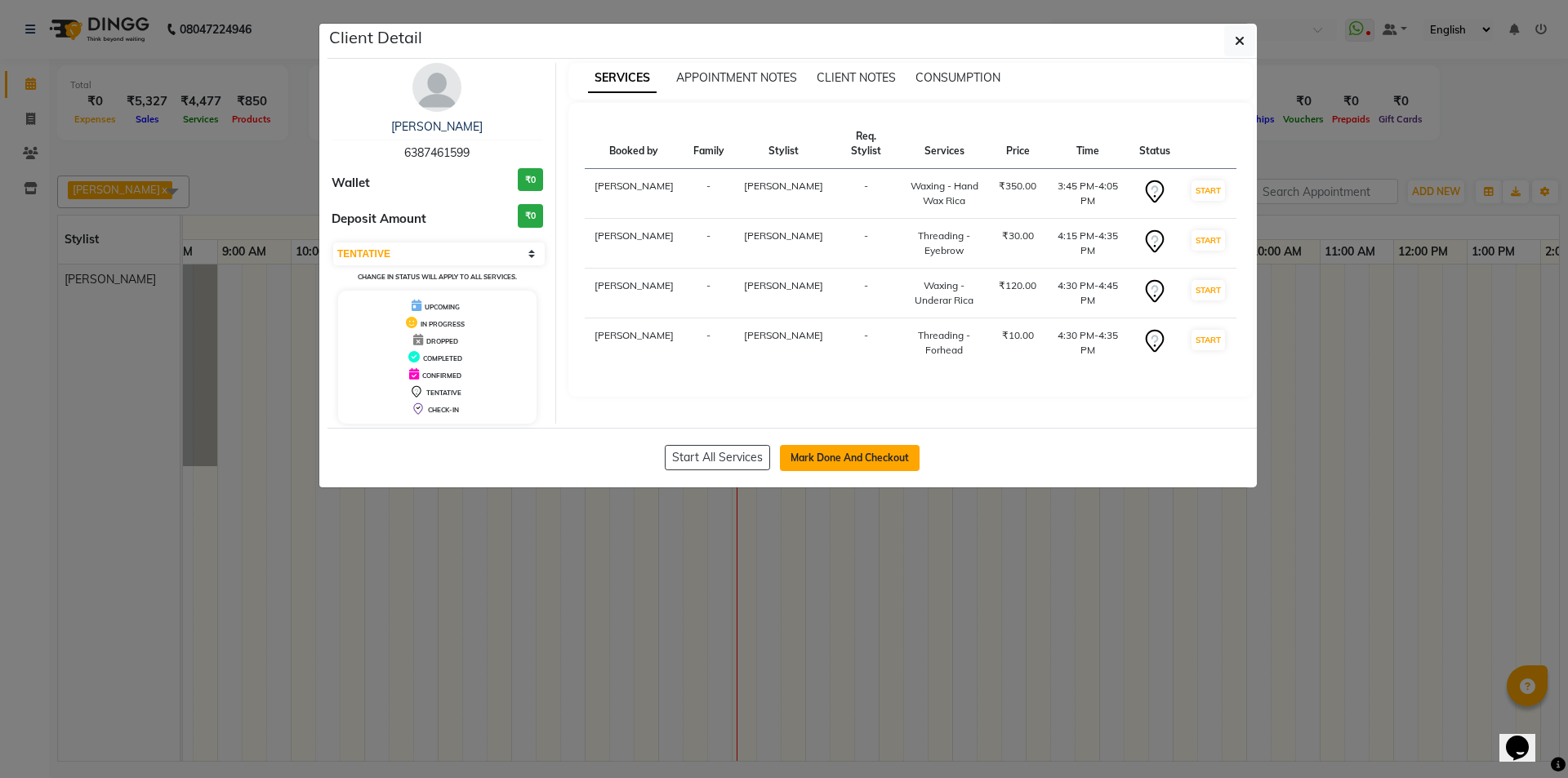
click at [838, 450] on button "Mark Done And Checkout" at bounding box center [849, 458] width 139 height 26
select select "service"
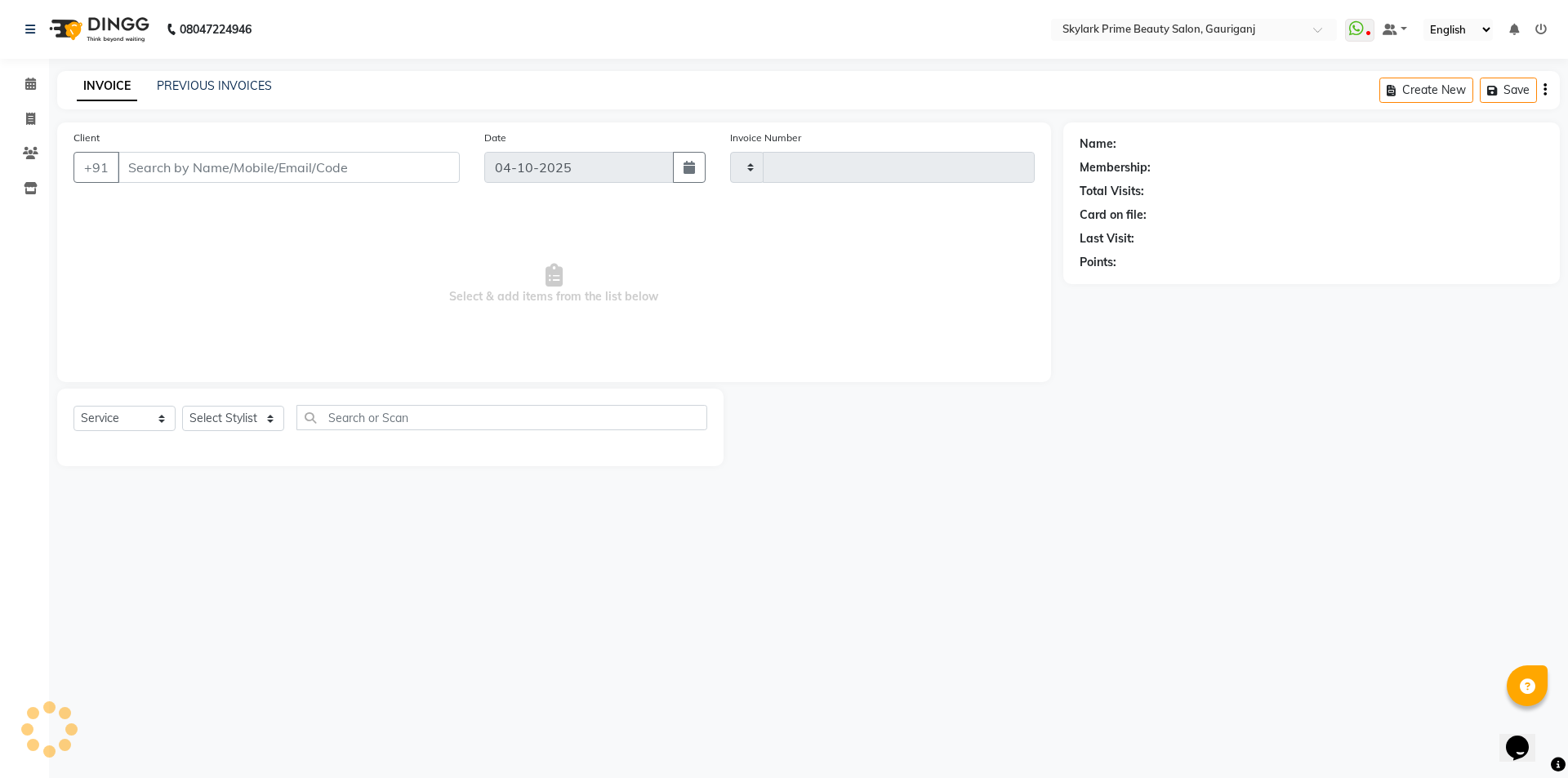
type input "3729"
select select "4735"
type input "6387461599"
select select "32362"
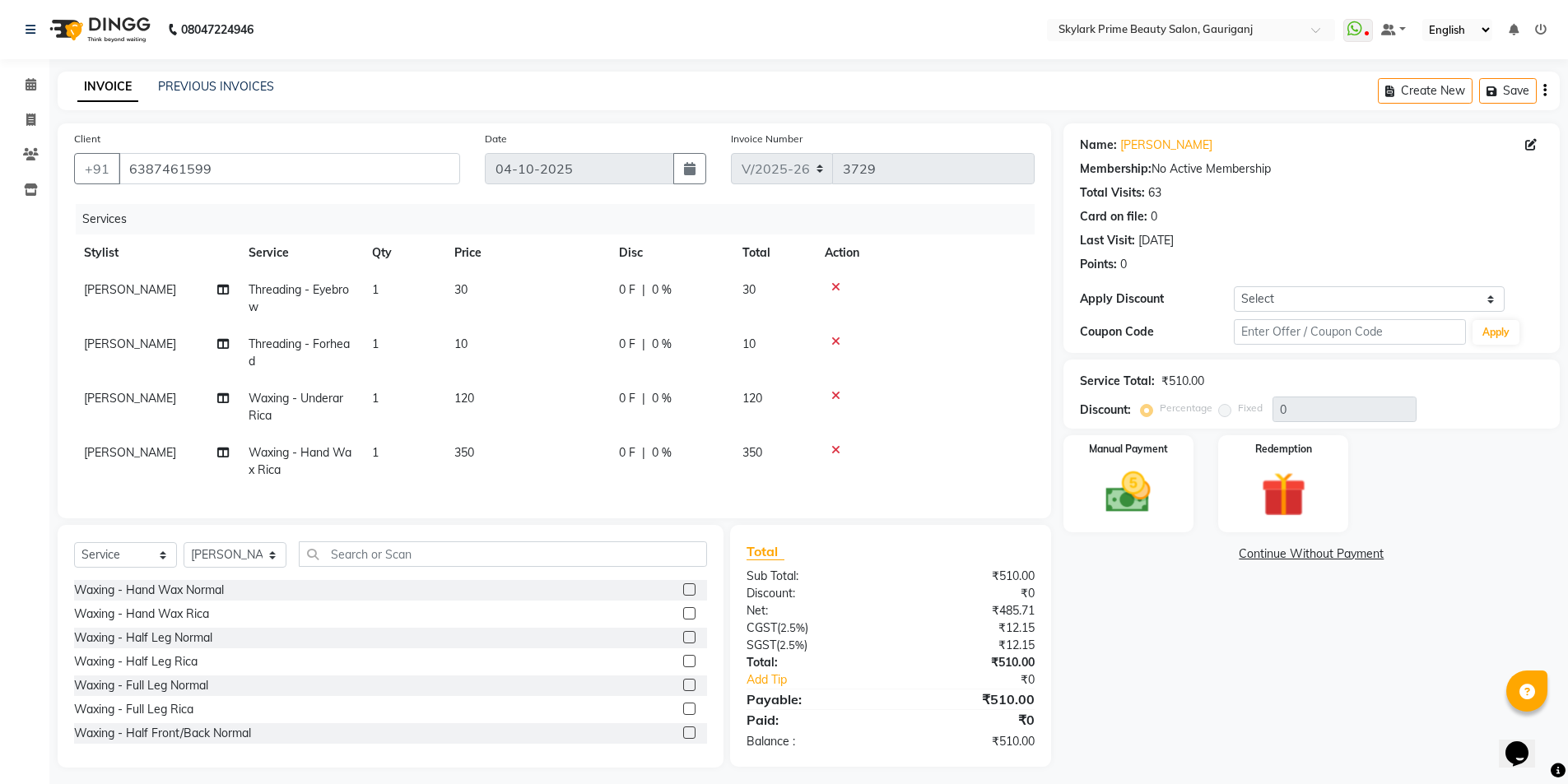
scroll to position [20, 0]
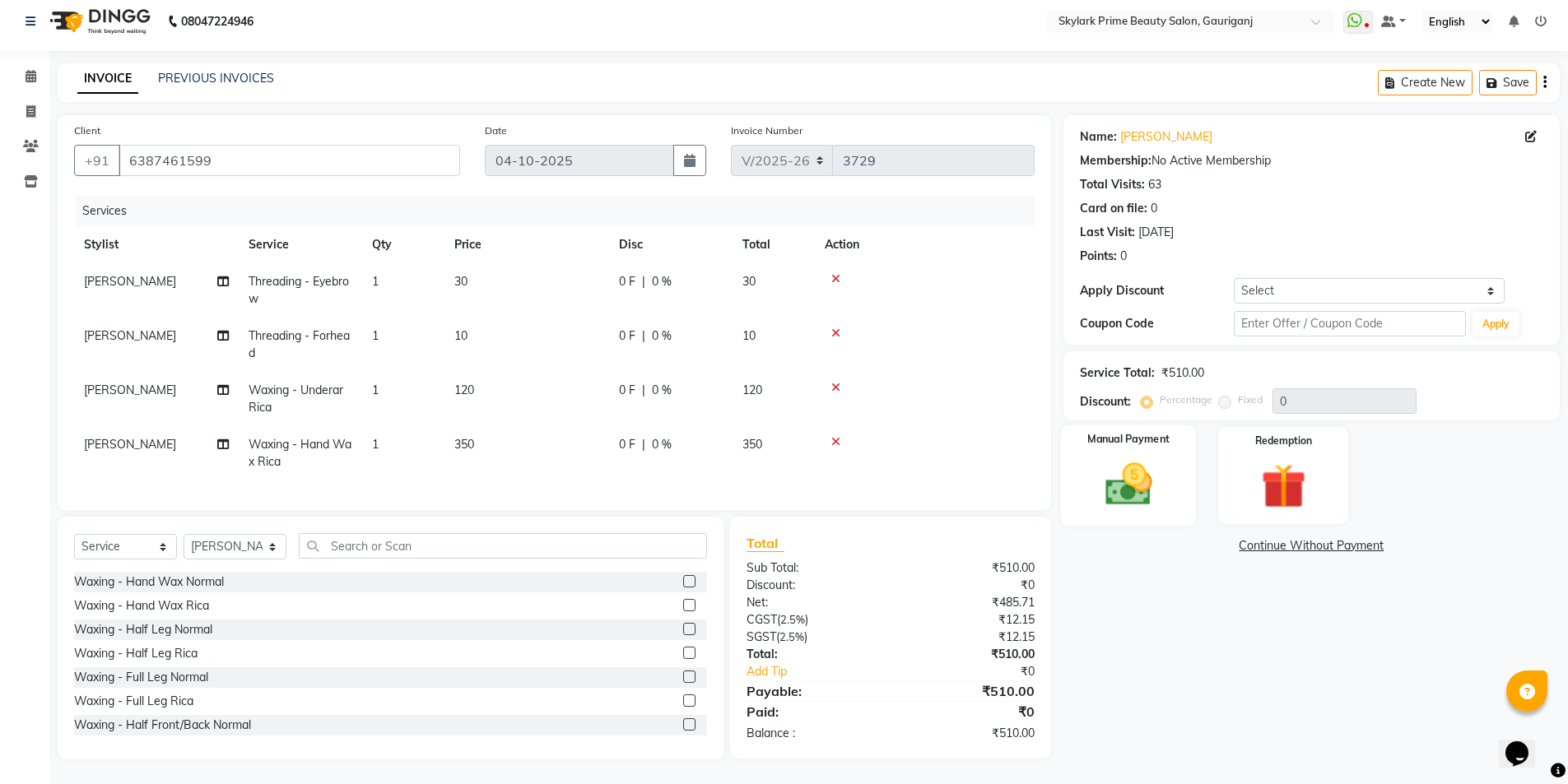
click at [1105, 483] on img at bounding box center [1128, 485] width 75 height 54
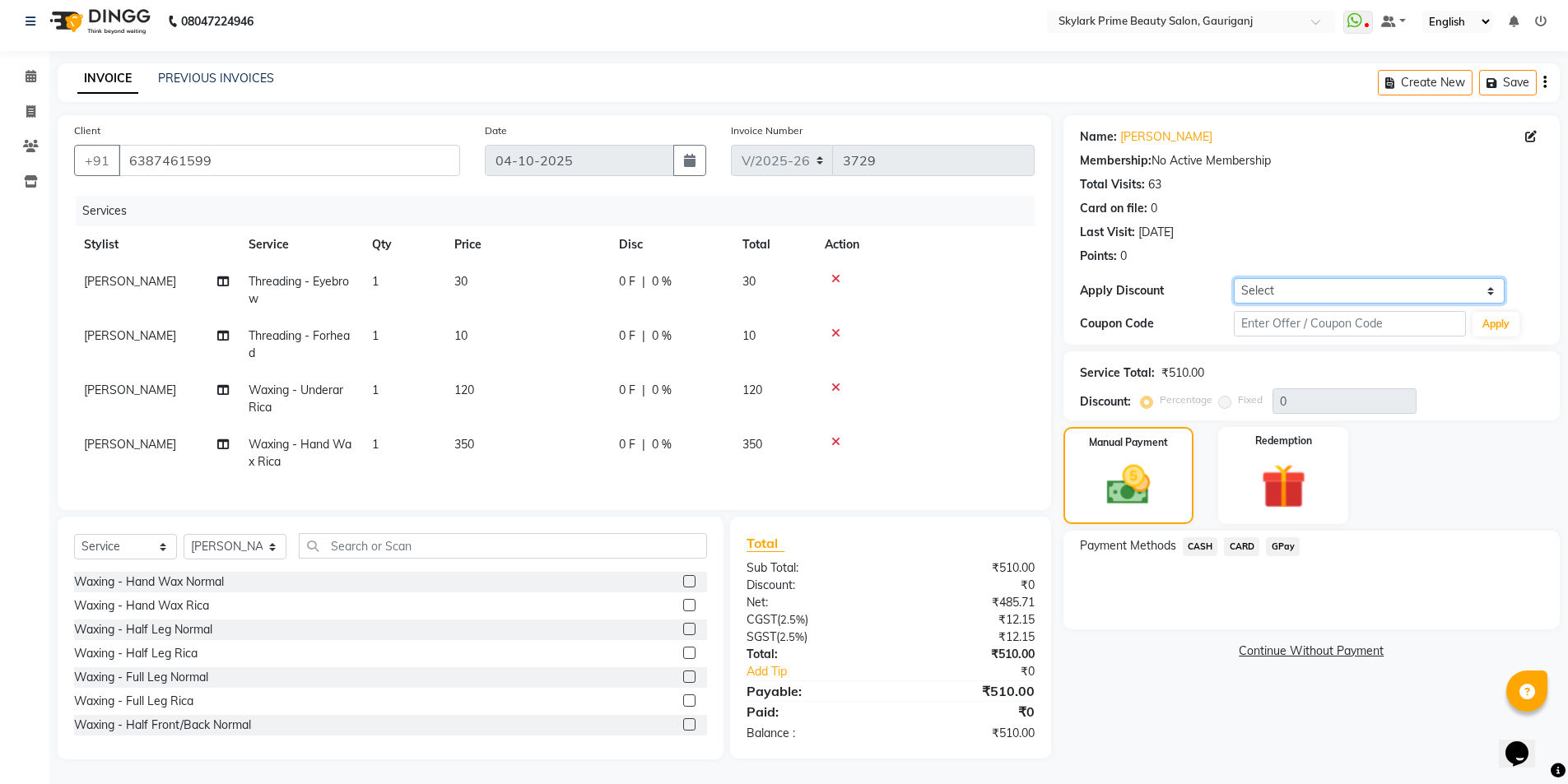
click at [1494, 278] on select "Select Coupon → Karwa 10 Coupon → Karwa 20 Coupon → Karwa 30 Coupon → Birthday" at bounding box center [1369, 290] width 271 height 25
select select "1: Object"
click at [1234, 278] on select "Select Coupon → Karwa 10 Coupon → Karwa 20 Coupon → Karwa 30 Coupon → Birthday" at bounding box center [1369, 290] width 271 height 25
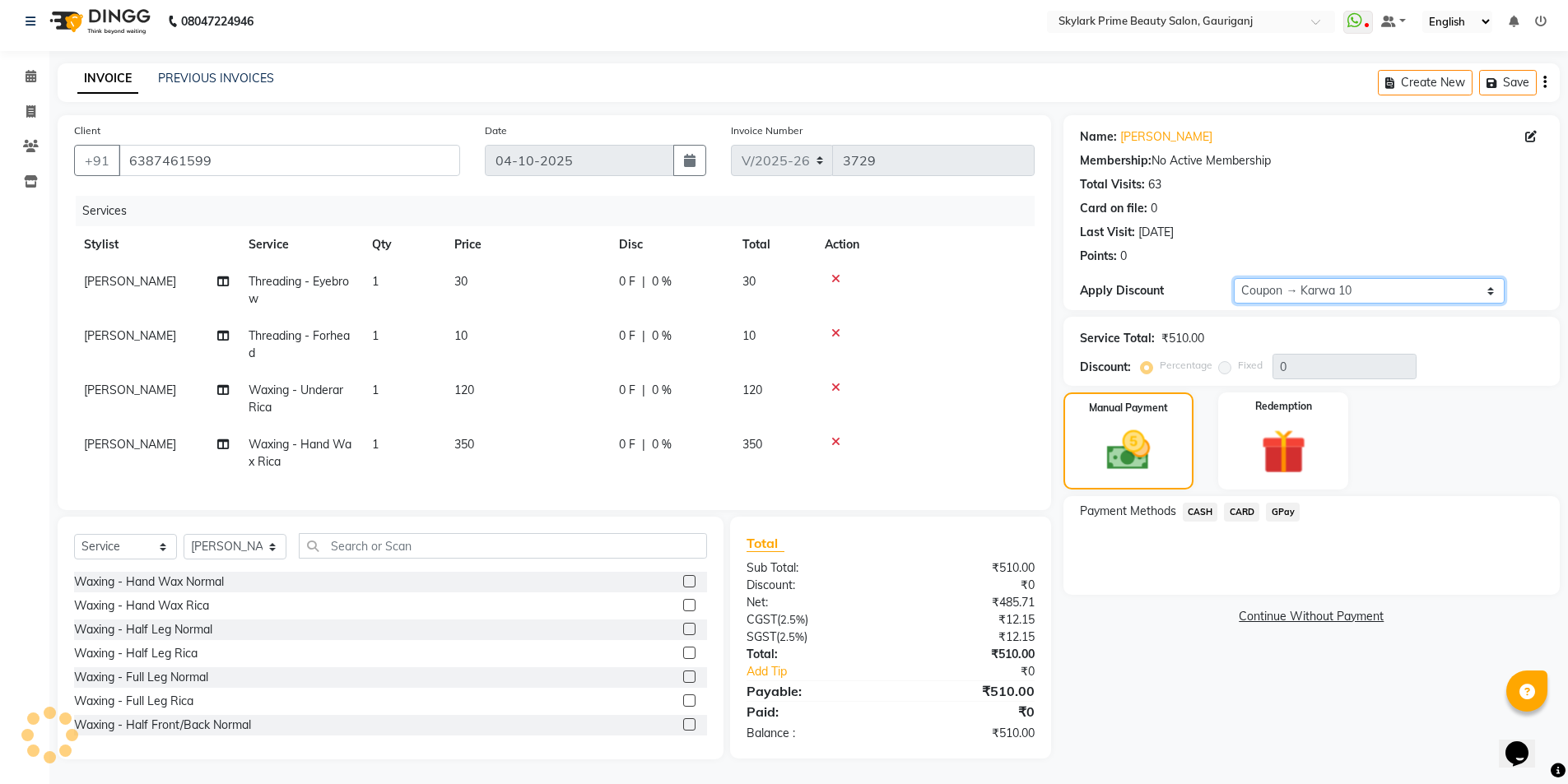
type input "10"
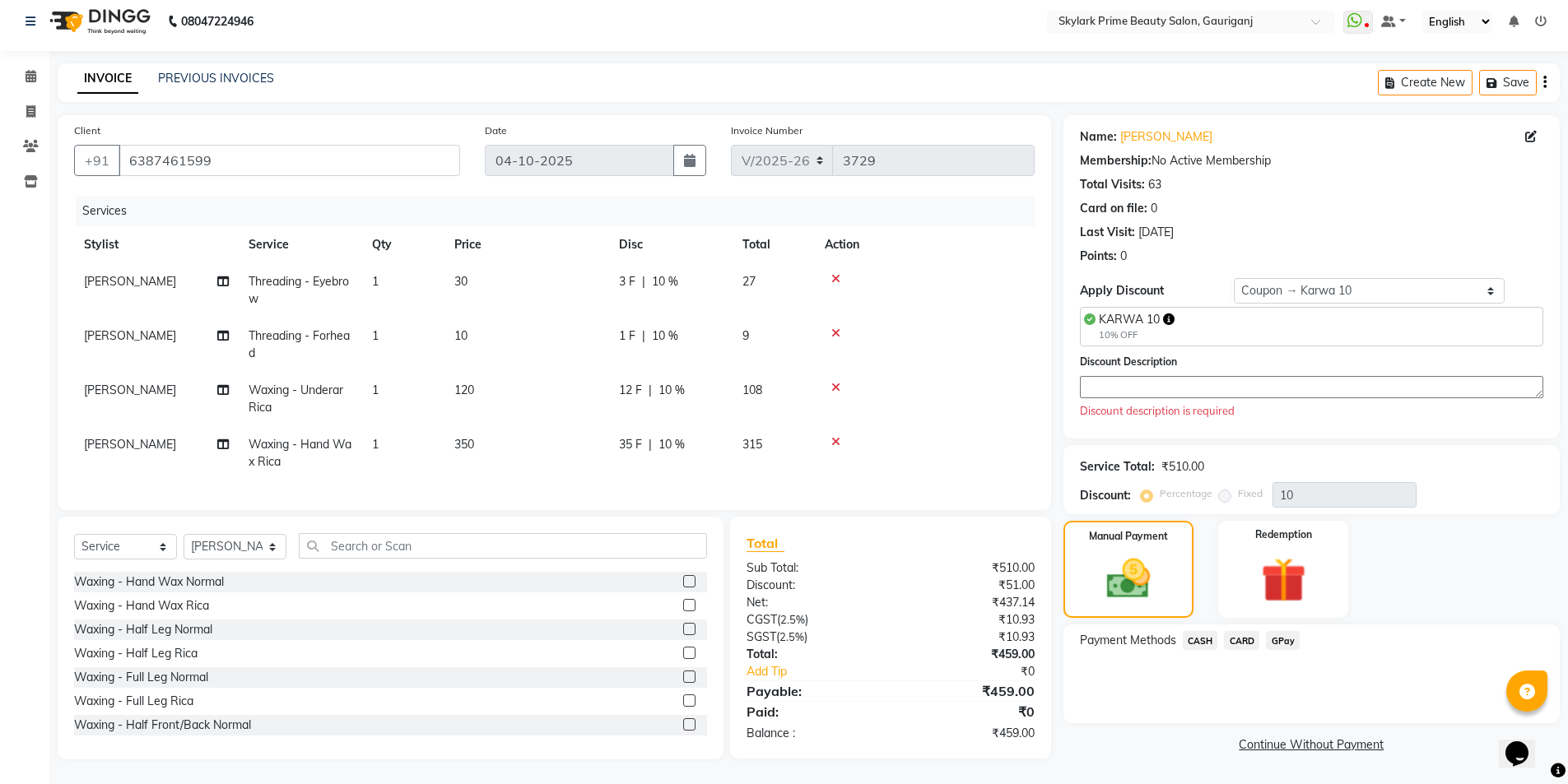
click at [1127, 379] on textarea at bounding box center [1311, 387] width 463 height 22
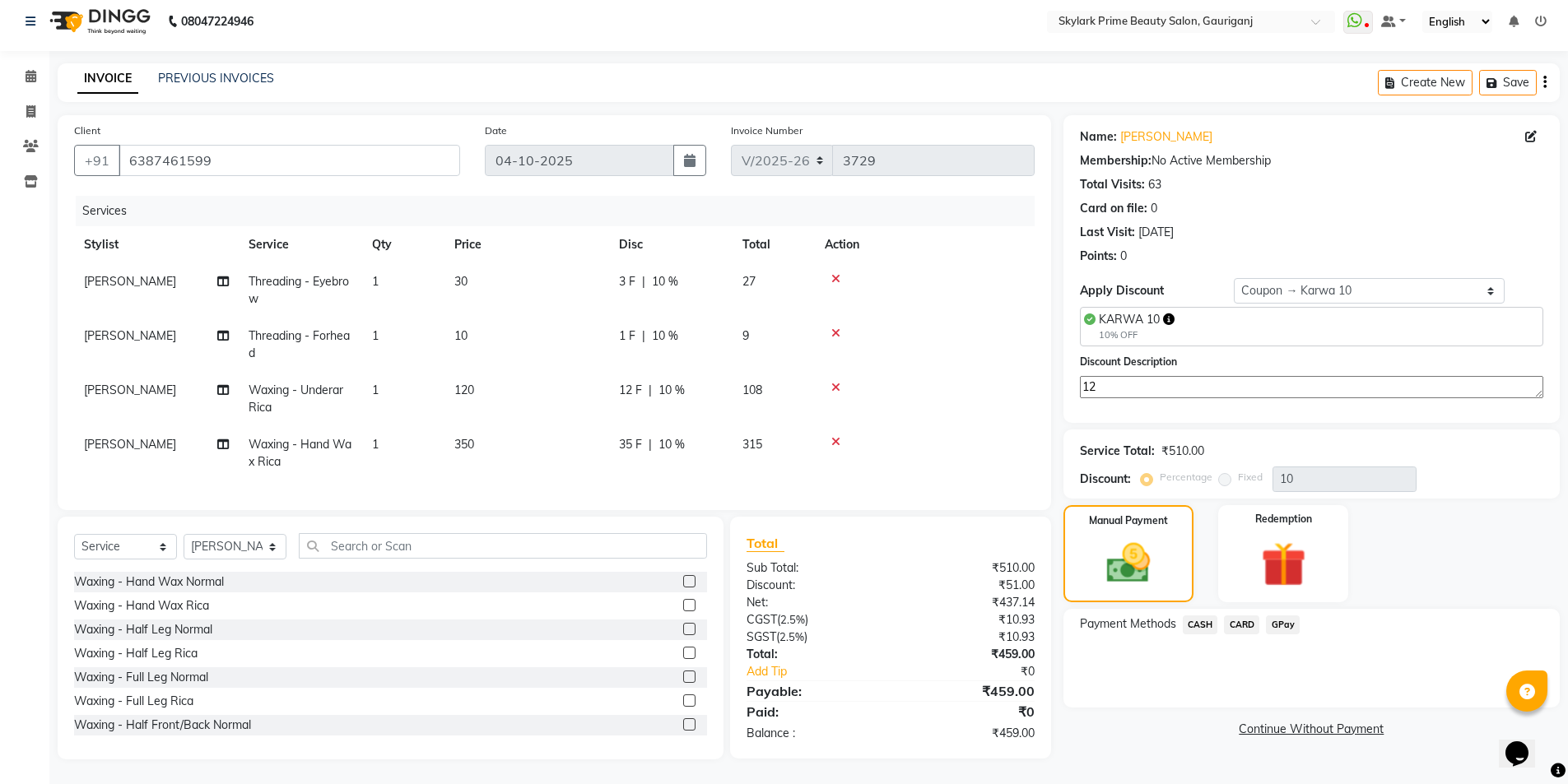
type textarea "12"
click at [1205, 616] on span "CASH" at bounding box center [1201, 625] width 35 height 19
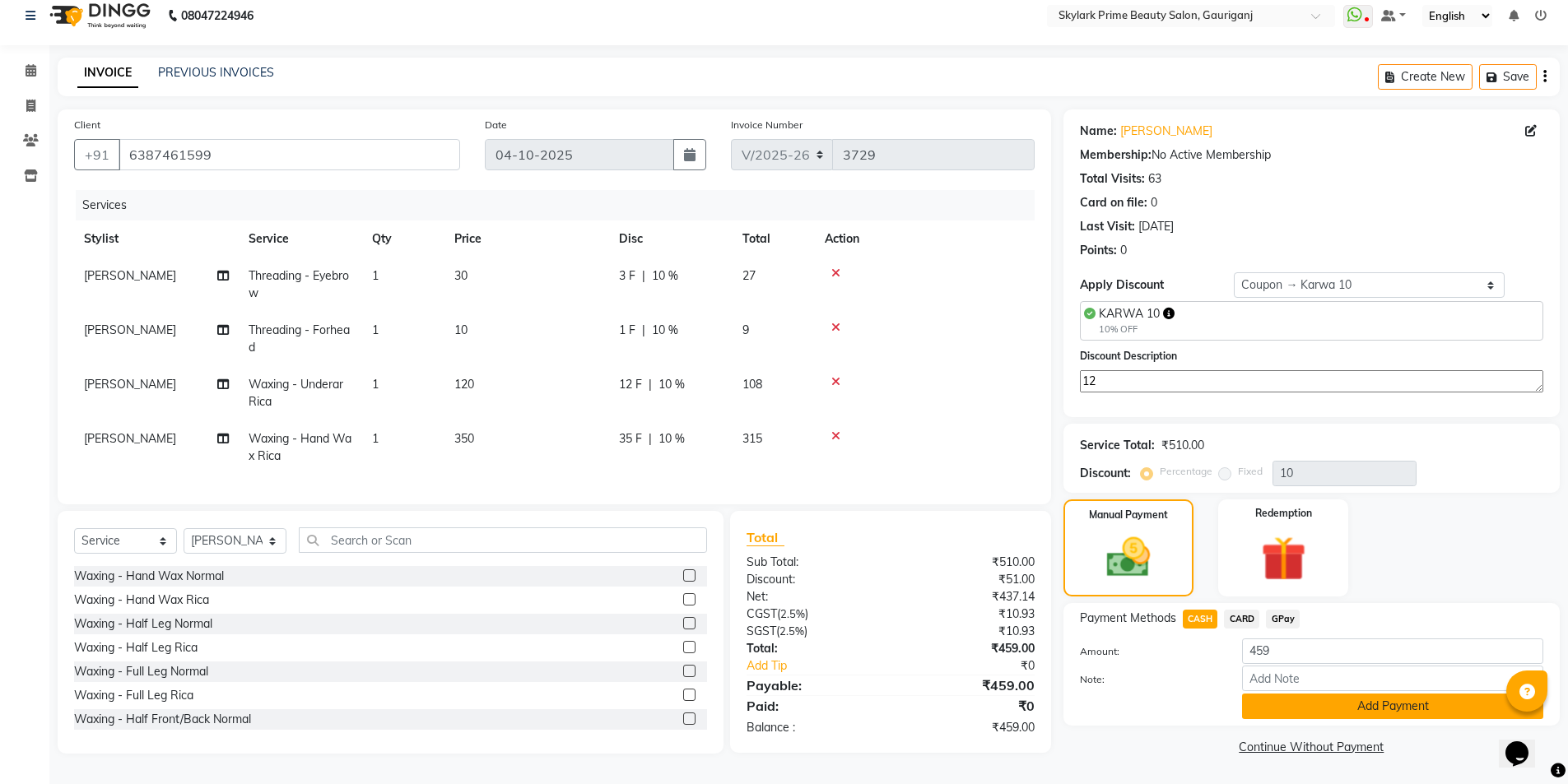
click at [1341, 694] on button "Add Payment" at bounding box center [1392, 706] width 301 height 25
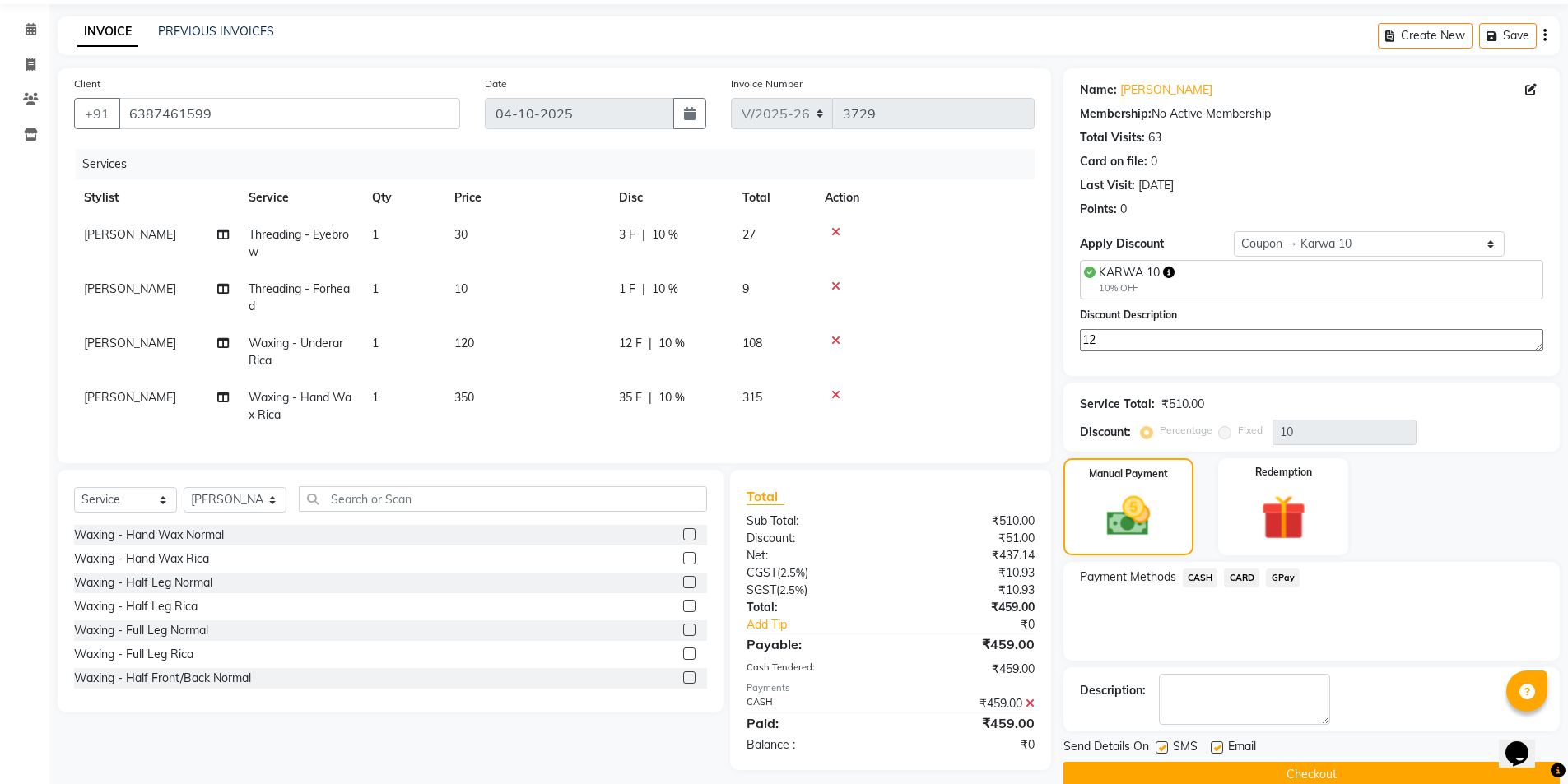
scroll to position [83, 0]
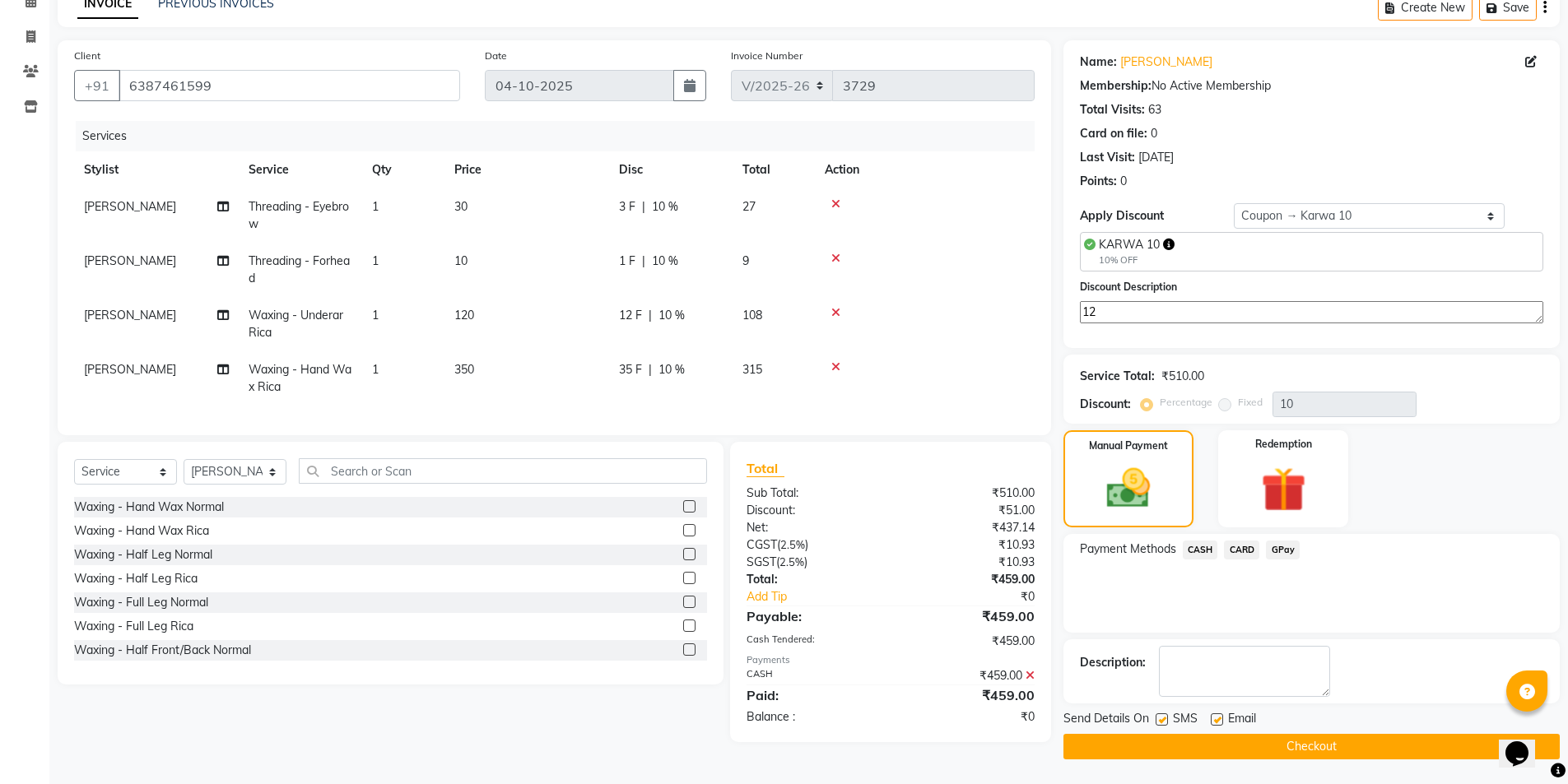
click at [1387, 748] on button "Checkout" at bounding box center [1311, 746] width 497 height 25
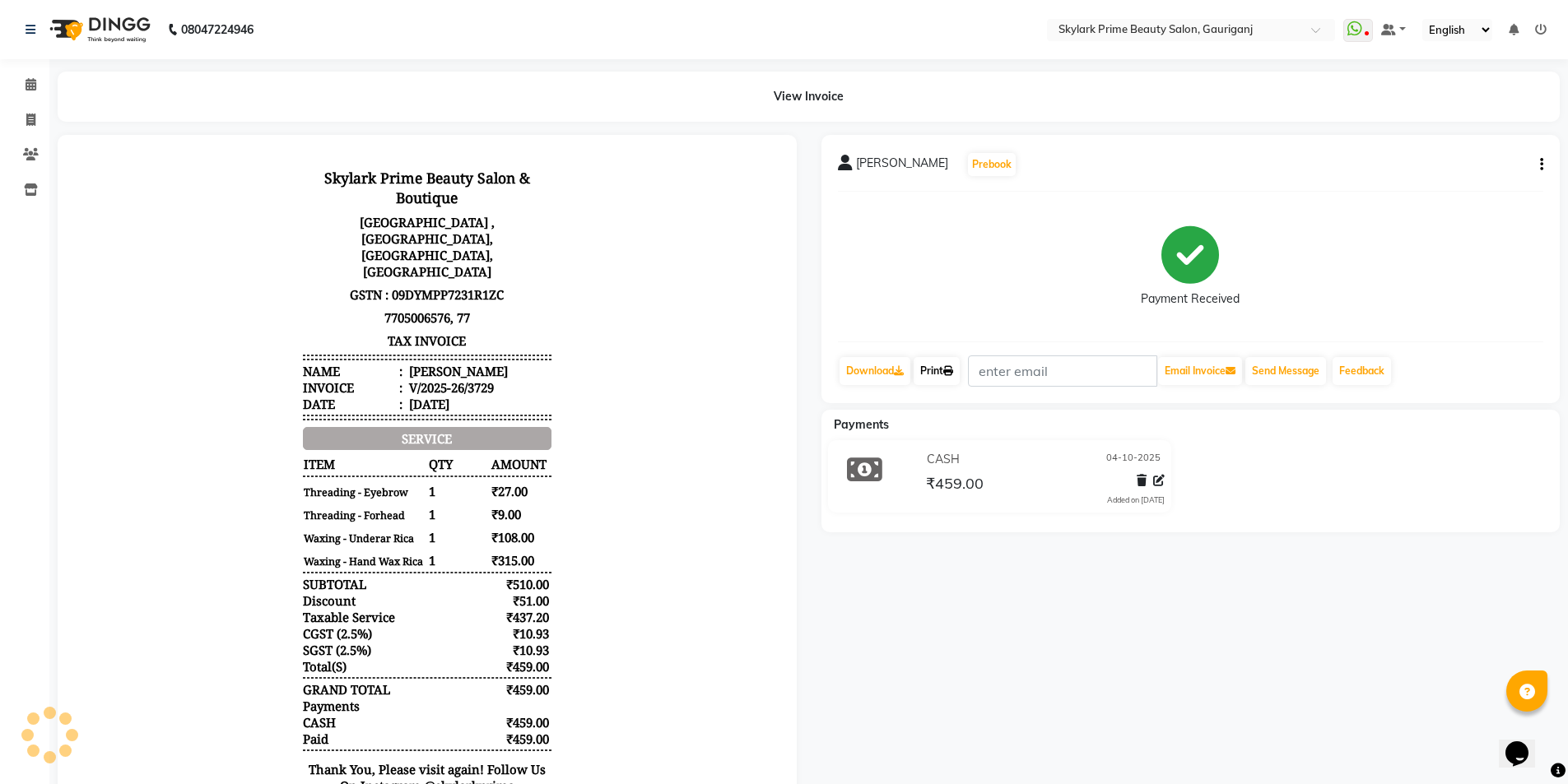
click at [941, 361] on link "Print" at bounding box center [937, 371] width 47 height 28
click at [32, 77] on span at bounding box center [31, 85] width 29 height 19
